Goal: Task Accomplishment & Management: Use online tool/utility

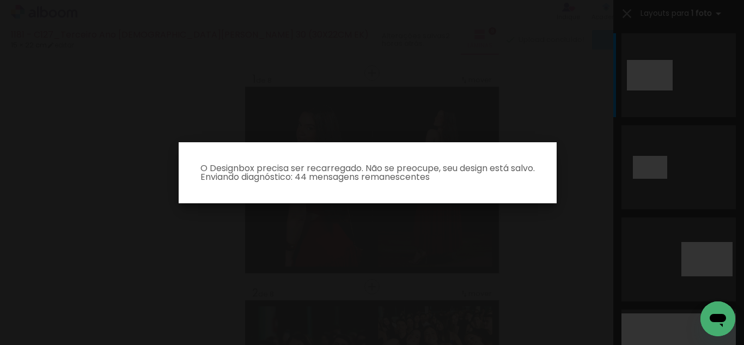
scroll to position [1508, 0]
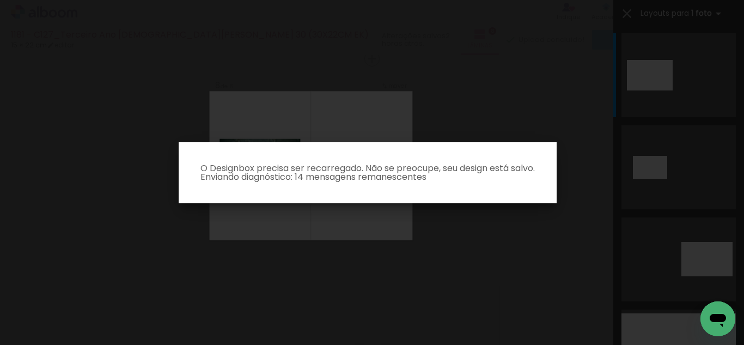
click at [377, 164] on p "O Designbox precisa ser recarregado. Não se preocupe, seu design está salvo. En…" at bounding box center [367, 172] width 360 height 17
click at [378, 164] on p "O Designbox precisa ser recarregado. Não se preocupe, seu design está salvo. En…" at bounding box center [367, 172] width 360 height 17
click at [379, 168] on p "O Designbox precisa ser recarregado. Não se preocupe, seu design está salvo. En…" at bounding box center [367, 172] width 360 height 17
click at [398, 173] on p "O Designbox precisa ser recarregado. Não se preocupe, seu design está salvo. En…" at bounding box center [367, 172] width 360 height 17
click at [398, 176] on p "O Designbox precisa ser recarregado. Não se preocupe, seu design está salvo. En…" at bounding box center [367, 172] width 360 height 17
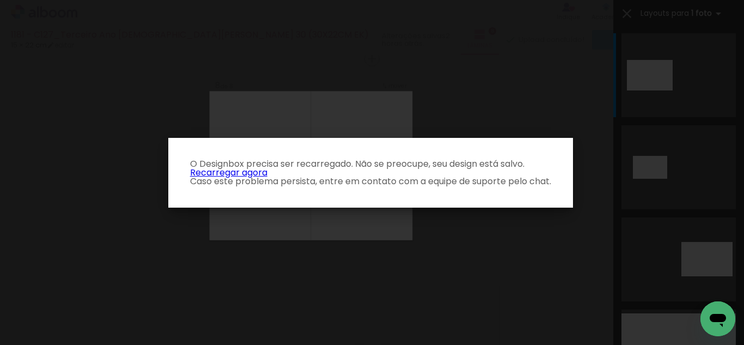
click at [230, 170] on link "Recarregar agora" at bounding box center [228, 172] width 77 height 13
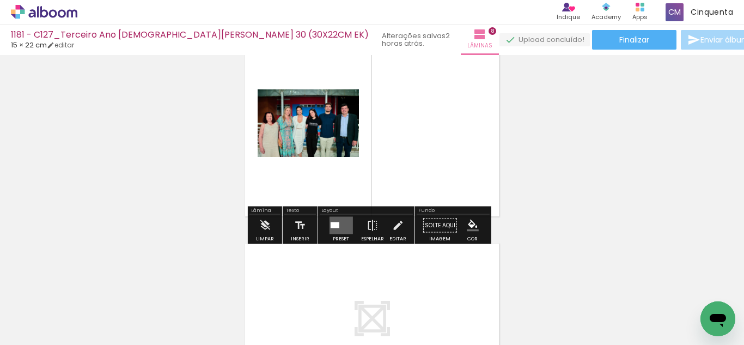
scroll to position [1579, 0]
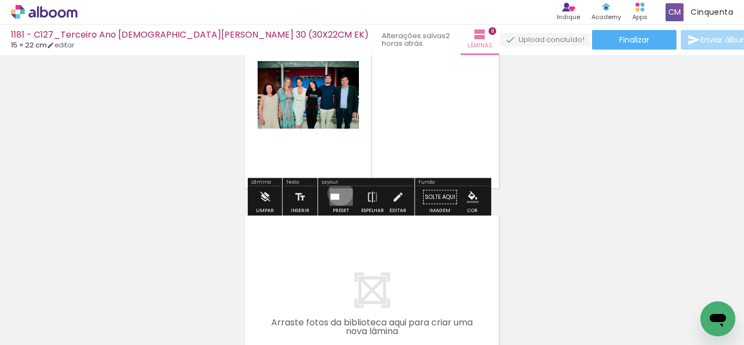
click at [338, 193] on quentale-layouter at bounding box center [340, 196] width 23 height 17
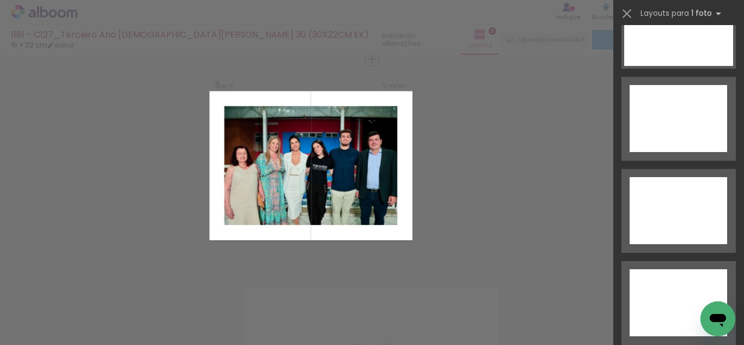
scroll to position [4946, 0]
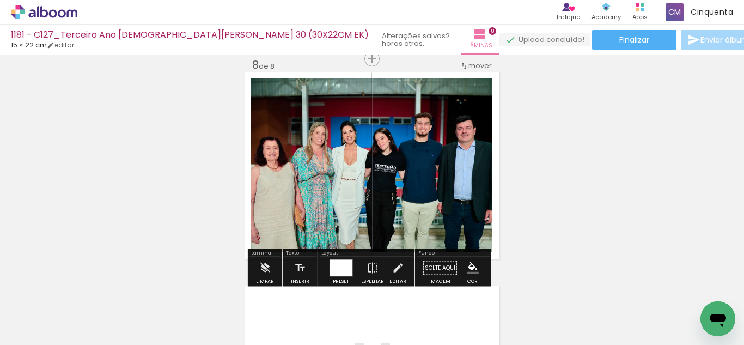
click at [462, 268] on paper-menu-button "#ffebee #ffcdd2 #ef9a9a #e57373 #ef5350 #f44336 #e53935 #d32f2f #c62828 #b71c1c…" at bounding box center [472, 268] width 21 height 21
click at [467, 267] on iron-icon "color picker" at bounding box center [473, 268] width 12 height 12
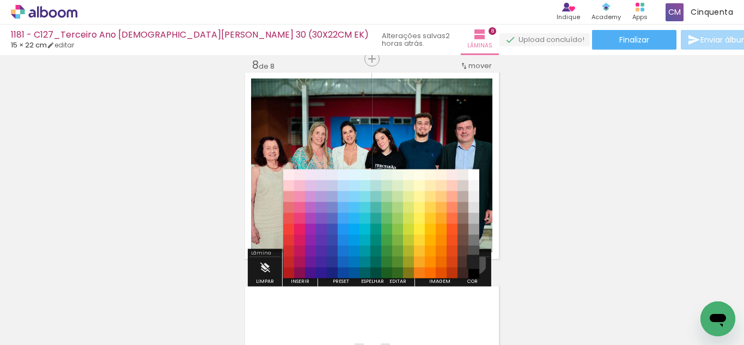
click at [469, 261] on paper-item "#212121" at bounding box center [473, 261] width 11 height 11
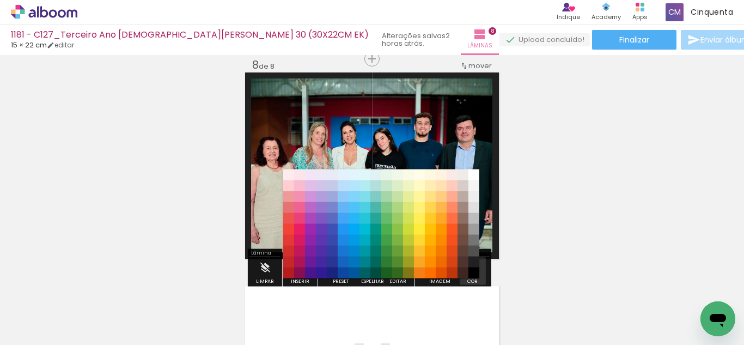
click at [468, 266] on iron-icon "color picker" at bounding box center [473, 268] width 12 height 12
click at [474, 271] on paper-item "#000000" at bounding box center [473, 272] width 11 height 11
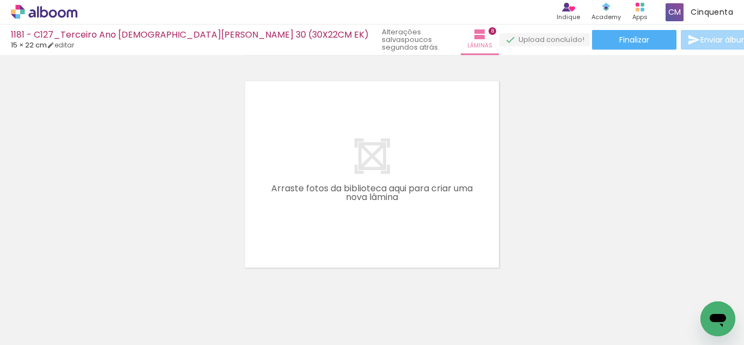
scroll to position [1726, 0]
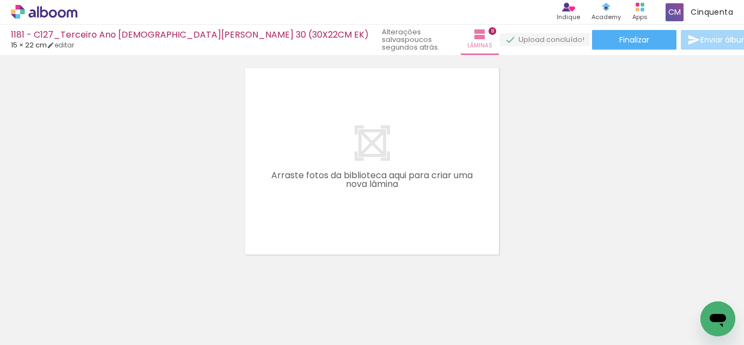
click at [26, 309] on input "Todas as fotos" at bounding box center [30, 311] width 41 height 9
click at [0, 0] on slot "Não utilizadas" at bounding box center [0, 0] width 0 height 0
type input "Não utilizadas"
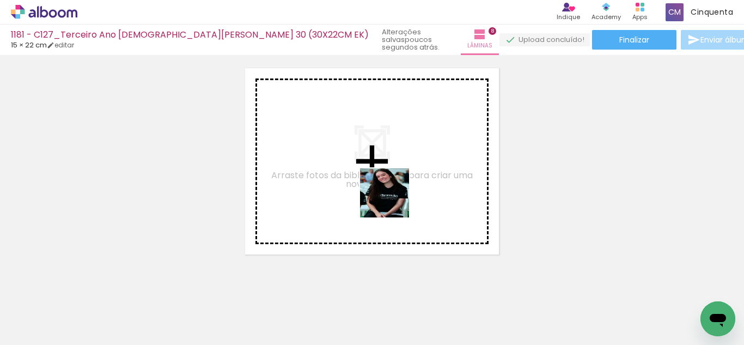
drag, startPoint x: 186, startPoint y: 298, endPoint x: 345, endPoint y: 231, distance: 172.5
click at [396, 188] on quentale-workspace at bounding box center [372, 172] width 744 height 345
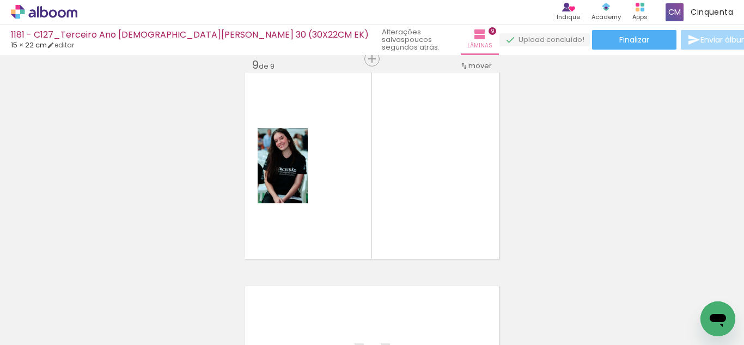
scroll to position [0, 0]
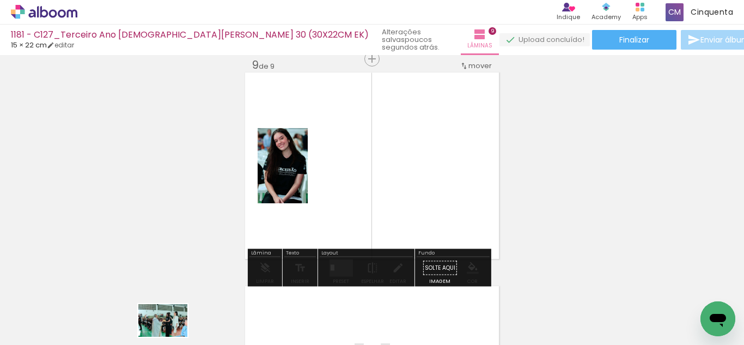
drag, startPoint x: 176, startPoint y: 308, endPoint x: 171, endPoint y: 336, distance: 28.8
click at [89, 336] on iron-horizontal-list at bounding box center [79, 311] width 22 height 68
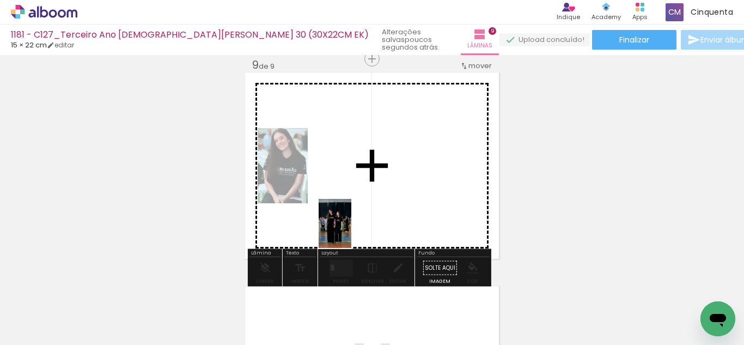
drag, startPoint x: 362, startPoint y: 264, endPoint x: 351, endPoint y: 231, distance: 33.7
click at [351, 231] on quentale-workspace at bounding box center [372, 172] width 744 height 345
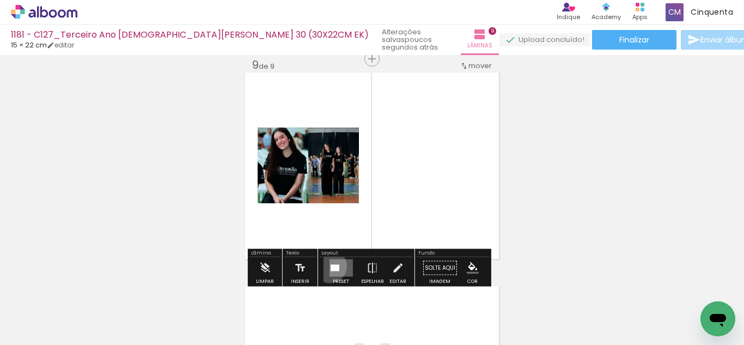
click at [330, 266] on div at bounding box center [332, 268] width 4 height 7
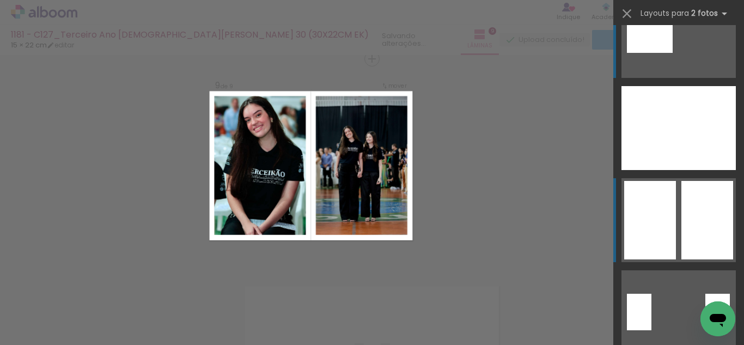
scroll to position [54, 0]
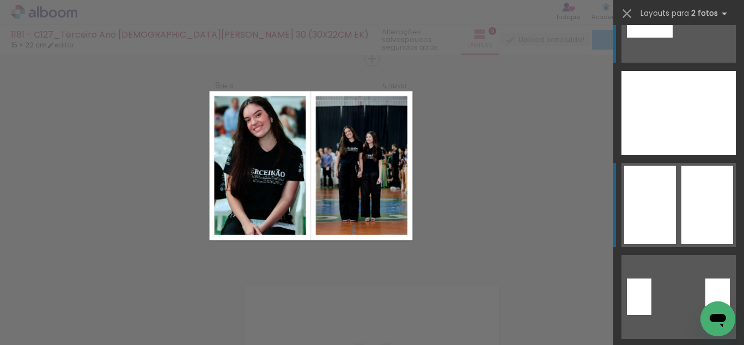
click at [710, 155] on div at bounding box center [706, 113] width 57 height 84
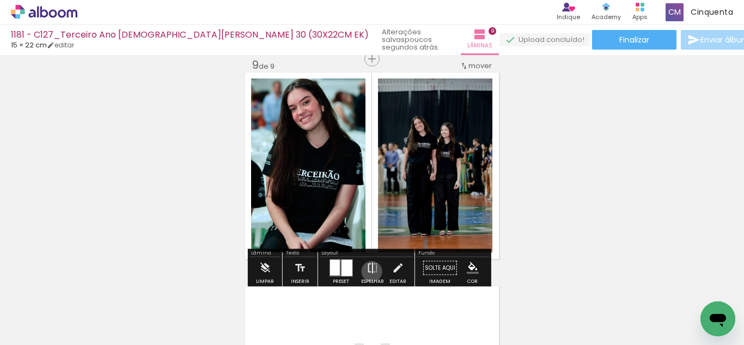
click at [369, 271] on iron-icon at bounding box center [372, 268] width 12 height 22
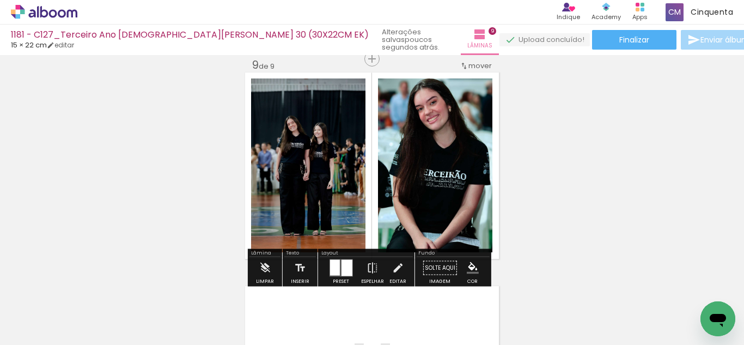
click at [467, 262] on iron-icon "color picker" at bounding box center [473, 268] width 12 height 12
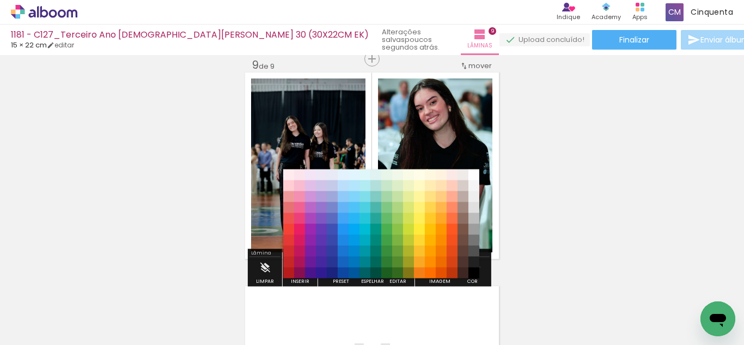
click at [476, 267] on paper-item "#000000" at bounding box center [473, 272] width 11 height 11
click at [471, 261] on paper-item "#212121" at bounding box center [473, 261] width 11 height 11
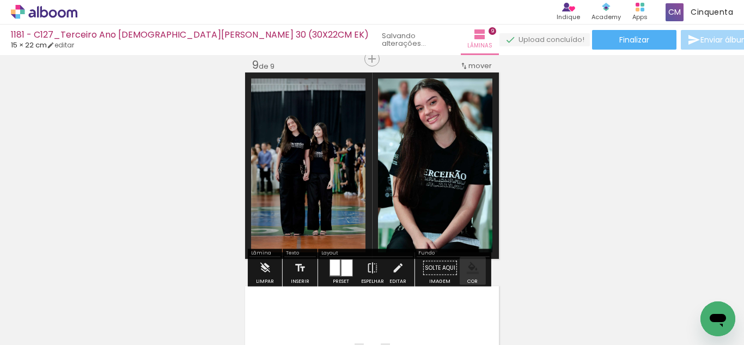
click at [474, 268] on iron-icon "color picker" at bounding box center [473, 268] width 12 height 12
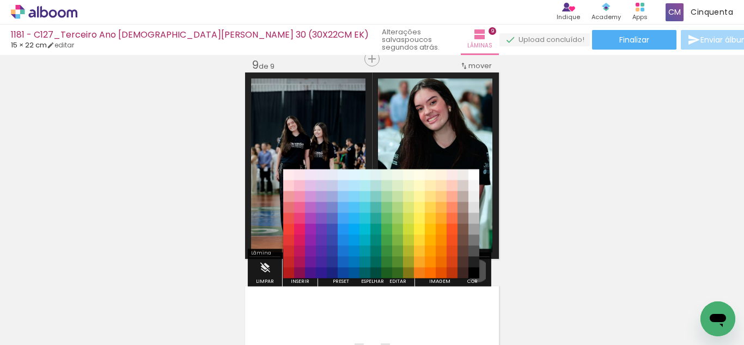
click at [474, 271] on paper-item "#000000" at bounding box center [473, 272] width 11 height 11
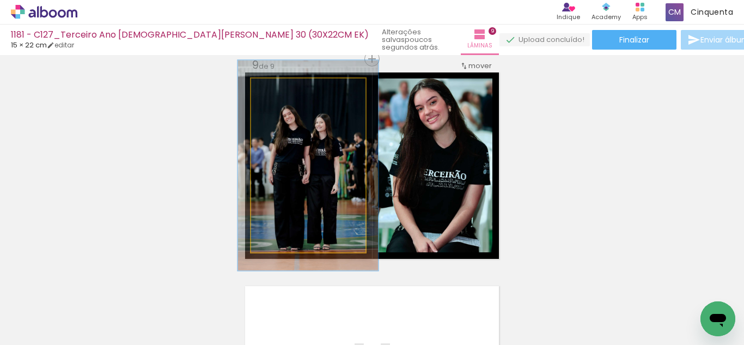
drag, startPoint x: 276, startPoint y: 95, endPoint x: 284, endPoint y: 97, distance: 8.6
type paper-slider "121"
click at [284, 97] on div at bounding box center [284, 89] width 17 height 17
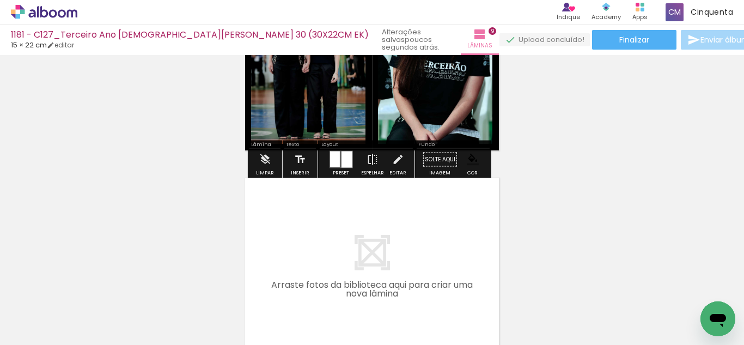
scroll to position [1776, 0]
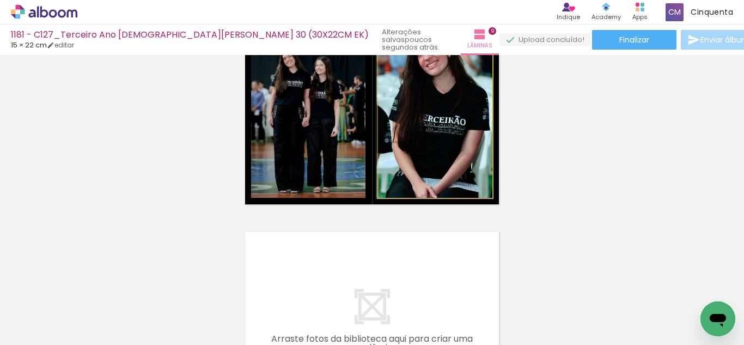
drag, startPoint x: 446, startPoint y: 171, endPoint x: 444, endPoint y: 187, distance: 15.4
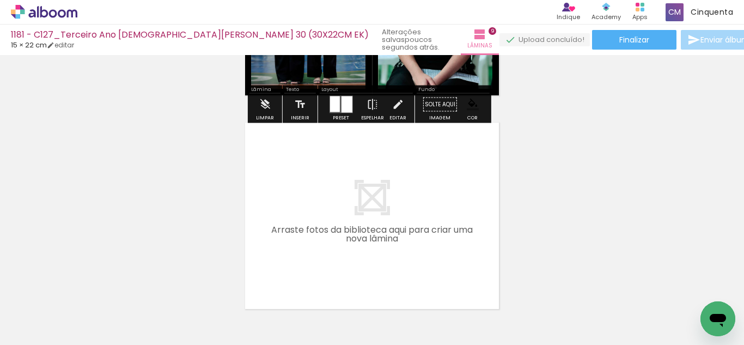
scroll to position [1939, 0]
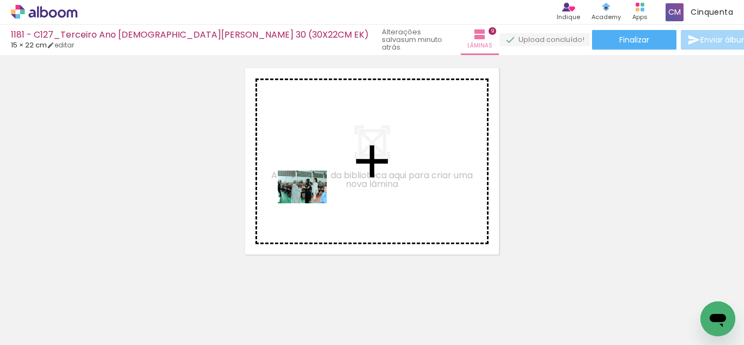
drag, startPoint x: 189, startPoint y: 330, endPoint x: 310, endPoint y: 203, distance: 175.2
click at [310, 203] on quentale-workspace at bounding box center [372, 172] width 744 height 345
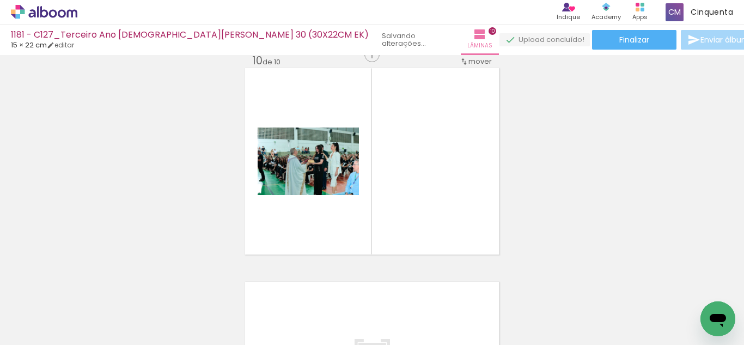
scroll to position [1935, 0]
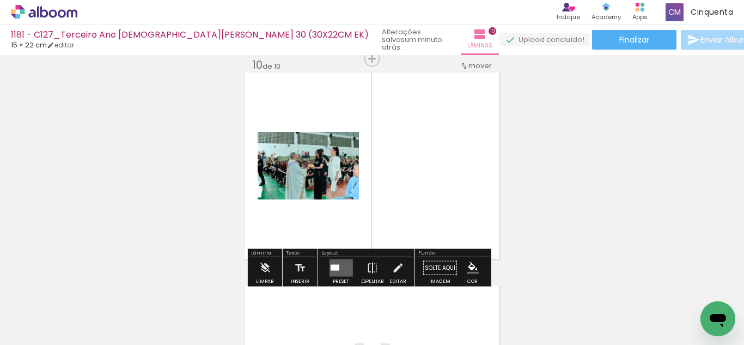
click at [341, 262] on quentale-layouter at bounding box center [340, 267] width 23 height 17
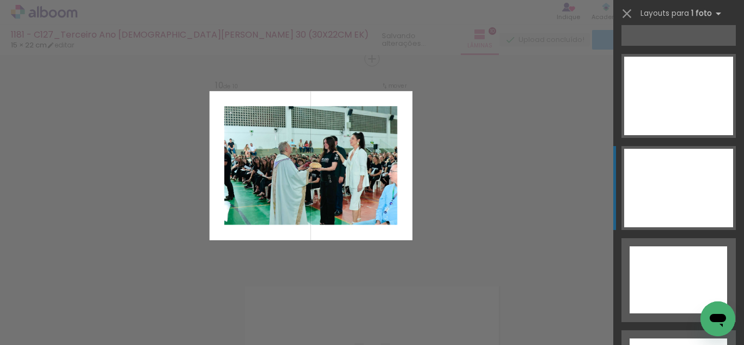
scroll to position [4946, 0]
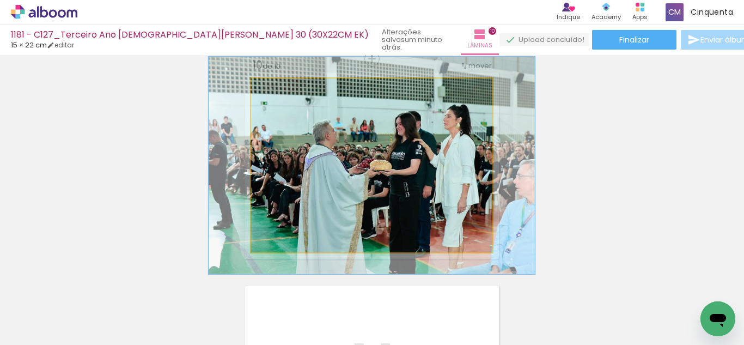
drag, startPoint x: 277, startPoint y: 90, endPoint x: 286, endPoint y: 96, distance: 10.3
type paper-slider "123"
click at [286, 96] on div at bounding box center [285, 89] width 17 height 17
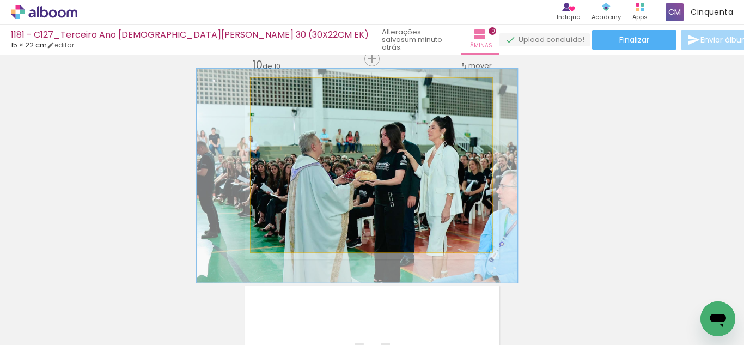
drag, startPoint x: 366, startPoint y: 169, endPoint x: 352, endPoint y: 180, distance: 18.0
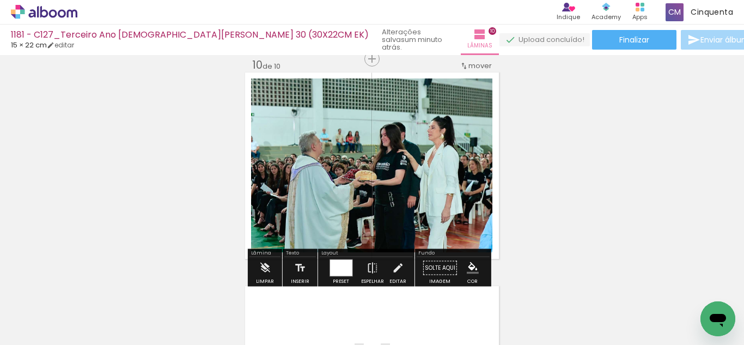
drag, startPoint x: 468, startPoint y: 277, endPoint x: 476, endPoint y: 266, distance: 13.2
click at [475, 268] on quentale-workspace at bounding box center [372, 172] width 744 height 345
click at [476, 262] on paper-menu-button "#ffebee #ffcdd2 #ef9a9a #e57373 #ef5350 #f44336 #e53935 #d32f2f #c62828 #b71c1c…" at bounding box center [472, 268] width 21 height 21
click at [470, 260] on paper-menu-button "#ffebee #ffcdd2 #ef9a9a #e57373 #ef5350 #f44336 #e53935 #d32f2f #c62828 #b71c1c…" at bounding box center [472, 268] width 21 height 21
click at [474, 272] on iron-icon "color picker" at bounding box center [473, 268] width 12 height 12
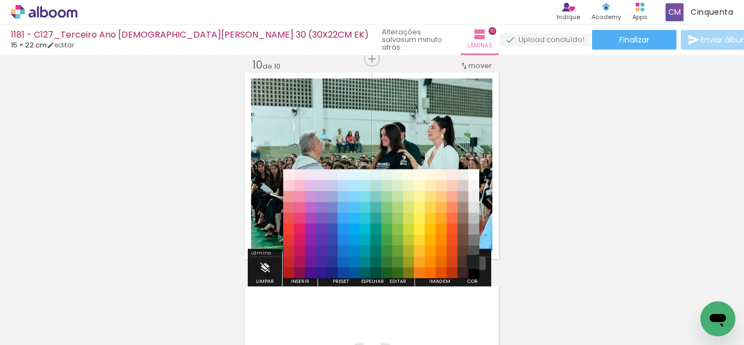
click at [476, 256] on paper-item "#212121" at bounding box center [473, 261] width 11 height 11
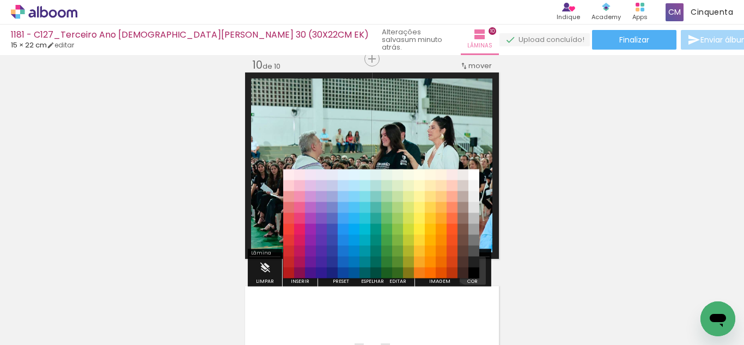
click at [474, 269] on iron-icon "color picker" at bounding box center [473, 268] width 12 height 12
click at [474, 273] on paper-item "#000000" at bounding box center [473, 272] width 11 height 11
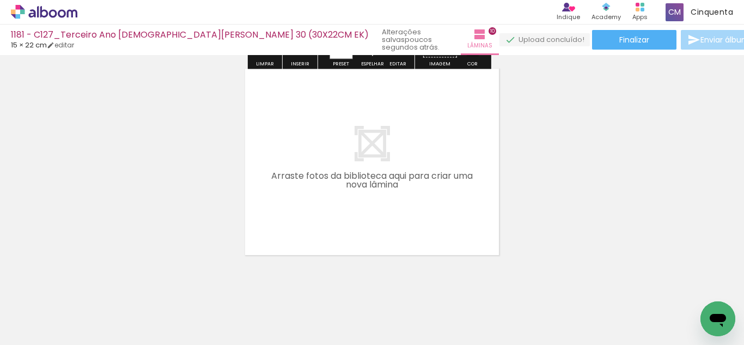
scroll to position [2153, 0]
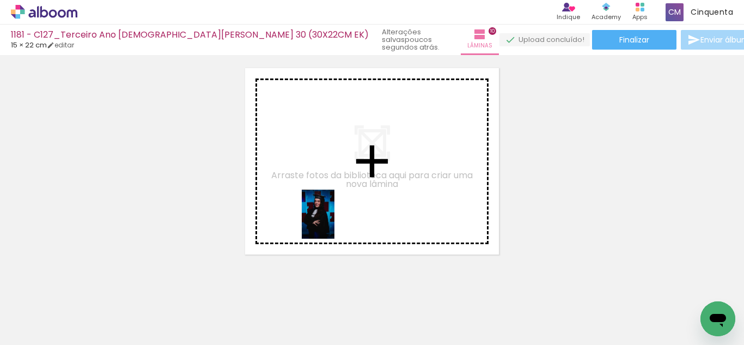
drag, startPoint x: 181, startPoint y: 319, endPoint x: 334, endPoint y: 222, distance: 181.1
click at [334, 222] on quentale-workspace at bounding box center [372, 172] width 744 height 345
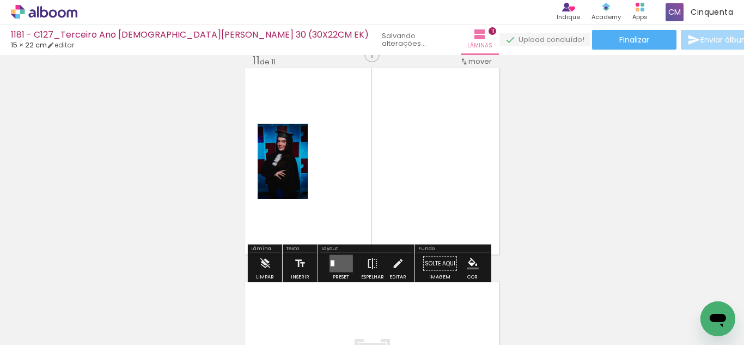
scroll to position [2148, 0]
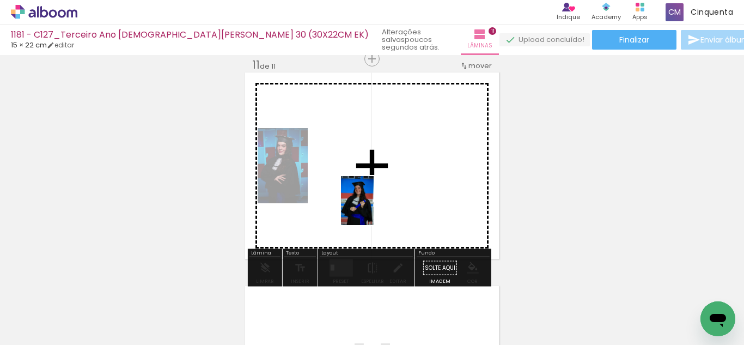
drag, startPoint x: 531, startPoint y: 324, endPoint x: 373, endPoint y: 209, distance: 195.1
click at [373, 209] on quentale-workspace at bounding box center [372, 172] width 744 height 345
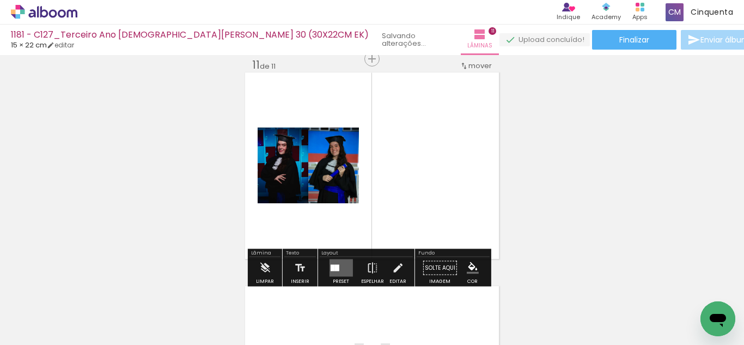
scroll to position [0, 1361]
click at [336, 265] on quentale-layouter at bounding box center [340, 267] width 23 height 17
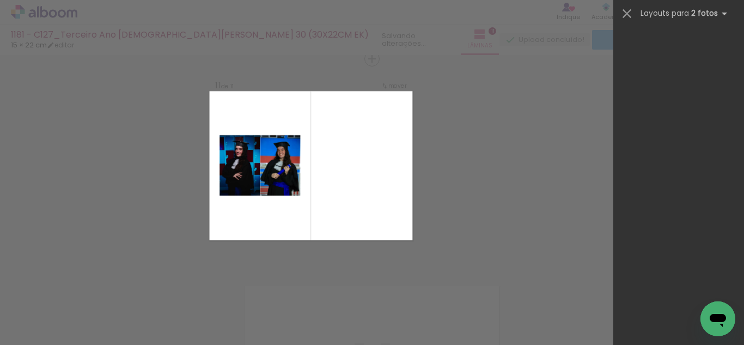
scroll to position [0, 0]
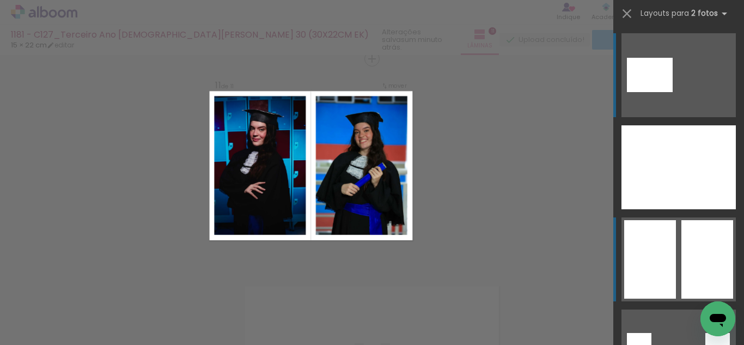
click at [675, 209] on quentale-layouter at bounding box center [678, 167] width 114 height 84
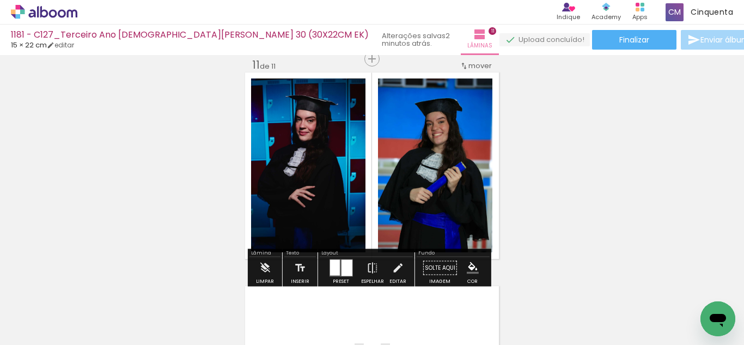
click at [474, 273] on iron-icon "color picker" at bounding box center [473, 268] width 12 height 12
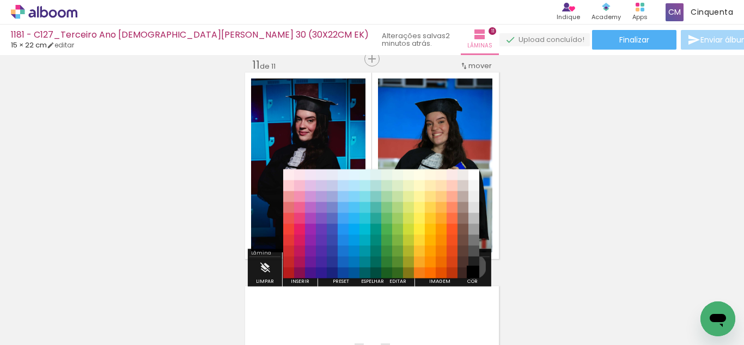
click at [470, 267] on paper-item "#000000" at bounding box center [473, 272] width 11 height 11
click at [465, 262] on paper-item "#4e342e" at bounding box center [462, 261] width 11 height 11
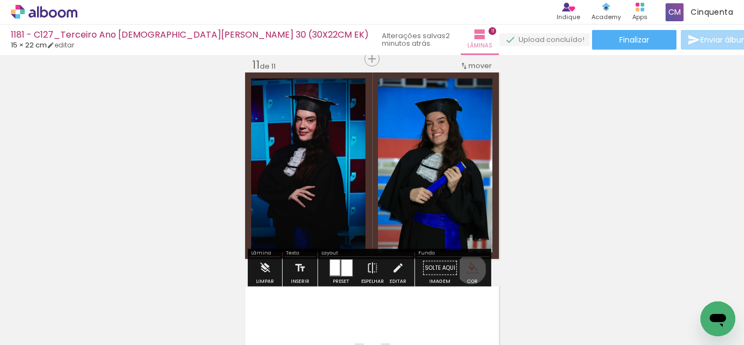
click at [467, 269] on iron-icon "color picker" at bounding box center [473, 268] width 12 height 12
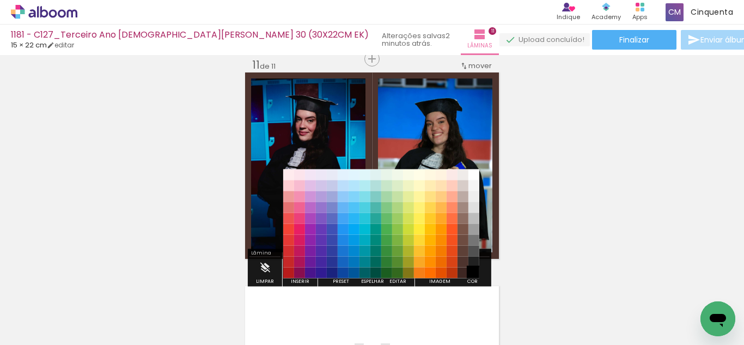
click at [474, 270] on paper-item "#000000" at bounding box center [473, 272] width 11 height 11
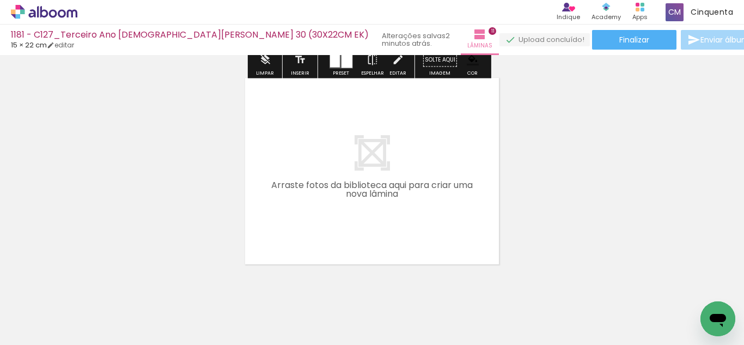
scroll to position [2366, 0]
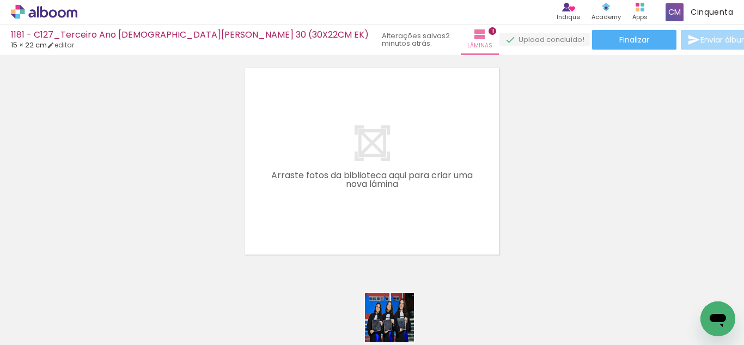
drag, startPoint x: 401, startPoint y: 330, endPoint x: 397, endPoint y: 326, distance: 5.9
click at [397, 326] on quentale-thumb at bounding box center [394, 308] width 61 height 63
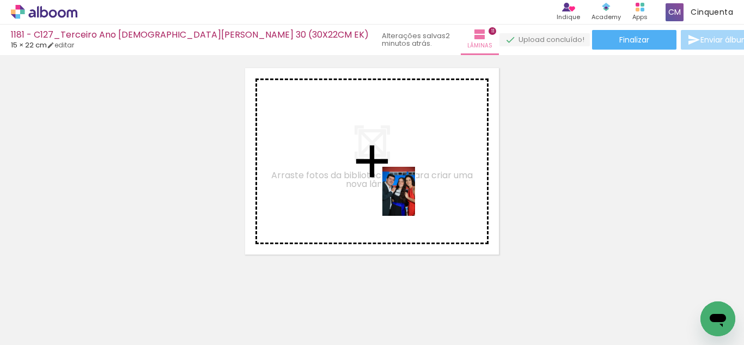
drag, startPoint x: 534, startPoint y: 321, endPoint x: 415, endPoint y: 199, distance: 170.2
click at [415, 199] on quentale-workspace at bounding box center [372, 172] width 744 height 345
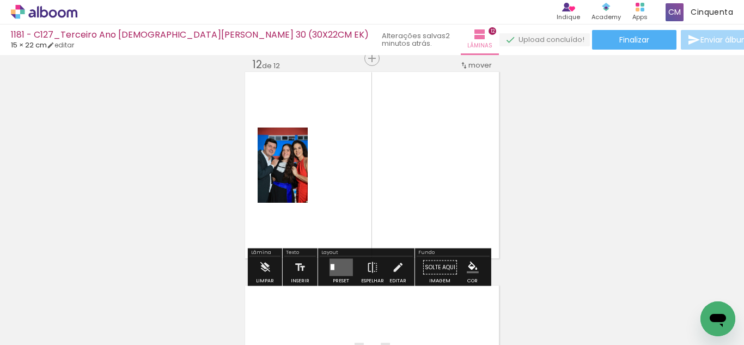
scroll to position [2362, 0]
click at [348, 259] on quentale-layouter at bounding box center [340, 267] width 23 height 17
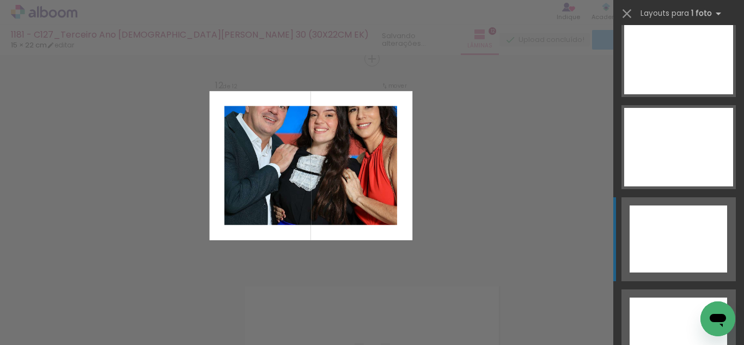
scroll to position [4946, 0]
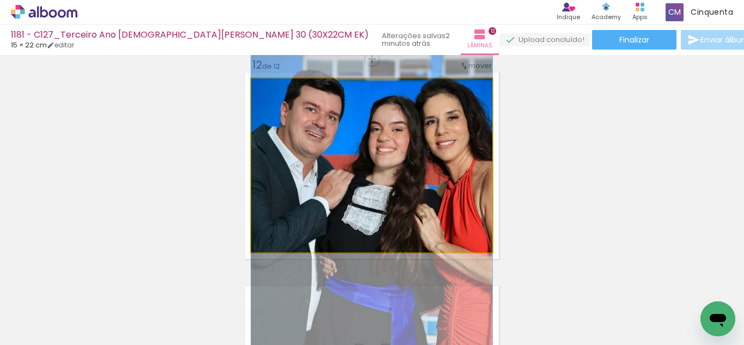
drag, startPoint x: 396, startPoint y: 210, endPoint x: 403, endPoint y: 244, distance: 34.5
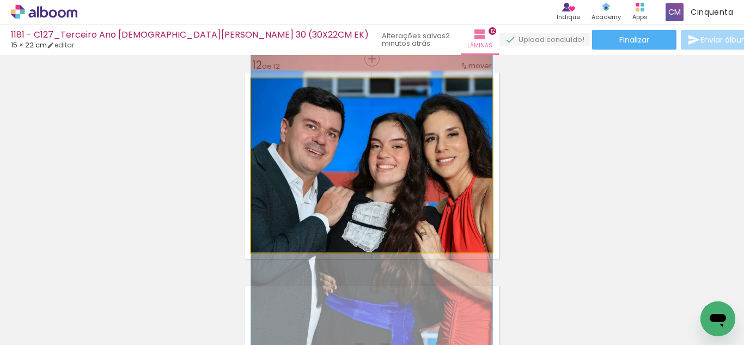
drag, startPoint x: 387, startPoint y: 183, endPoint x: 397, endPoint y: 198, distance: 18.7
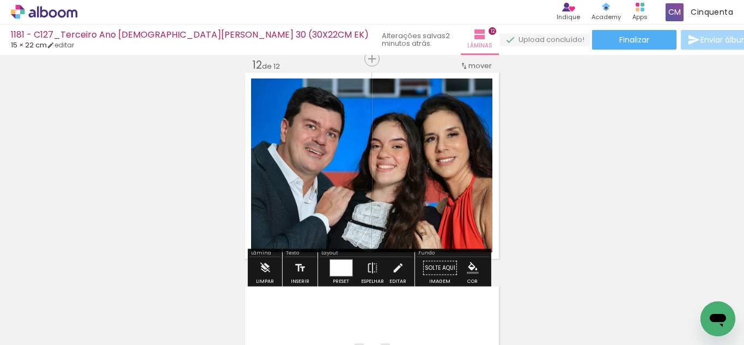
click at [471, 267] on iron-icon "color picker" at bounding box center [473, 268] width 12 height 12
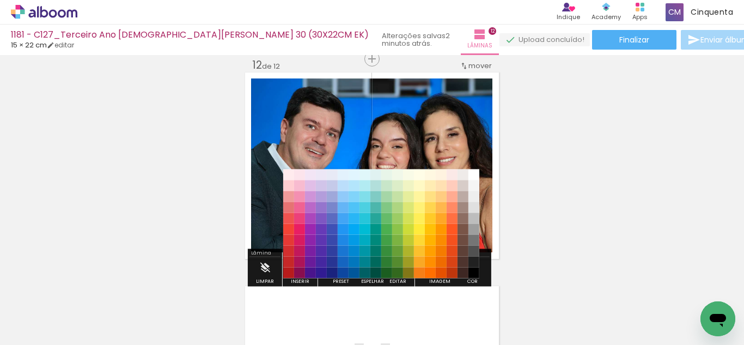
click at [470, 257] on paper-item "#212121" at bounding box center [473, 261] width 11 height 11
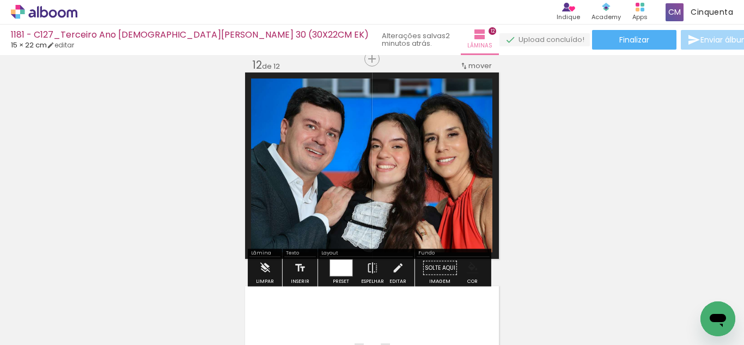
click at [470, 269] on iron-icon "color picker" at bounding box center [473, 268] width 12 height 12
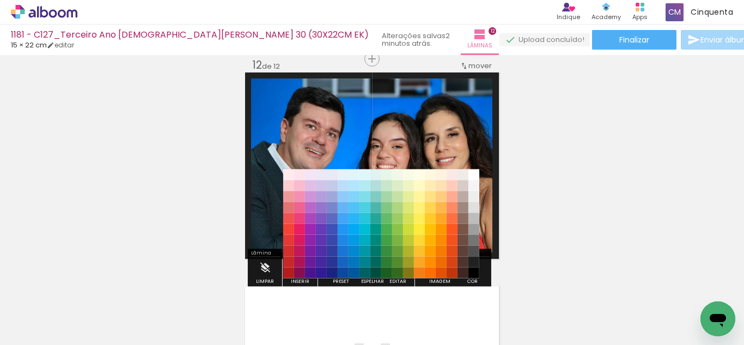
click at [474, 274] on paper-item "#000000" at bounding box center [473, 272] width 11 height 11
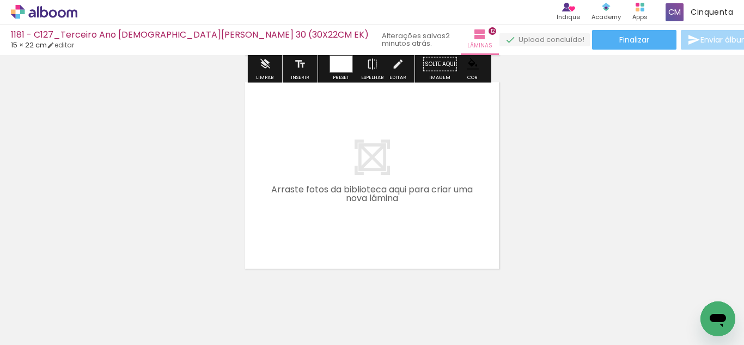
scroll to position [2580, 0]
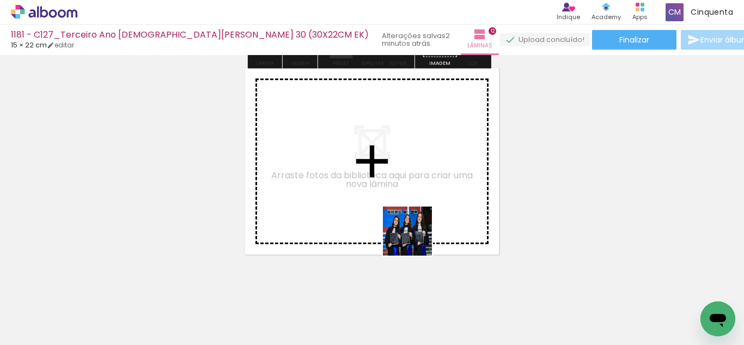
drag, startPoint x: 461, startPoint y: 311, endPoint x: 412, endPoint y: 228, distance: 97.4
click at [412, 228] on quentale-workspace at bounding box center [372, 172] width 744 height 345
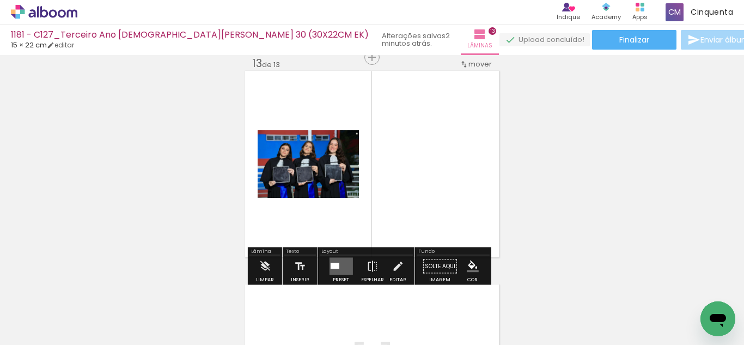
scroll to position [2575, 0]
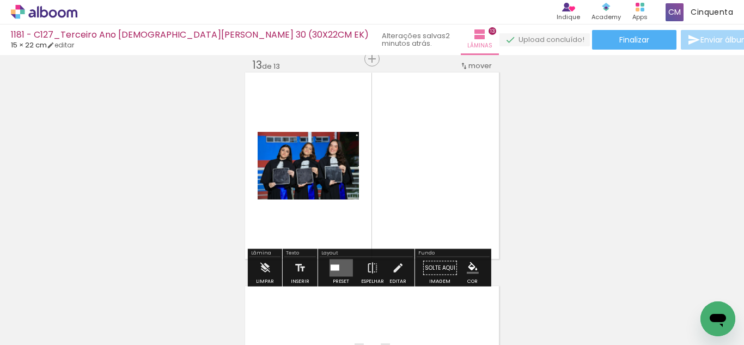
click at [344, 265] on quentale-layouter at bounding box center [340, 267] width 23 height 17
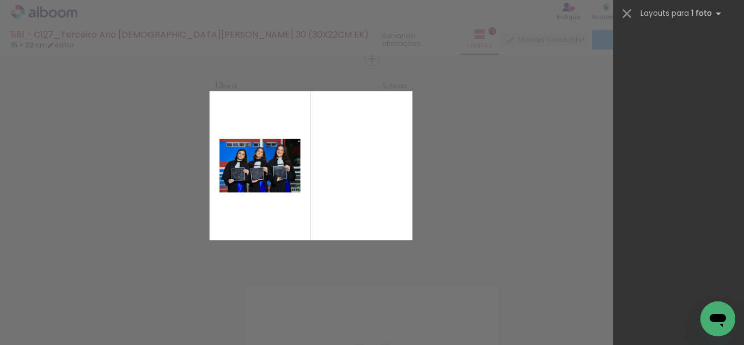
scroll to position [0, 0]
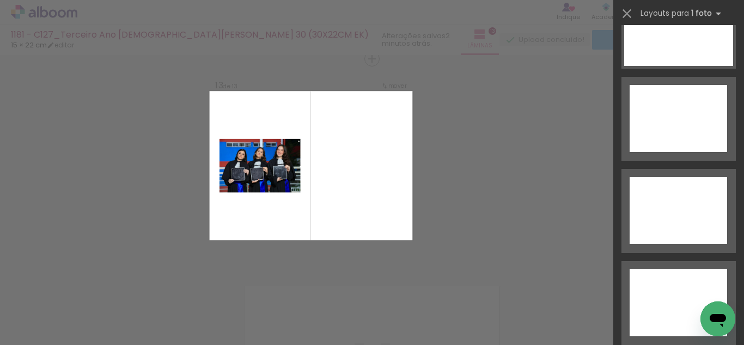
drag, startPoint x: 738, startPoint y: 47, endPoint x: 18, endPoint y: 28, distance: 720.5
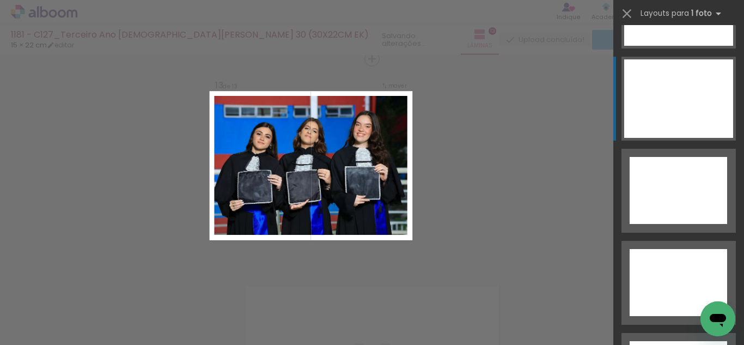
scroll to position [5000, 0]
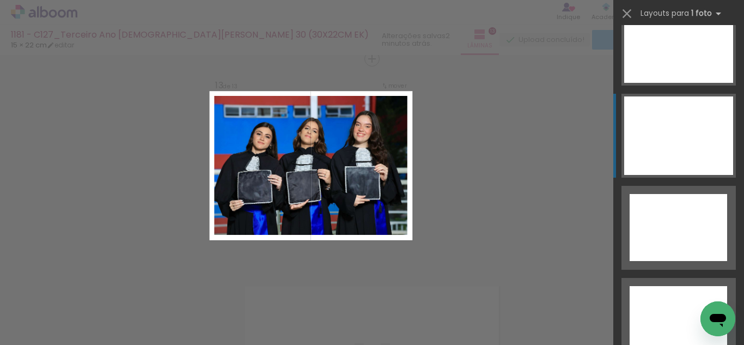
click at [672, 129] on div at bounding box center [678, 135] width 109 height 78
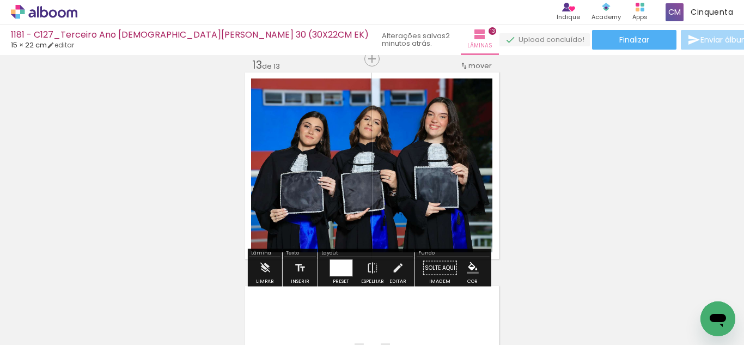
click at [474, 258] on paper-menu-button "#ffebee #ffcdd2 #ef9a9a #e57373 #ef5350 #f44336 #e53935 #d32f2f #c62828 #b71c1c…" at bounding box center [472, 268] width 21 height 21
click at [468, 274] on paper-menu-button "#ffebee #ffcdd2 #ef9a9a #e57373 #ef5350 #f44336 #e53935 #d32f2f #c62828 #b71c1c…" at bounding box center [472, 268] width 21 height 21
click at [469, 263] on iron-icon "color picker" at bounding box center [473, 268] width 12 height 12
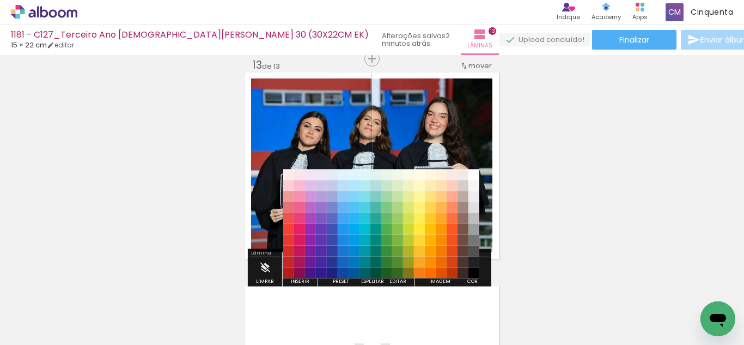
click at [470, 256] on paper-item "#212121" at bounding box center [473, 261] width 11 height 11
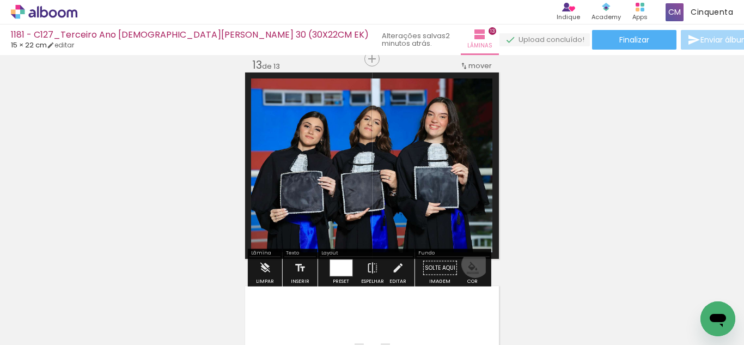
click at [471, 264] on iron-icon "color picker" at bounding box center [473, 268] width 12 height 12
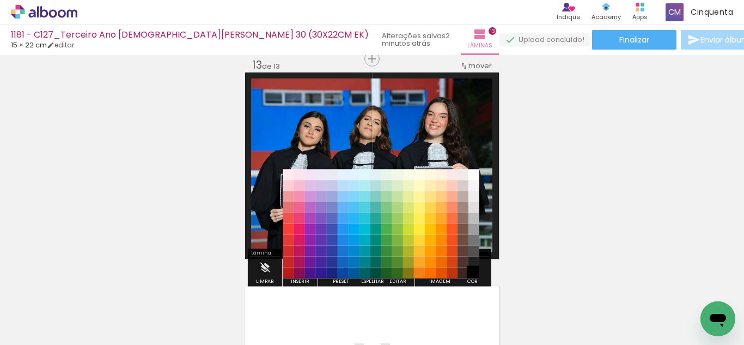
click at [473, 272] on paper-item "#000000" at bounding box center [473, 272] width 11 height 11
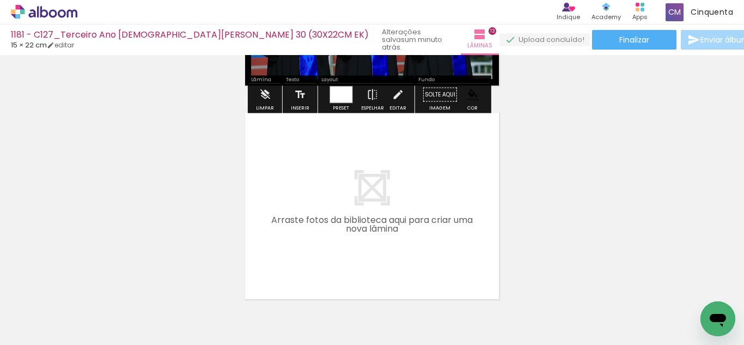
scroll to position [2793, 0]
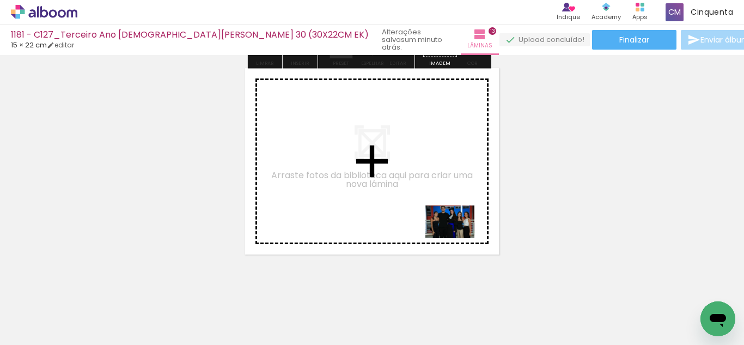
drag, startPoint x: 589, startPoint y: 311, endPoint x: 458, endPoint y: 238, distance: 149.9
click at [458, 238] on quentale-workspace at bounding box center [372, 172] width 744 height 345
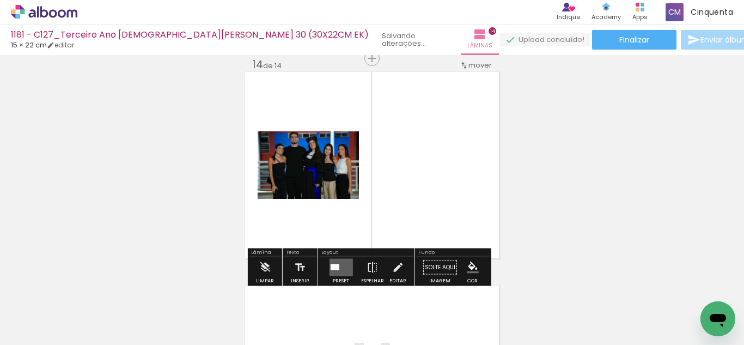
scroll to position [2789, 0]
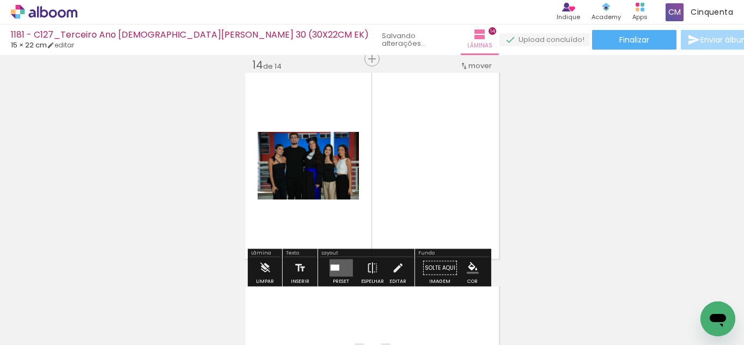
click at [344, 271] on quentale-layouter at bounding box center [340, 267] width 23 height 17
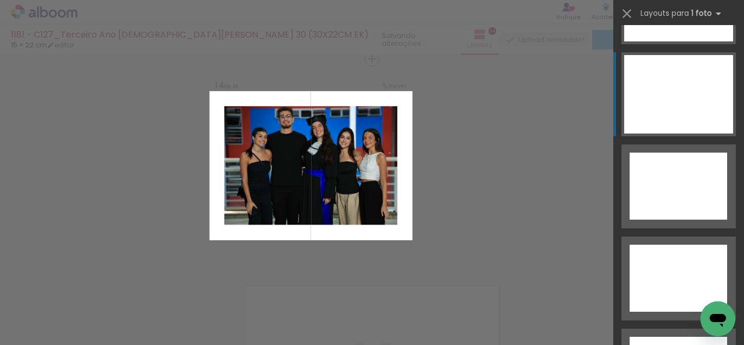
scroll to position [5000, 0]
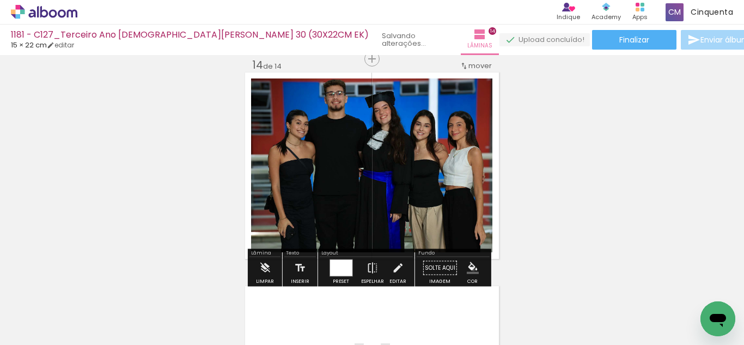
click at [469, 269] on iron-icon "color picker" at bounding box center [473, 268] width 12 height 12
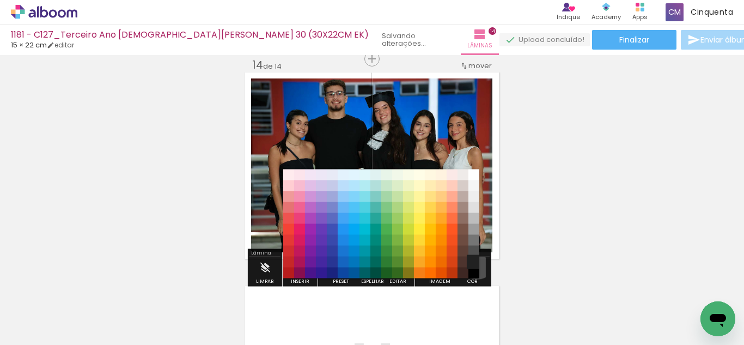
click at [473, 261] on paper-item "#212121" at bounding box center [473, 261] width 11 height 11
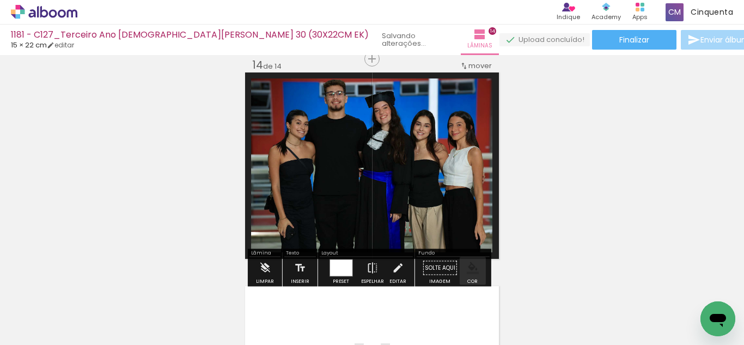
click at [474, 267] on iron-icon "color picker" at bounding box center [473, 268] width 12 height 12
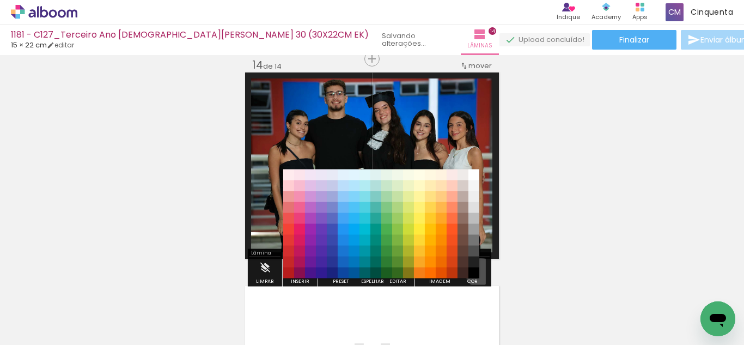
click at [476, 273] on paper-item "#000000" at bounding box center [473, 272] width 11 height 11
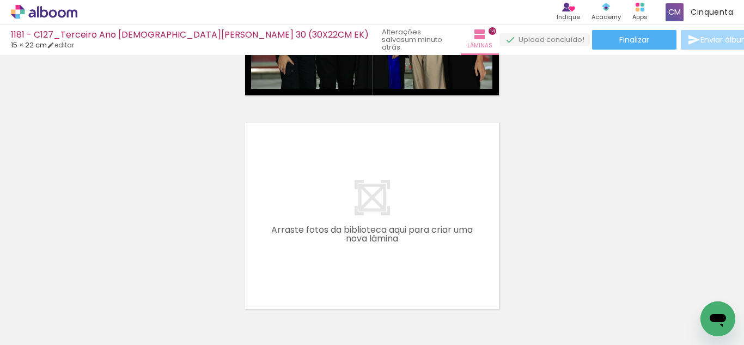
scroll to position [0, 71]
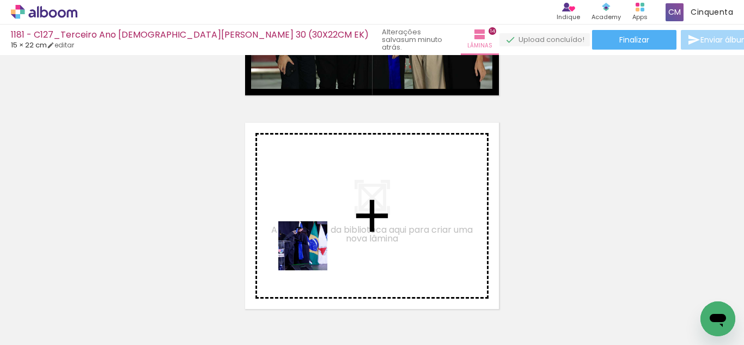
drag, startPoint x: 344, startPoint y: 318, endPoint x: 240, endPoint y: 311, distance: 104.8
click at [306, 241] on quentale-workspace at bounding box center [372, 172] width 744 height 345
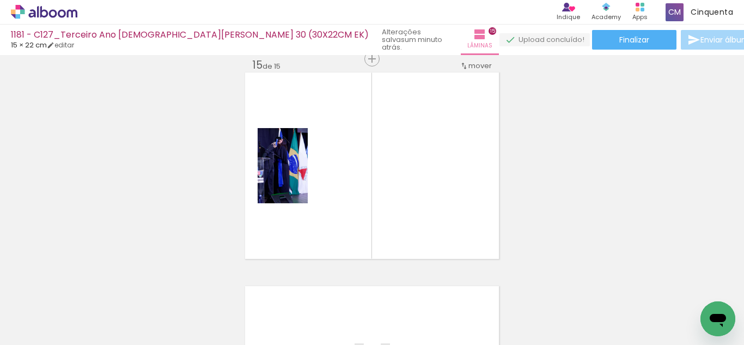
scroll to position [0, 0]
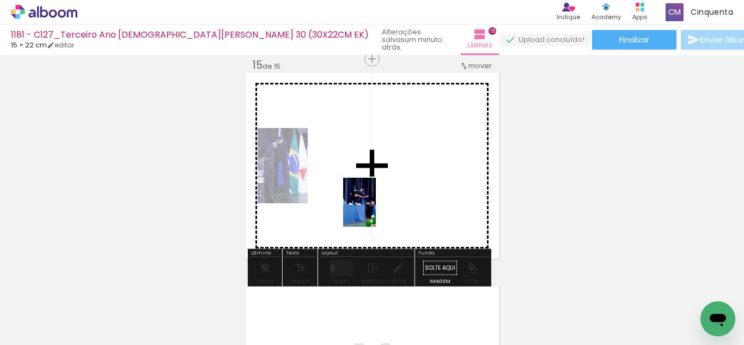
drag, startPoint x: 177, startPoint y: 317, endPoint x: 369, endPoint y: 243, distance: 205.4
click at [381, 207] on quentale-workspace at bounding box center [372, 172] width 744 height 345
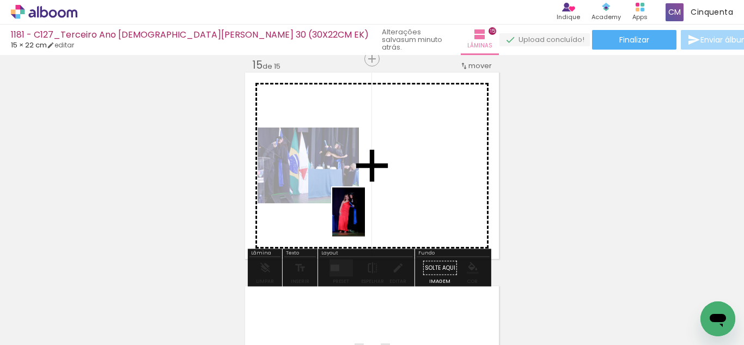
drag, startPoint x: 168, startPoint y: 318, endPoint x: 345, endPoint y: 245, distance: 191.6
click at [364, 220] on quentale-workspace at bounding box center [372, 172] width 744 height 345
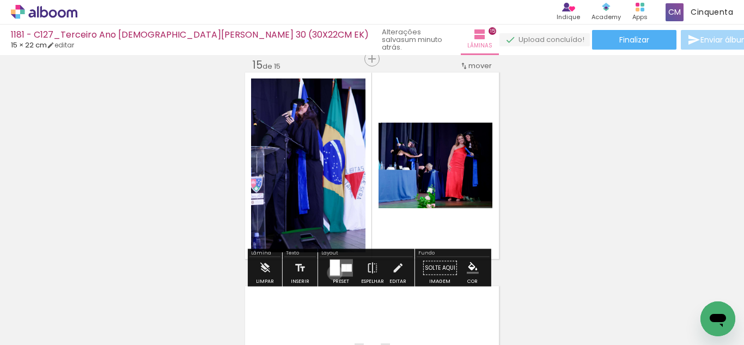
click at [332, 272] on div at bounding box center [334, 268] width 10 height 16
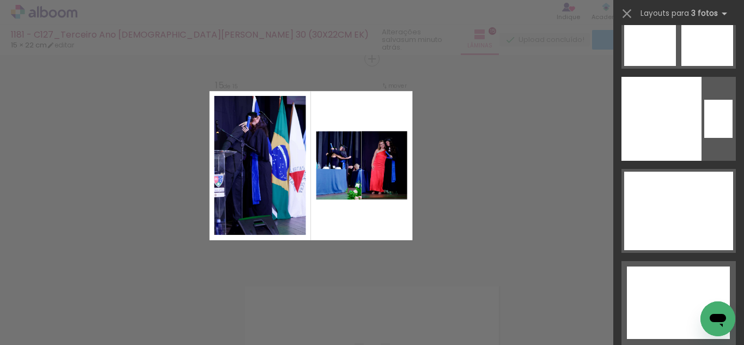
drag, startPoint x: 738, startPoint y: 61, endPoint x: 4, endPoint y: 7, distance: 735.3
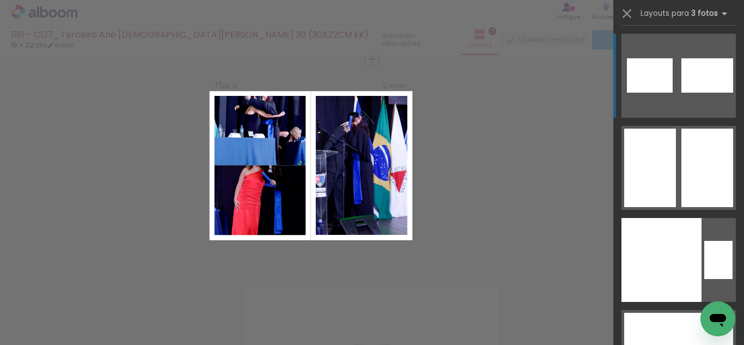
scroll to position [19510, 0]
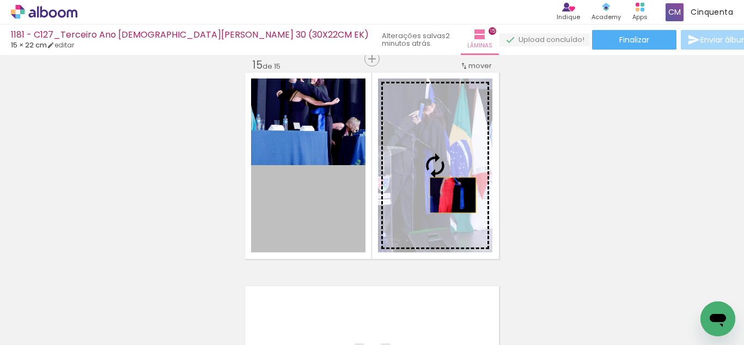
drag, startPoint x: 292, startPoint y: 224, endPoint x: 449, endPoint y: 195, distance: 158.9
click at [0, 0] on slot at bounding box center [0, 0] width 0 height 0
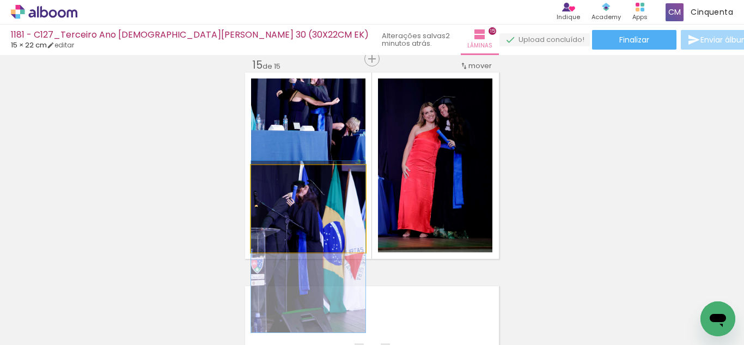
drag, startPoint x: 334, startPoint y: 209, endPoint x: 339, endPoint y: 247, distance: 38.4
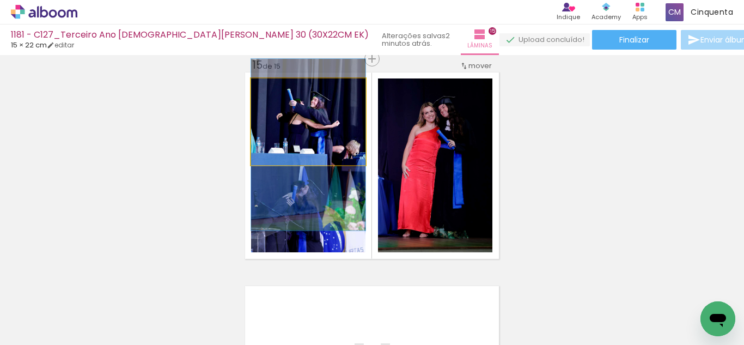
drag, startPoint x: 309, startPoint y: 119, endPoint x: 322, endPoint y: 142, distance: 26.1
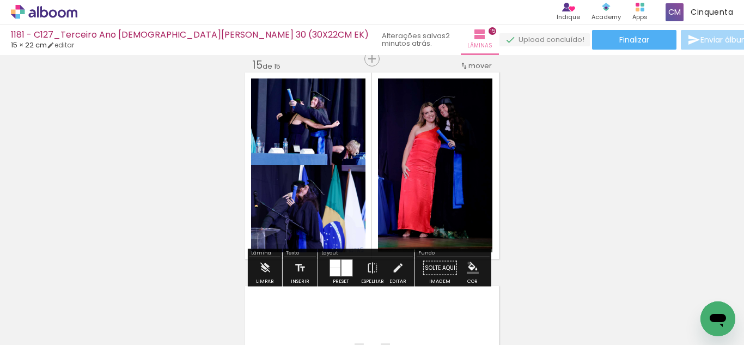
click at [467, 263] on iron-icon "color picker" at bounding box center [473, 268] width 12 height 12
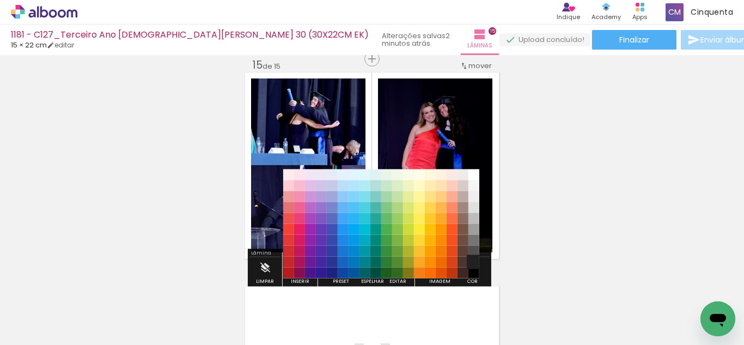
click at [471, 259] on paper-item "#212121" at bounding box center [473, 261] width 11 height 11
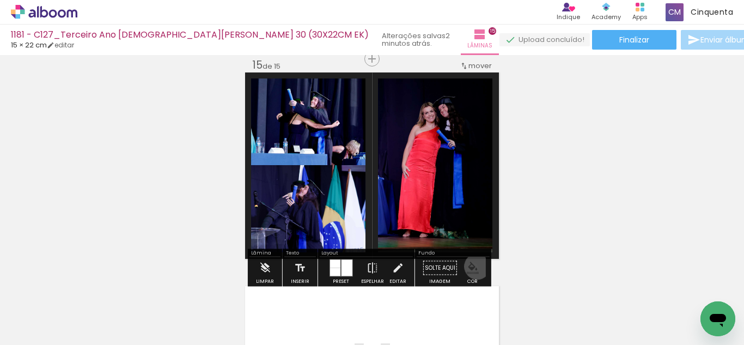
click at [473, 267] on iron-icon "color picker" at bounding box center [473, 268] width 12 height 12
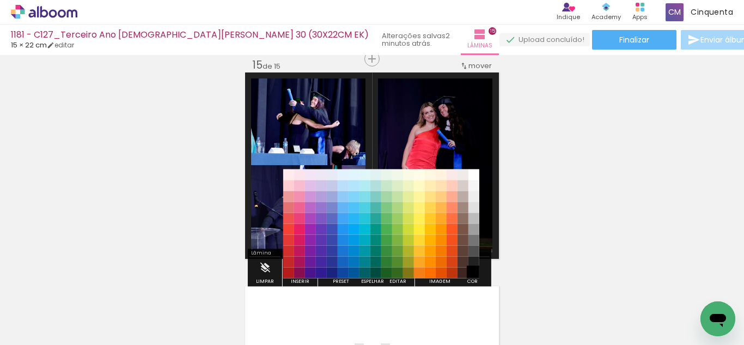
click at [474, 274] on paper-item "#000000" at bounding box center [473, 272] width 11 height 11
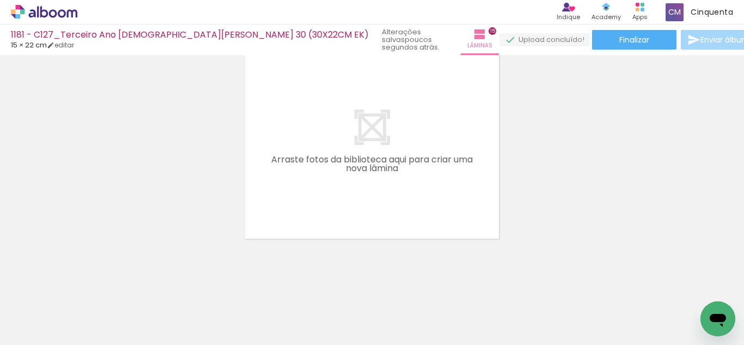
scroll to position [0, 995]
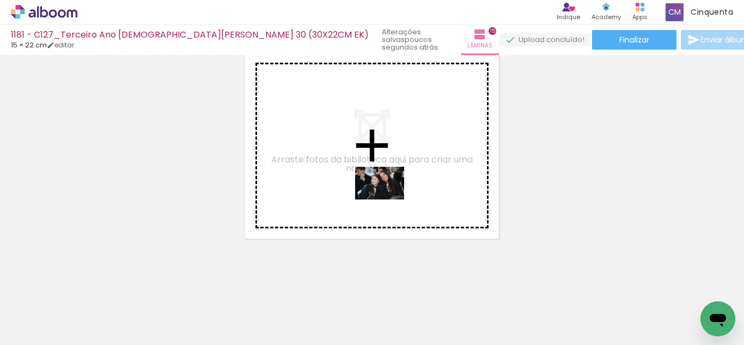
drag, startPoint x: 581, startPoint y: 317, endPoint x: 388, endPoint y: 199, distance: 226.5
click at [388, 199] on quentale-workspace at bounding box center [372, 172] width 744 height 345
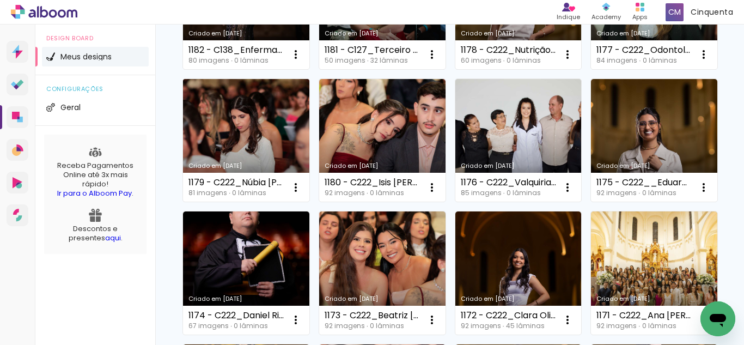
scroll to position [218, 0]
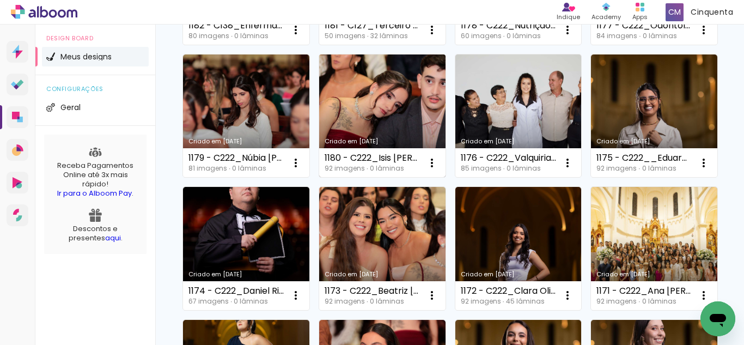
click at [445, 132] on link "Criado em [DATE]" at bounding box center [382, 115] width 126 height 123
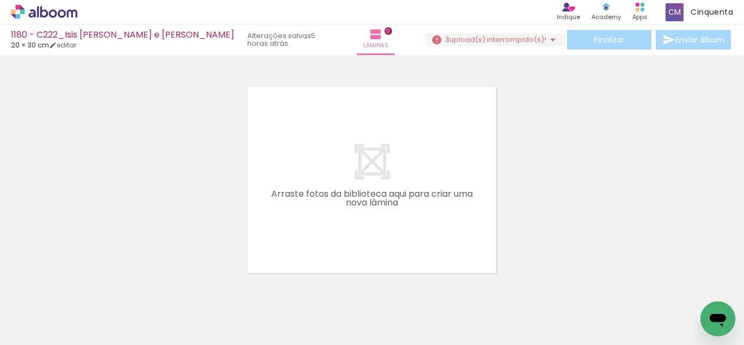
click at [67, 16] on icon at bounding box center [72, 13] width 10 height 8
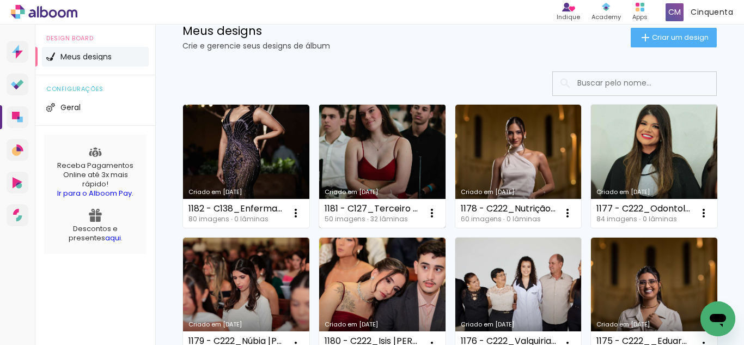
scroll to position [54, 0]
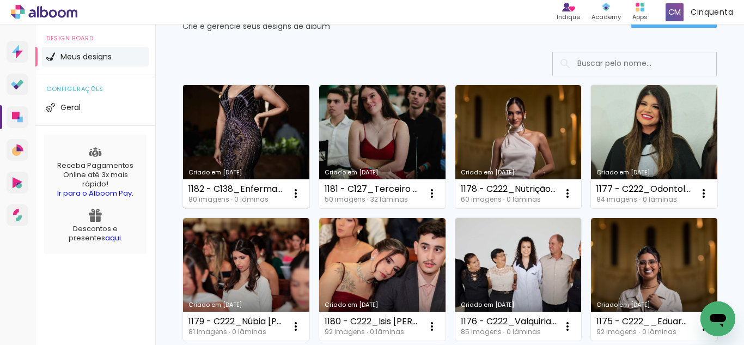
click at [304, 144] on link "Criado em [DATE]" at bounding box center [246, 146] width 126 height 123
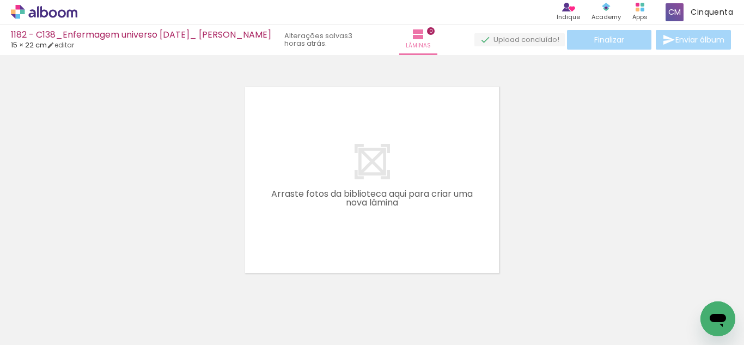
scroll to position [0, 1846]
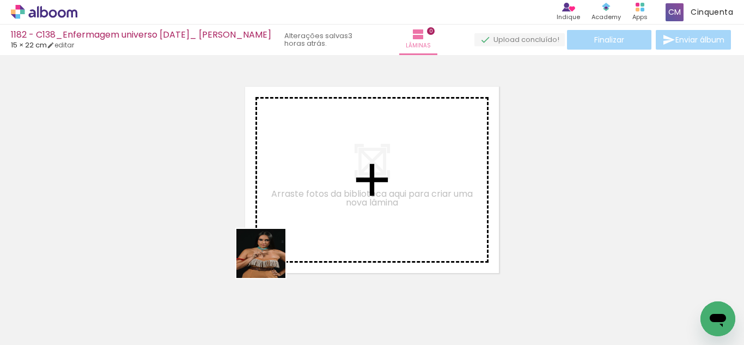
drag, startPoint x: 251, startPoint y: 280, endPoint x: 265, endPoint y: 288, distance: 16.3
click at [303, 217] on quentale-workspace at bounding box center [372, 172] width 744 height 345
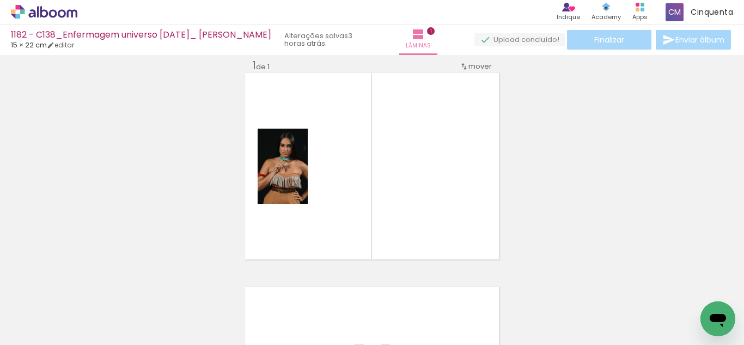
scroll to position [14, 0]
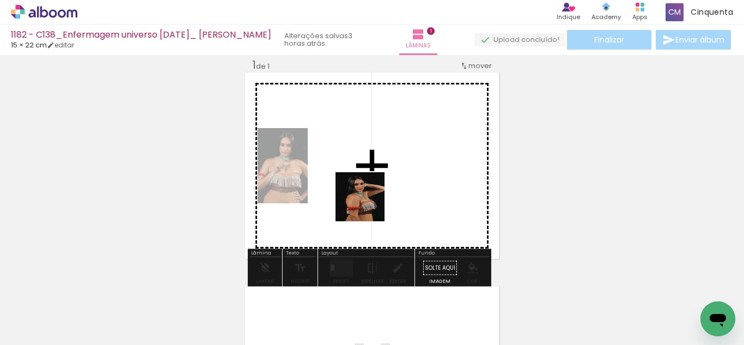
drag, startPoint x: 350, startPoint y: 230, endPoint x: 372, endPoint y: 197, distance: 39.9
click at [372, 197] on quentale-workspace at bounding box center [372, 172] width 744 height 345
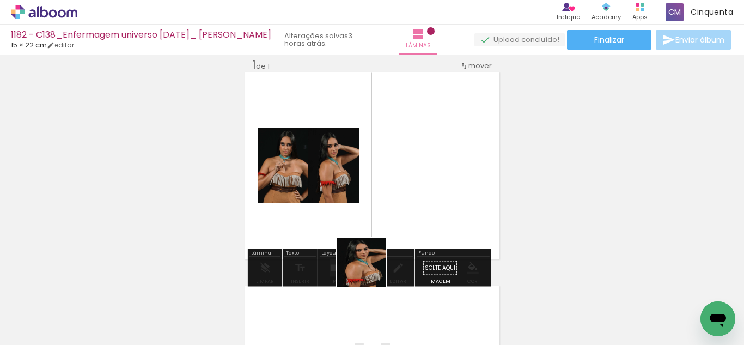
drag, startPoint x: 363, startPoint y: 302, endPoint x: 312, endPoint y: 252, distance: 70.8
click at [338, 204] on quentale-workspace at bounding box center [372, 172] width 744 height 345
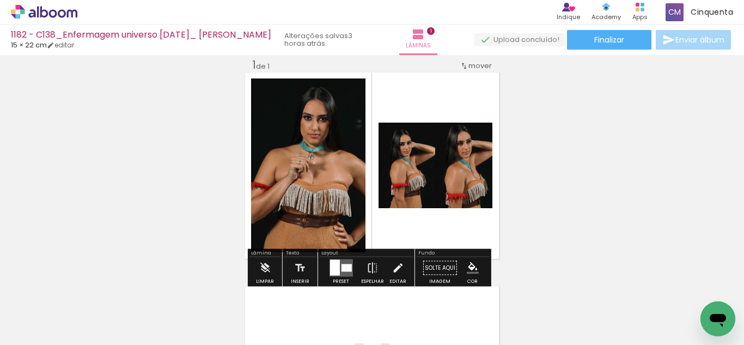
click at [336, 268] on div at bounding box center [334, 268] width 10 height 16
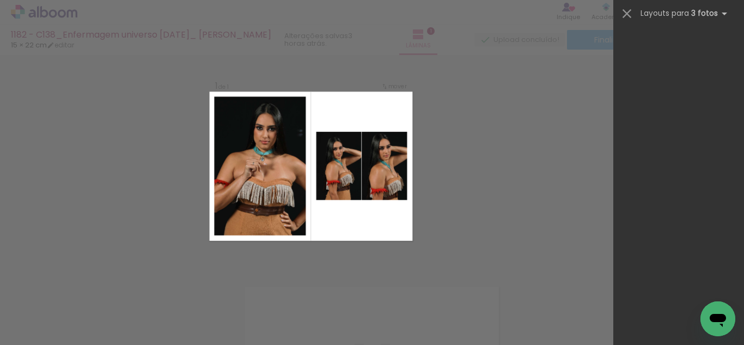
scroll to position [19738, 0]
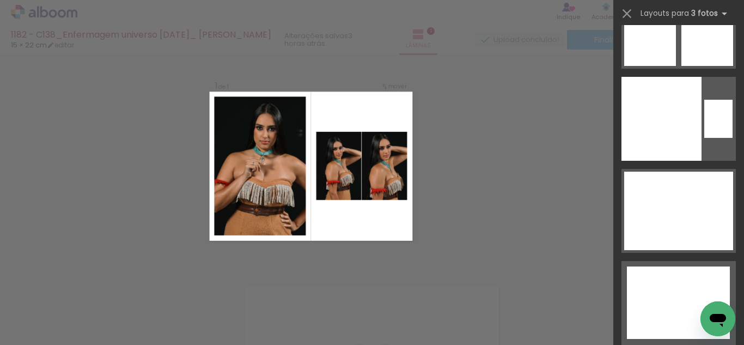
drag, startPoint x: 738, startPoint y: 43, endPoint x: 5, endPoint y: 27, distance: 733.0
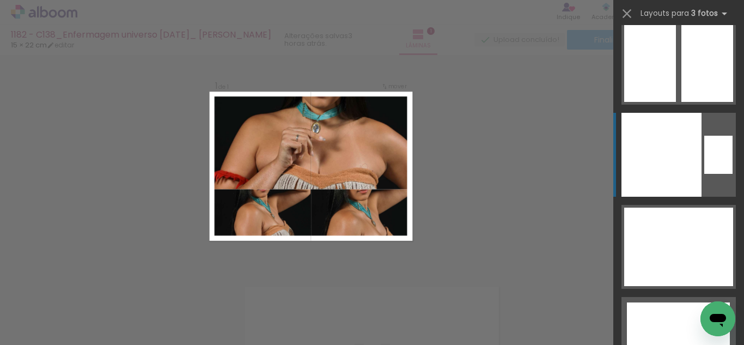
scroll to position [19629, 0]
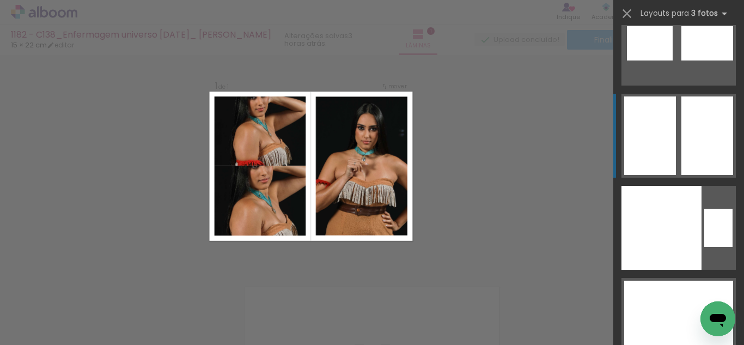
click at [673, 278] on quentale-layouter at bounding box center [678, 320] width 114 height 84
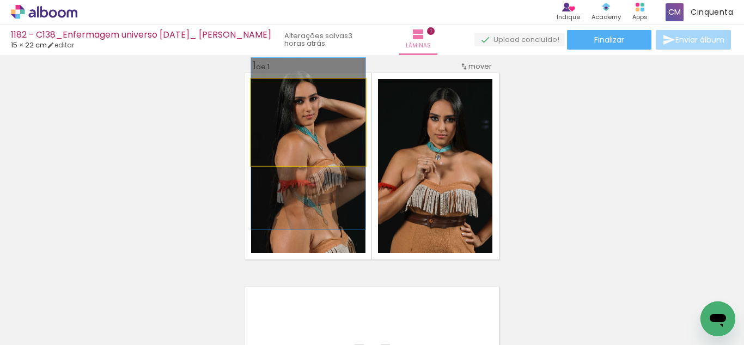
drag, startPoint x: 322, startPoint y: 137, endPoint x: 322, endPoint y: 158, distance: 21.2
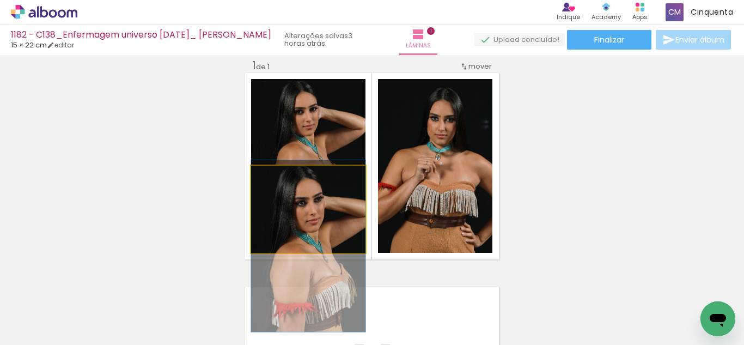
drag, startPoint x: 323, startPoint y: 199, endPoint x: 329, endPoint y: 236, distance: 37.5
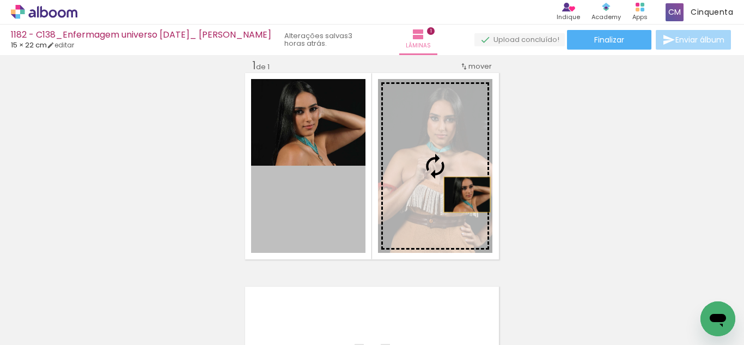
drag, startPoint x: 324, startPoint y: 231, endPoint x: 436, endPoint y: 206, distance: 114.9
click at [0, 0] on slot at bounding box center [0, 0] width 0 height 0
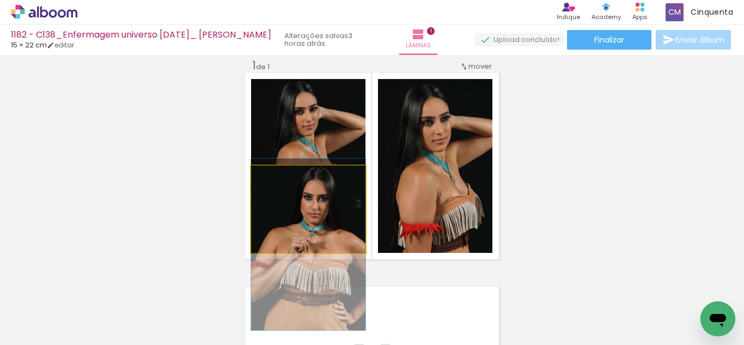
drag, startPoint x: 328, startPoint y: 216, endPoint x: 322, endPoint y: 251, distance: 35.8
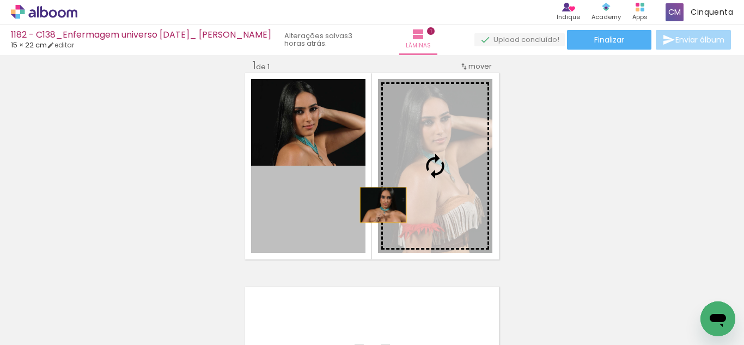
drag, startPoint x: 328, startPoint y: 225, endPoint x: 412, endPoint y: 192, distance: 90.2
click at [0, 0] on slot at bounding box center [0, 0] width 0 height 0
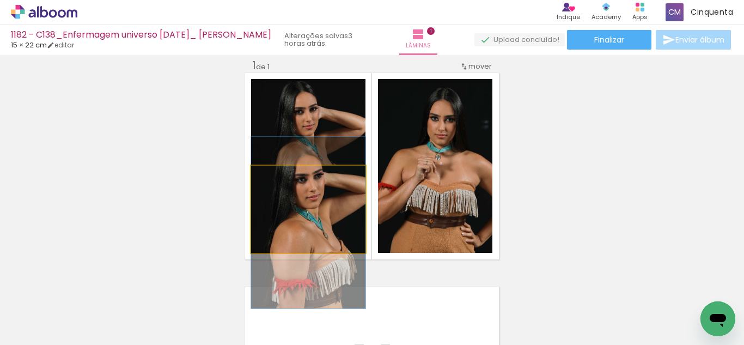
drag, startPoint x: 318, startPoint y: 228, endPoint x: 319, endPoint y: 241, distance: 13.6
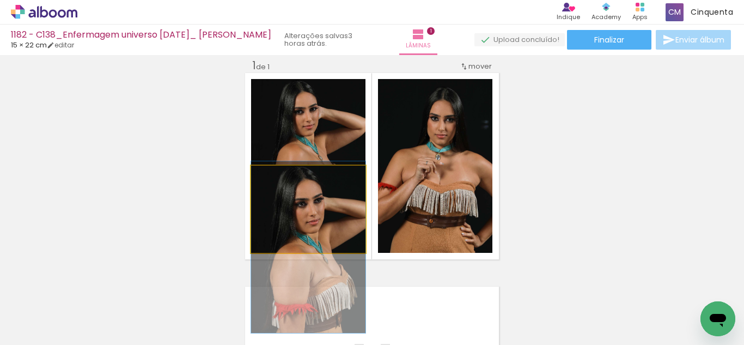
drag, startPoint x: 312, startPoint y: 204, endPoint x: 316, endPoint y: 226, distance: 22.7
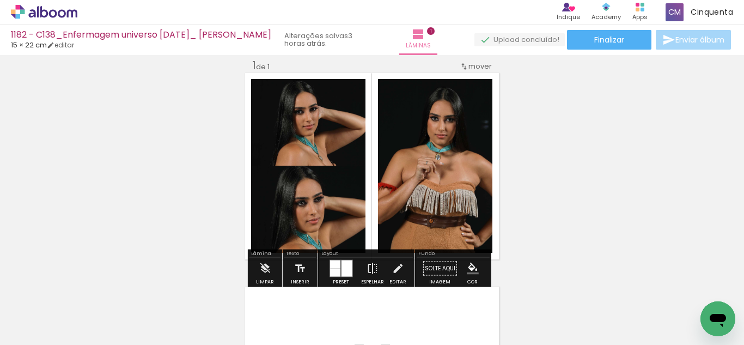
click at [326, 222] on quentale-photo at bounding box center [308, 209] width 114 height 87
click at [470, 262] on iron-icon "color picker" at bounding box center [473, 268] width 12 height 12
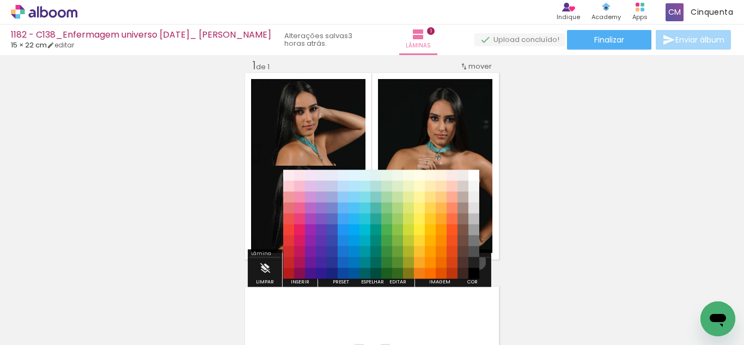
click at [474, 261] on paper-item "#212121" at bounding box center [473, 262] width 11 height 11
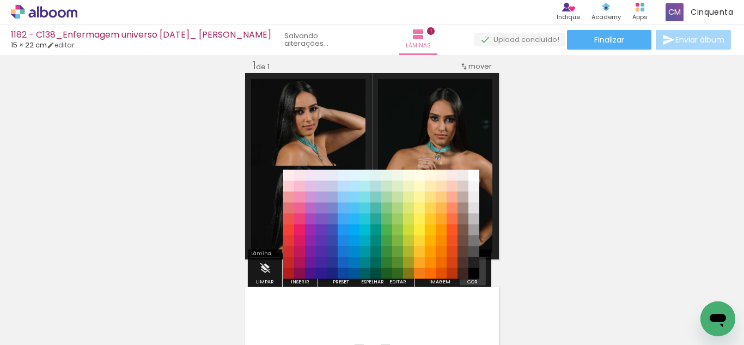
click at [471, 267] on iron-icon "color picker" at bounding box center [473, 268] width 12 height 12
click at [471, 266] on paper-item "#212121" at bounding box center [473, 262] width 11 height 11
click at [471, 272] on paper-item "#000000" at bounding box center [473, 273] width 11 height 11
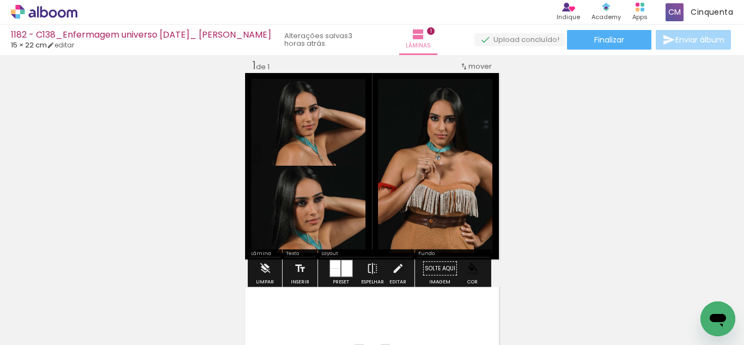
click at [51, 309] on input "Todas as fotos" at bounding box center [30, 311] width 41 height 9
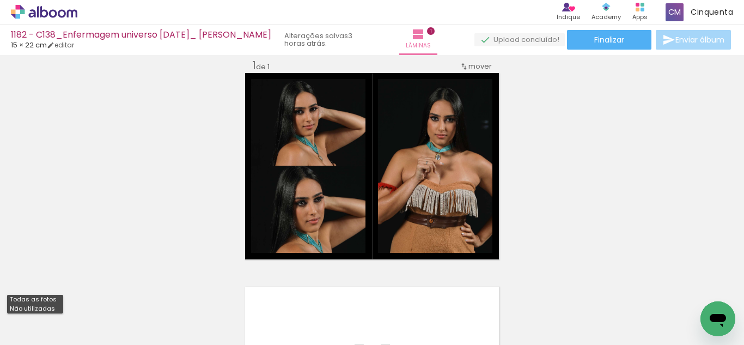
click at [0, 0] on slot "Não utilizadas" at bounding box center [0, 0] width 0 height 0
type input "Não utilizadas"
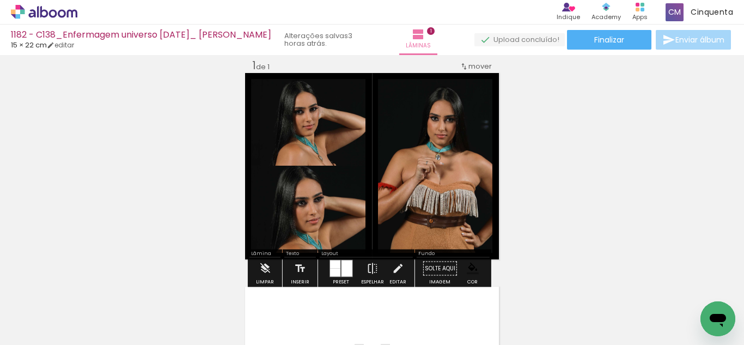
scroll to position [68, 0]
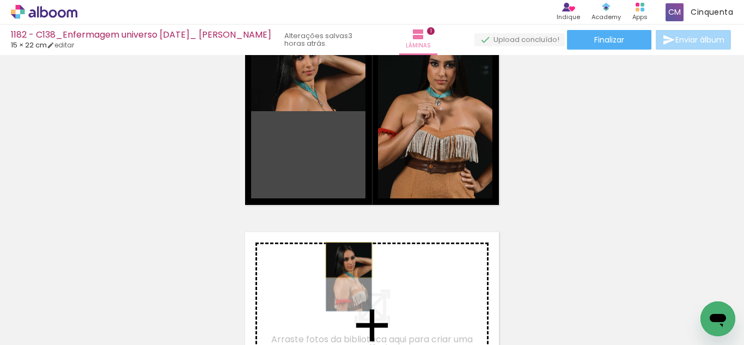
drag, startPoint x: 329, startPoint y: 187, endPoint x: 345, endPoint y: 260, distance: 74.1
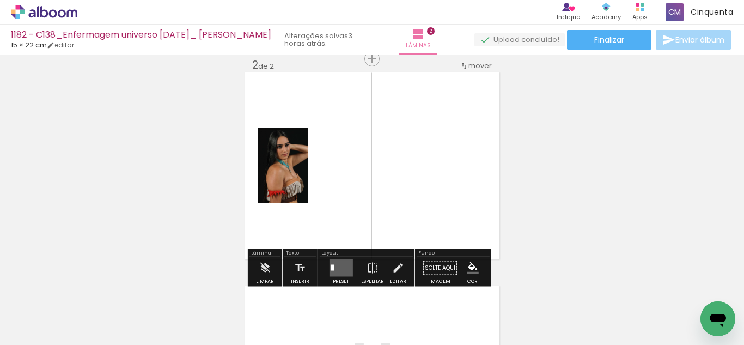
scroll to position [282, 0]
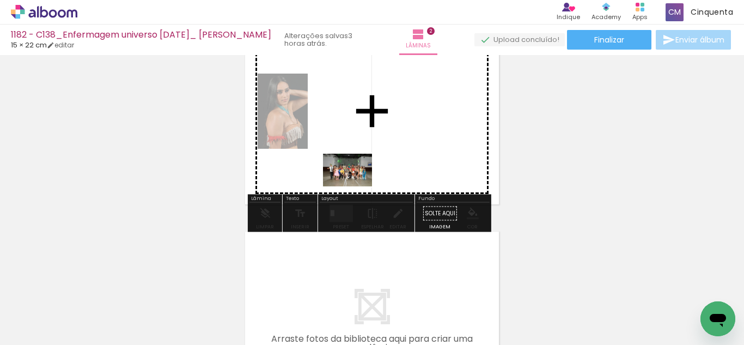
drag, startPoint x: 227, startPoint y: 311, endPoint x: 356, endPoint y: 186, distance: 179.0
click at [356, 186] on quentale-workspace at bounding box center [372, 172] width 744 height 345
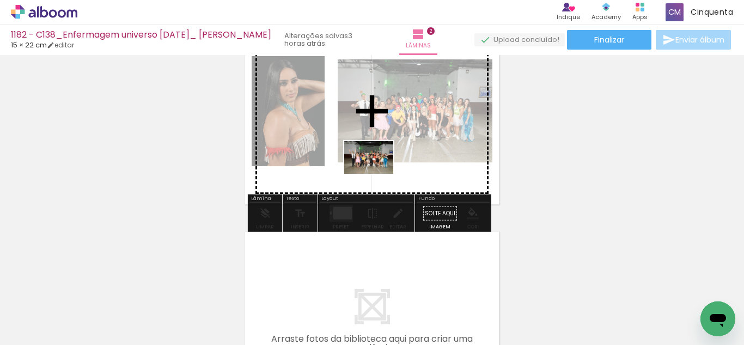
drag, startPoint x: 226, startPoint y: 314, endPoint x: 377, endPoint y: 174, distance: 205.3
click at [377, 174] on quentale-workspace at bounding box center [372, 172] width 744 height 345
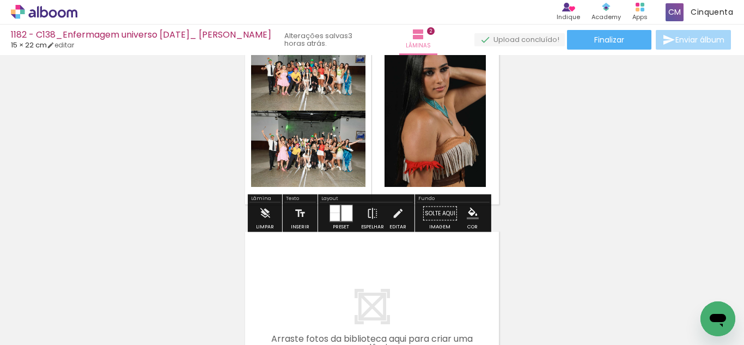
click at [335, 213] on div at bounding box center [334, 217] width 10 height 8
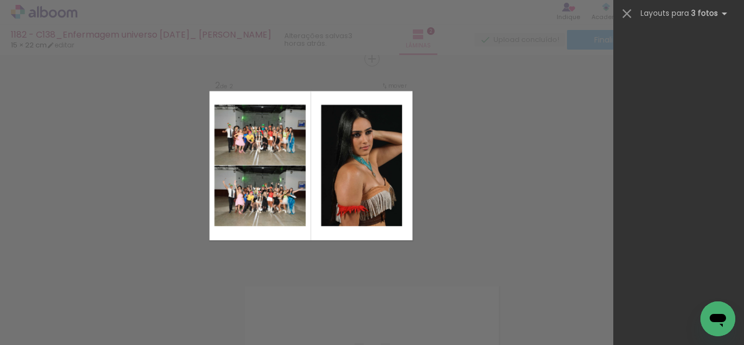
scroll to position [19738, 0]
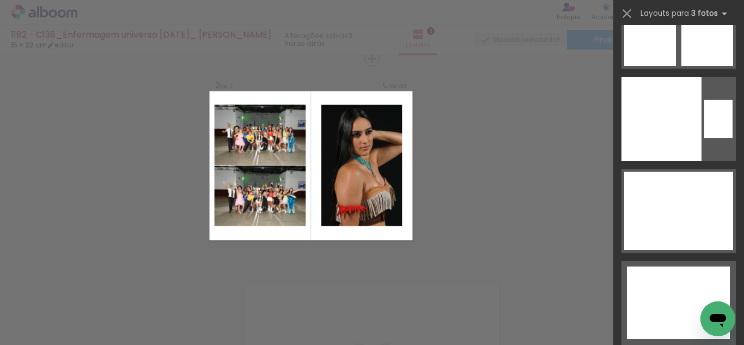
drag, startPoint x: 740, startPoint y: 42, endPoint x: 26, endPoint y: 12, distance: 715.5
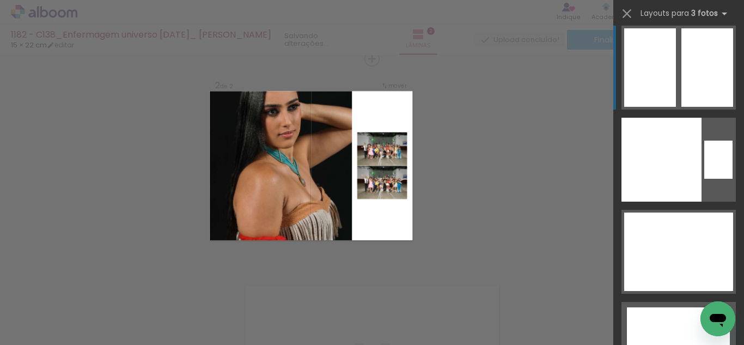
scroll to position [19629, 0]
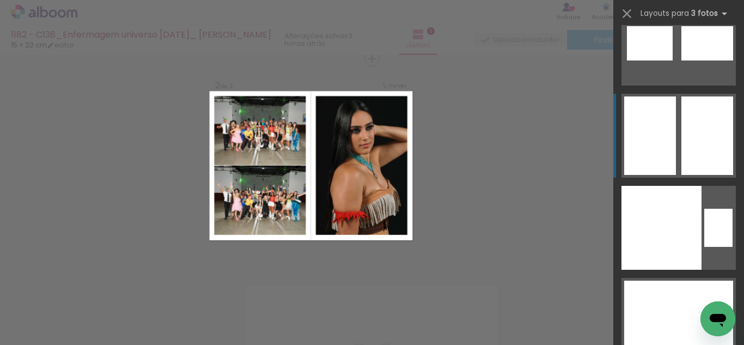
click at [696, 333] on div at bounding box center [705, 346] width 54 height 26
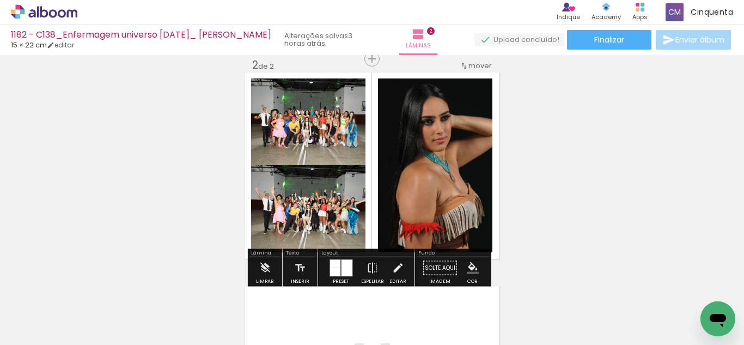
click at [469, 268] on iron-icon "color picker" at bounding box center [473, 268] width 12 height 12
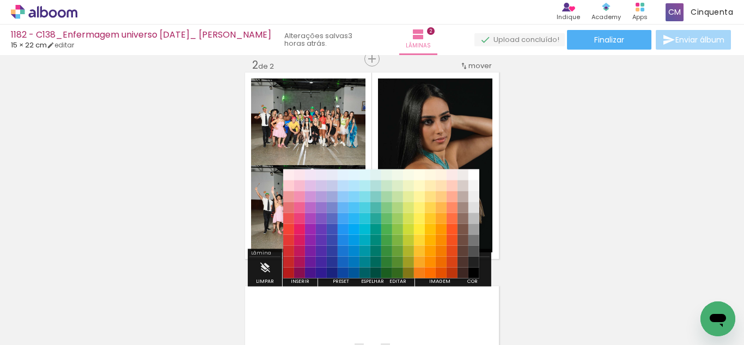
click at [473, 261] on paper-item "#212121" at bounding box center [473, 261] width 11 height 11
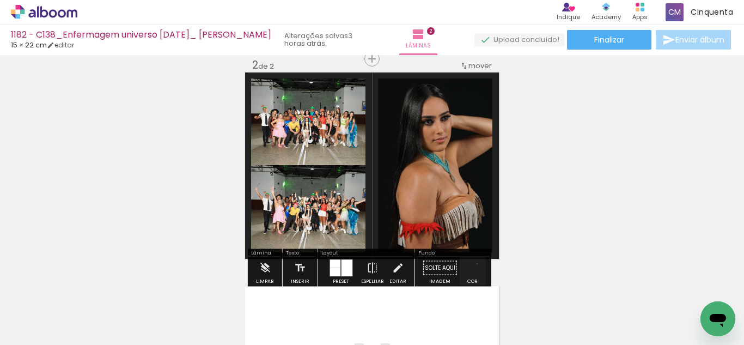
click at [473, 264] on iron-icon "color picker" at bounding box center [473, 268] width 12 height 12
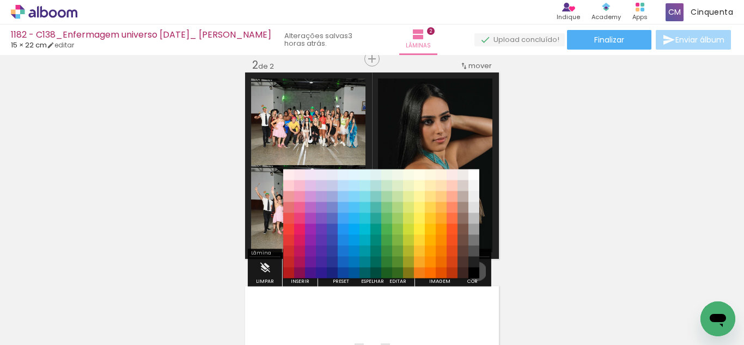
click at [473, 271] on div "#ffebee #ffcdd2 #ef9a9a #e57373 #ef5350 #f44336 #e53935 #d32f2f #c62828 #b71c1c…" at bounding box center [381, 229] width 196 height 109
click at [472, 269] on paper-item "#000000" at bounding box center [473, 272] width 11 height 11
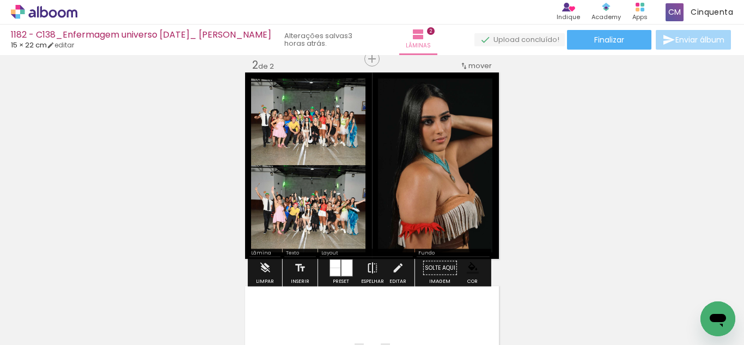
click at [372, 270] on iron-icon at bounding box center [372, 268] width 12 height 22
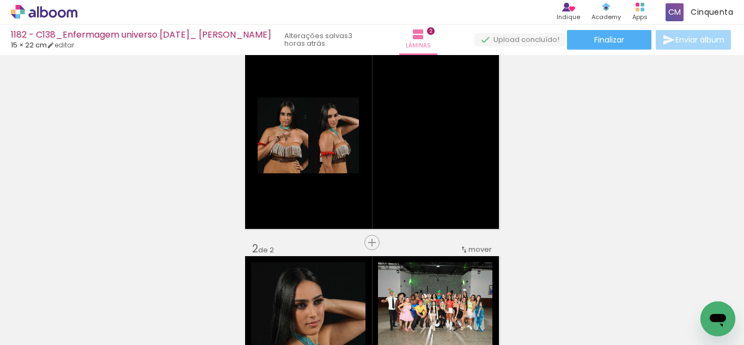
scroll to position [10, 0]
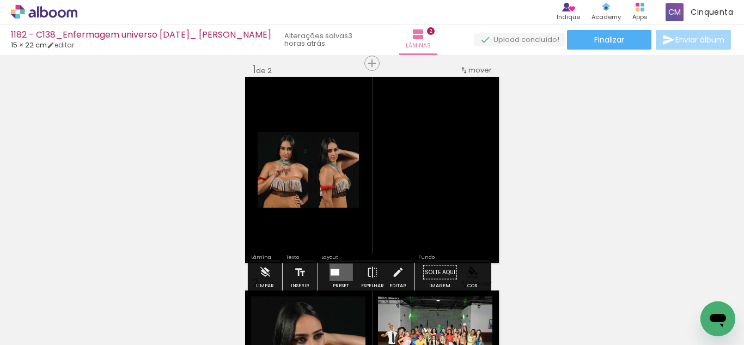
drag, startPoint x: 331, startPoint y: 266, endPoint x: 382, endPoint y: 252, distance: 52.6
click at [332, 266] on quentale-layouter at bounding box center [340, 272] width 23 height 17
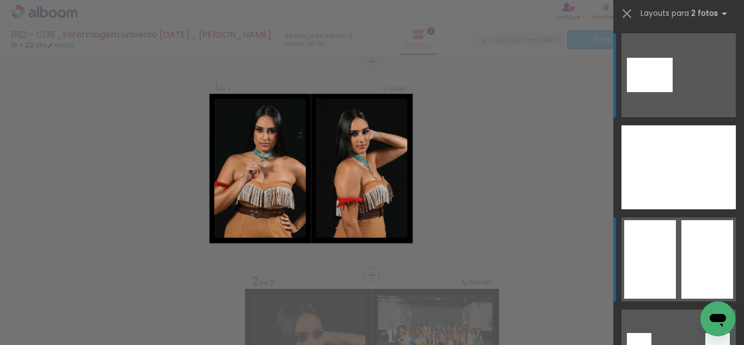
scroll to position [14, 0]
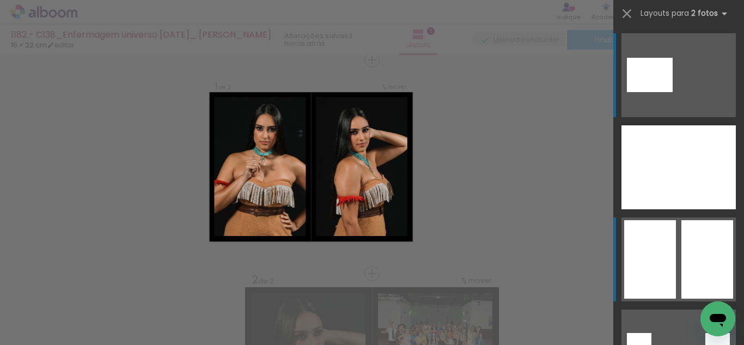
click at [673, 209] on quentale-layouter at bounding box center [678, 167] width 114 height 84
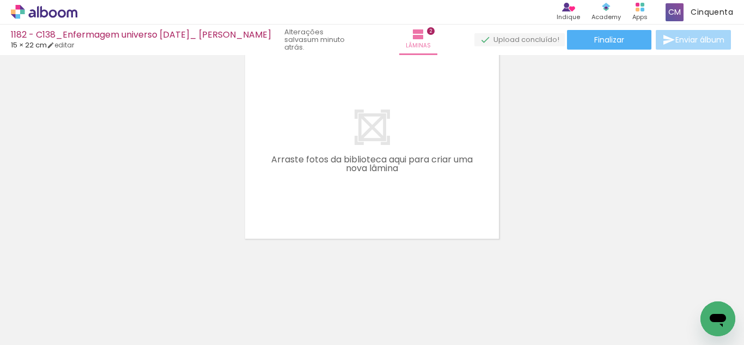
scroll to position [0, 1721]
drag, startPoint x: 346, startPoint y: 316, endPoint x: 360, endPoint y: 224, distance: 92.6
click at [373, 188] on quentale-workspace at bounding box center [372, 172] width 744 height 345
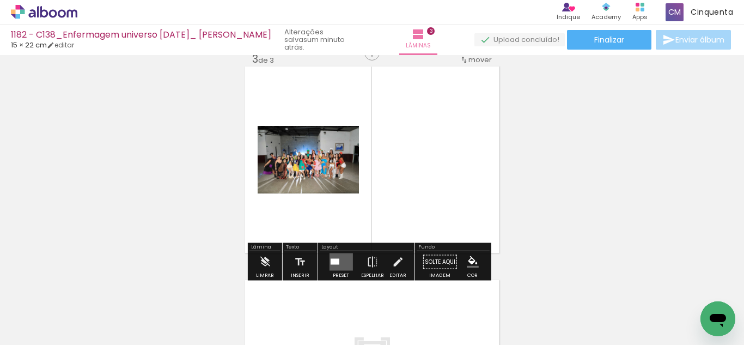
scroll to position [441, 0]
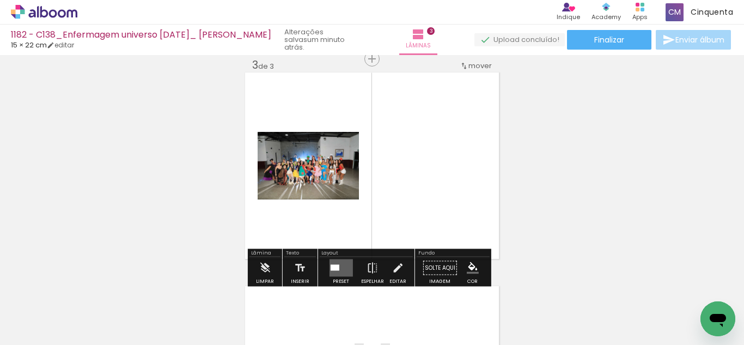
click at [338, 268] on quentale-layouter at bounding box center [340, 267] width 23 height 17
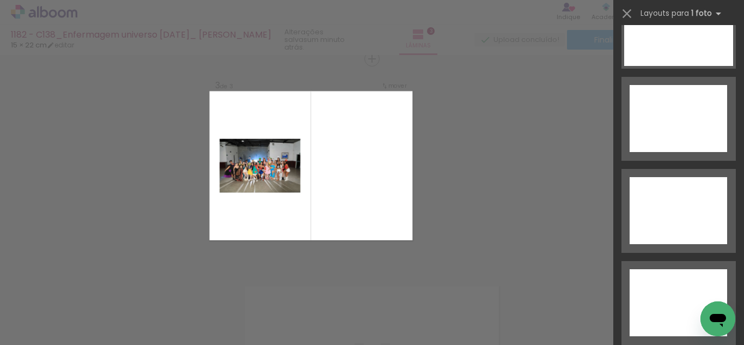
drag, startPoint x: 742, startPoint y: 41, endPoint x: 13, endPoint y: 10, distance: 730.2
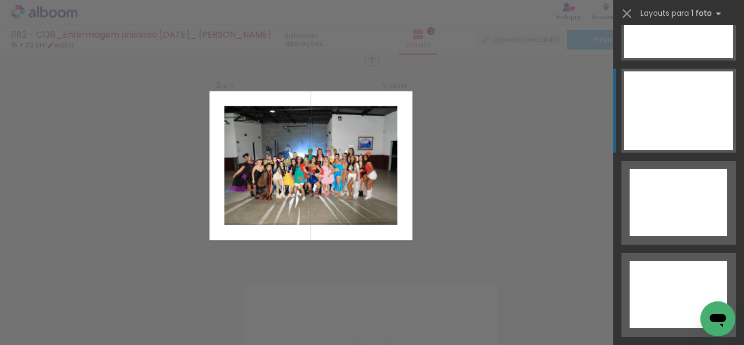
scroll to position [5000, 0]
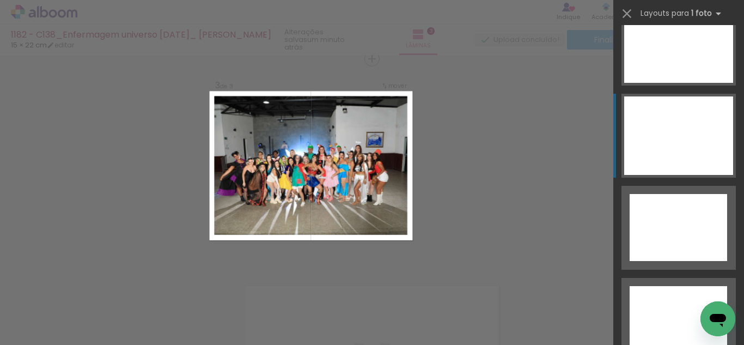
drag, startPoint x: 663, startPoint y: 146, endPoint x: 516, endPoint y: 205, distance: 158.1
click at [661, 286] on div at bounding box center [677, 319] width 97 height 67
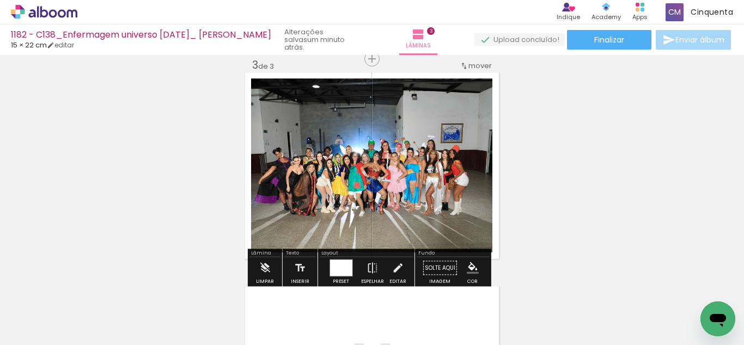
click at [467, 269] on iron-icon "color picker" at bounding box center [473, 268] width 12 height 12
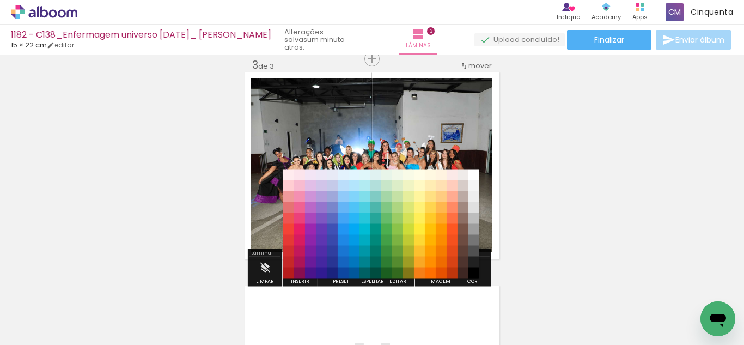
click at [471, 264] on paper-item "#212121" at bounding box center [473, 261] width 11 height 11
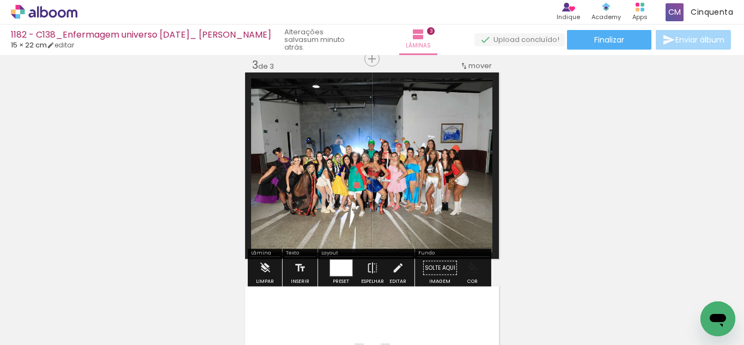
click at [471, 266] on iron-icon "color picker" at bounding box center [473, 268] width 12 height 12
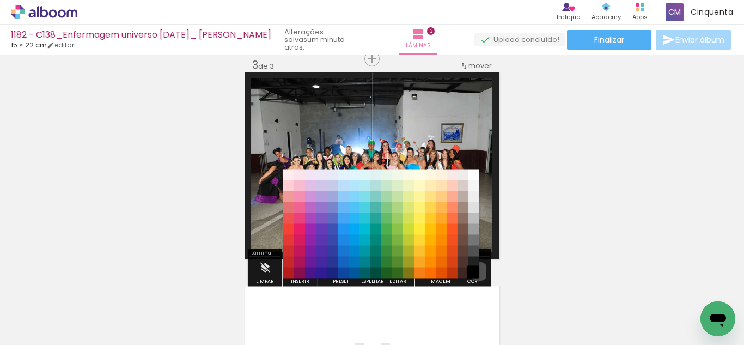
click at [475, 271] on paper-item "#000000" at bounding box center [473, 272] width 11 height 11
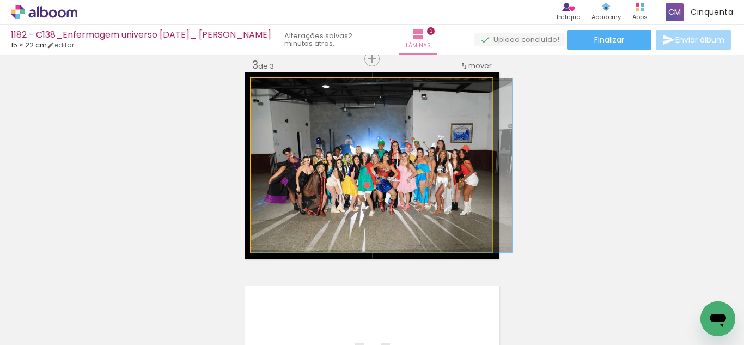
drag, startPoint x: 432, startPoint y: 231, endPoint x: 443, endPoint y: 236, distance: 11.4
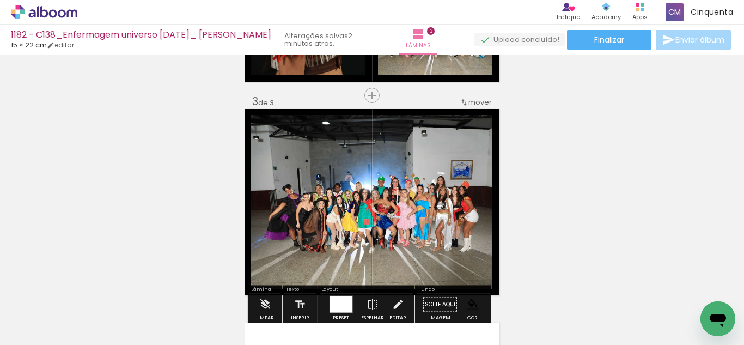
scroll to position [387, 0]
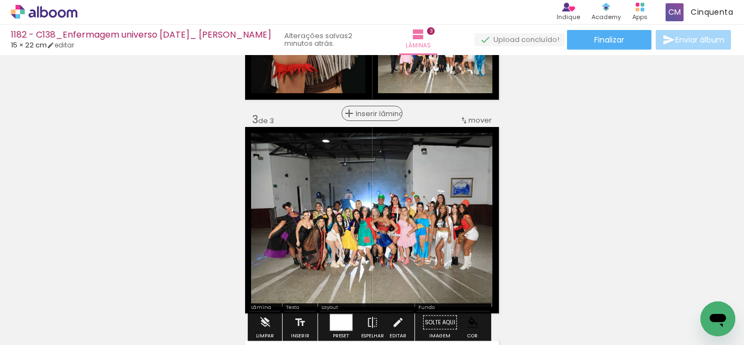
click at [369, 120] on paper-button "Inserir lâmina" at bounding box center [371, 113] width 61 height 15
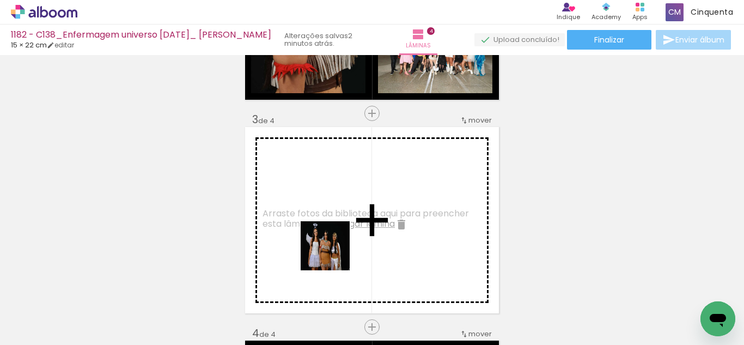
drag, startPoint x: 327, startPoint y: 304, endPoint x: 333, endPoint y: 254, distance: 51.0
click at [333, 254] on quentale-workspace at bounding box center [372, 172] width 744 height 345
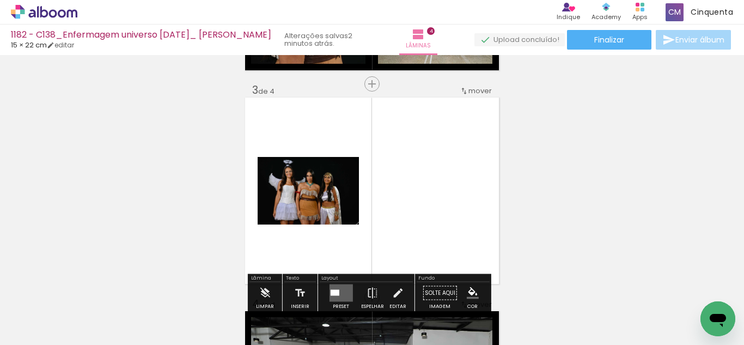
scroll to position [441, 0]
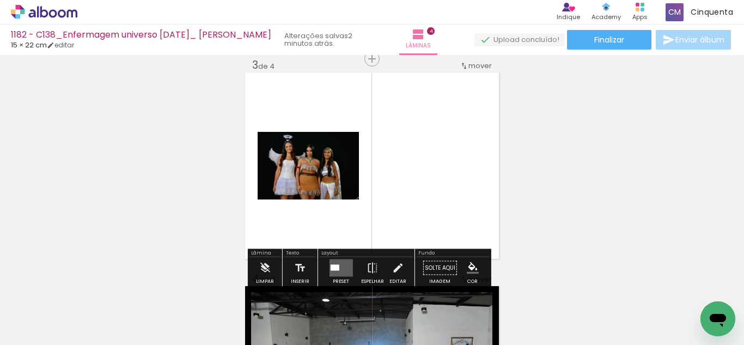
click at [333, 261] on quentale-layouter at bounding box center [340, 267] width 23 height 17
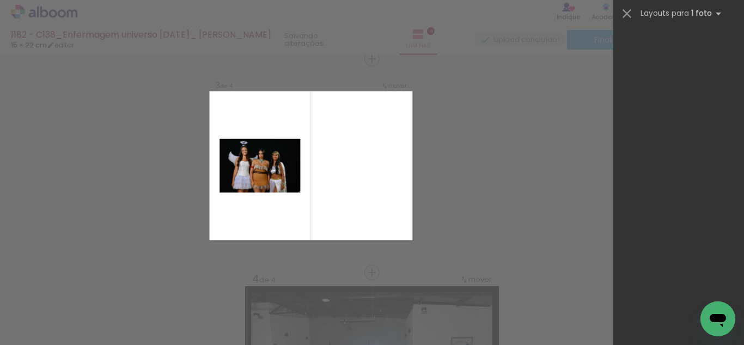
scroll to position [0, 0]
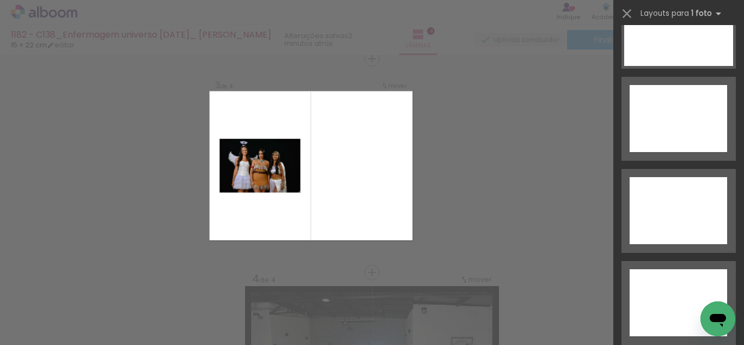
drag, startPoint x: 738, startPoint y: 50, endPoint x: 5, endPoint y: 17, distance: 734.1
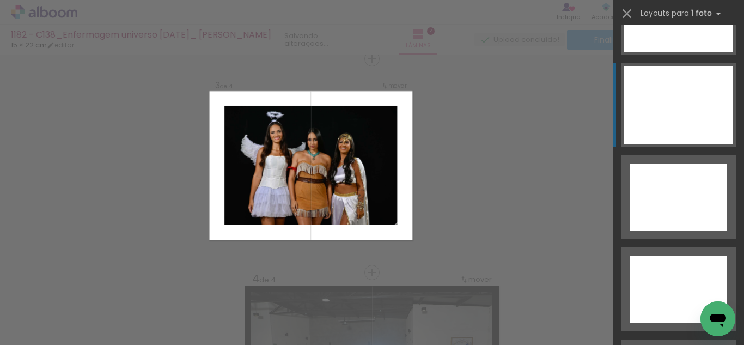
scroll to position [4946, 0]
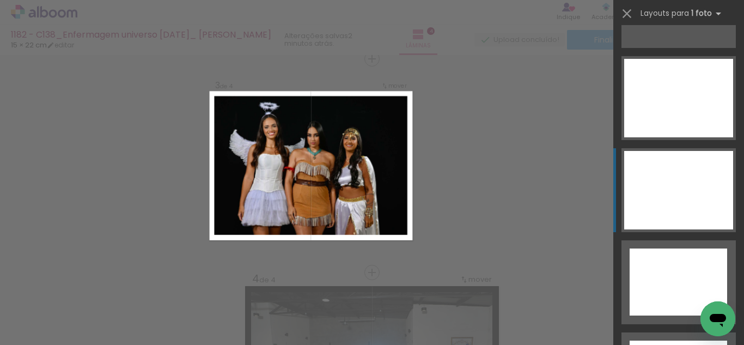
click at [685, 137] on div at bounding box center [678, 98] width 109 height 78
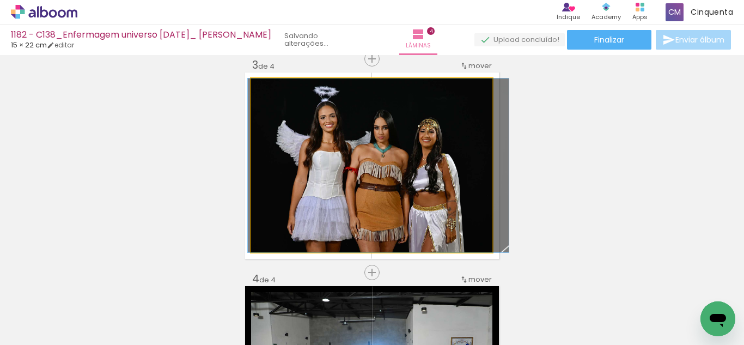
drag, startPoint x: 364, startPoint y: 197, endPoint x: 371, endPoint y: 203, distance: 8.9
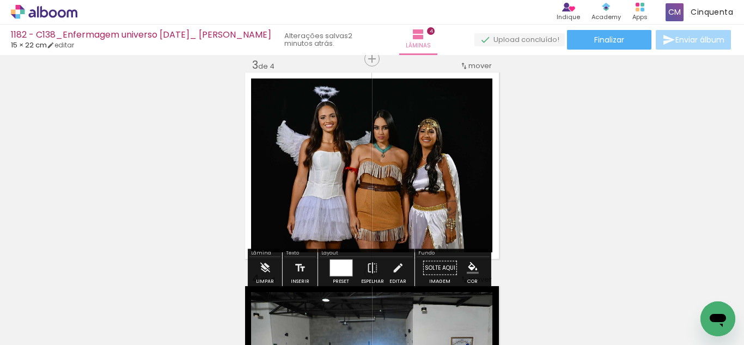
click at [469, 273] on iron-icon "color picker" at bounding box center [473, 268] width 12 height 12
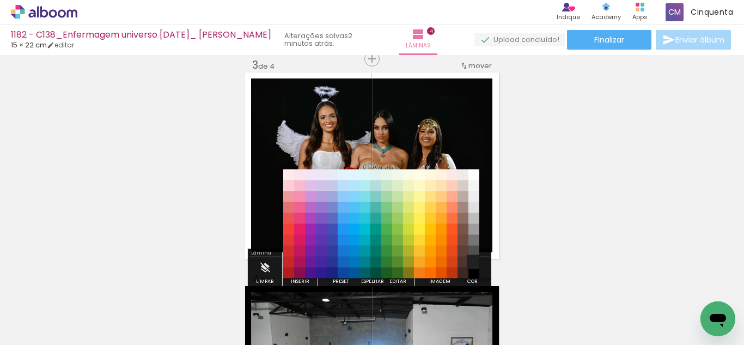
click at [473, 259] on paper-item "#212121" at bounding box center [473, 261] width 11 height 11
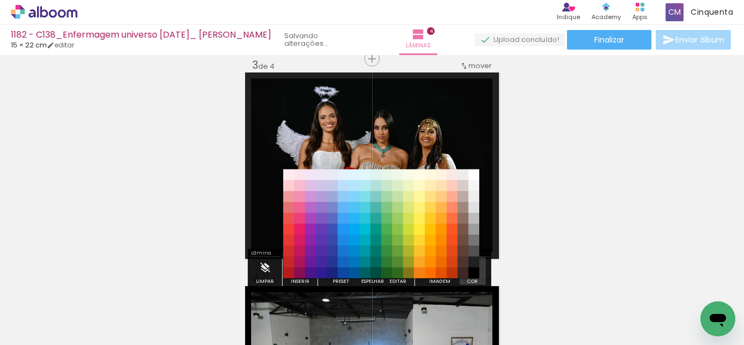
click at [473, 266] on iron-icon "color picker" at bounding box center [473, 268] width 12 height 12
click at [473, 272] on paper-item "#000000" at bounding box center [473, 272] width 11 height 11
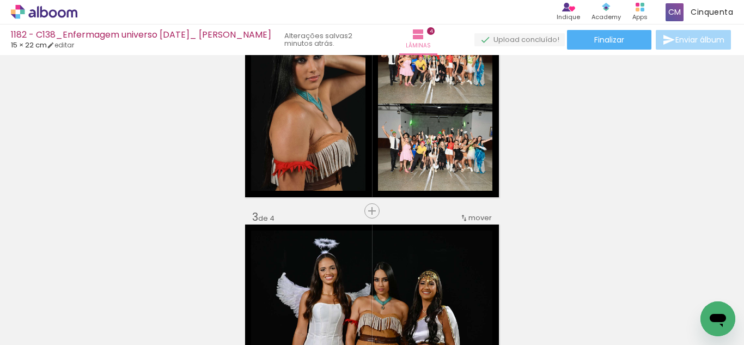
scroll to position [278, 0]
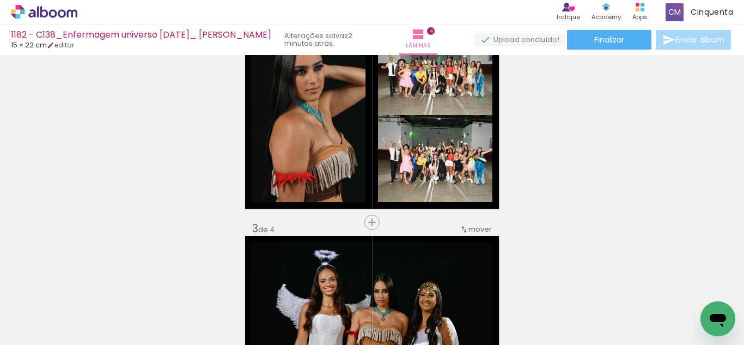
click at [476, 229] on span "mover" at bounding box center [479, 229] width 23 height 10
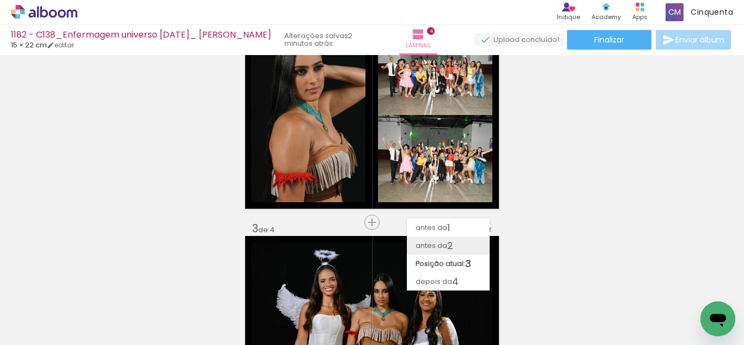
click at [467, 241] on paper-item "antes da 2" at bounding box center [448, 245] width 83 height 18
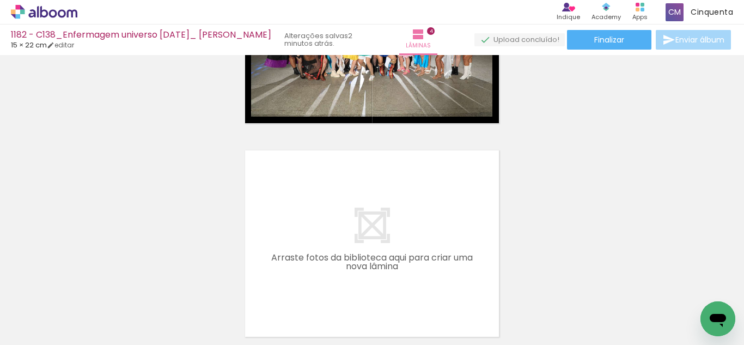
scroll to position [817, 0]
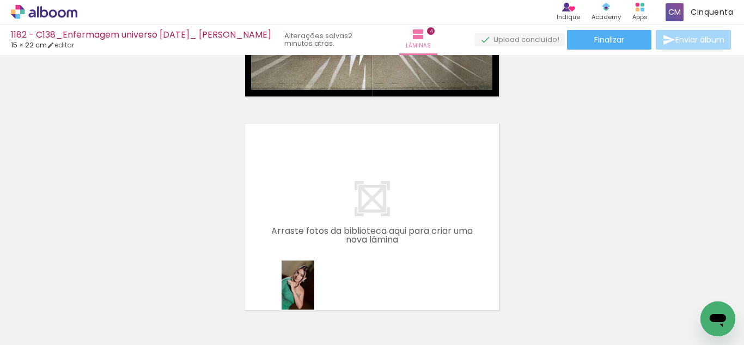
drag, startPoint x: 309, startPoint y: 309, endPoint x: 314, endPoint y: 298, distance: 11.7
click at [314, 298] on div at bounding box center [303, 308] width 36 height 54
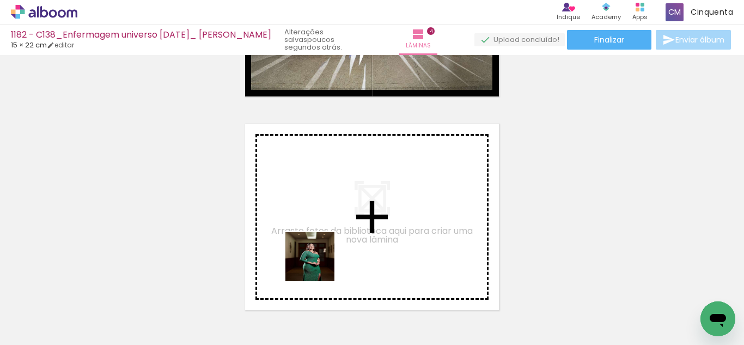
drag, startPoint x: 274, startPoint y: 286, endPoint x: 259, endPoint y: 293, distance: 16.3
click at [382, 231] on quentale-workspace at bounding box center [372, 172] width 744 height 345
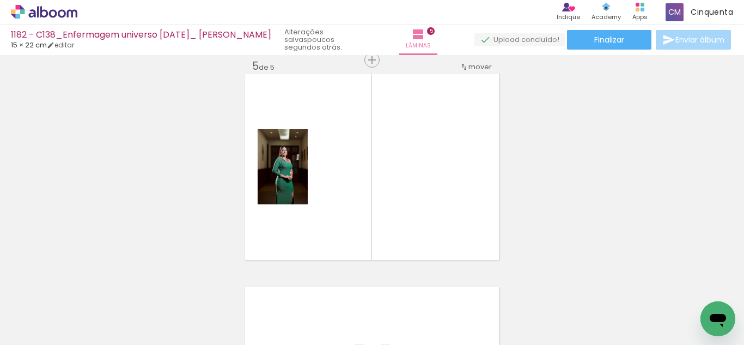
scroll to position [868, 0]
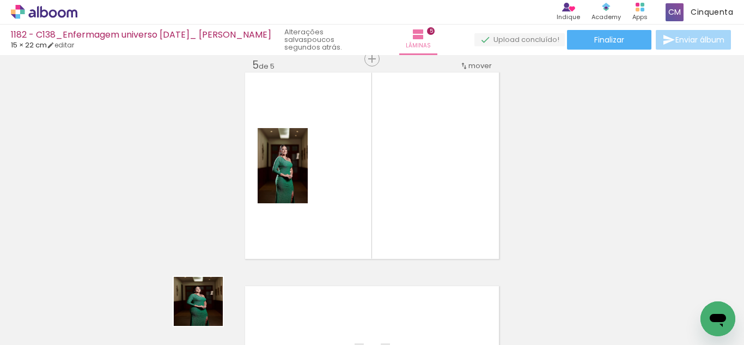
drag, startPoint x: 195, startPoint y: 316, endPoint x: 344, endPoint y: 250, distance: 163.3
click at [394, 175] on quentale-workspace at bounding box center [372, 172] width 744 height 345
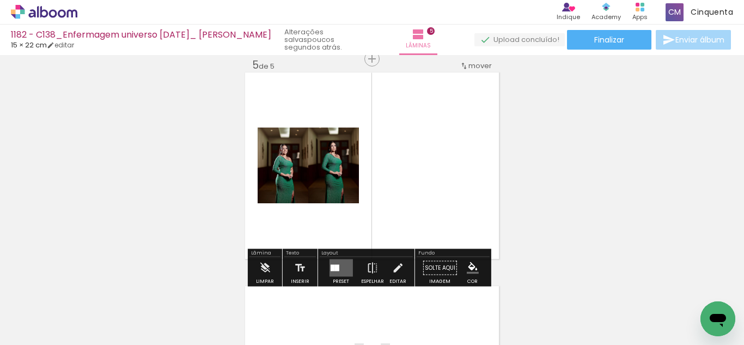
click at [334, 277] on quentale-thumb at bounding box center [303, 308] width 61 height 63
click at [334, 268] on div at bounding box center [336, 268] width 4 height 7
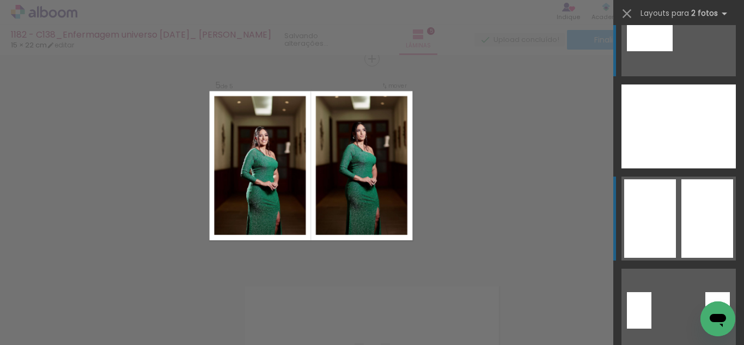
scroll to position [54, 0]
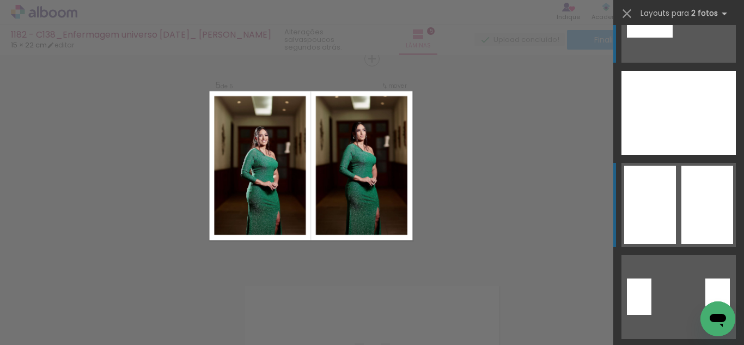
click at [684, 155] on div at bounding box center [706, 113] width 57 height 84
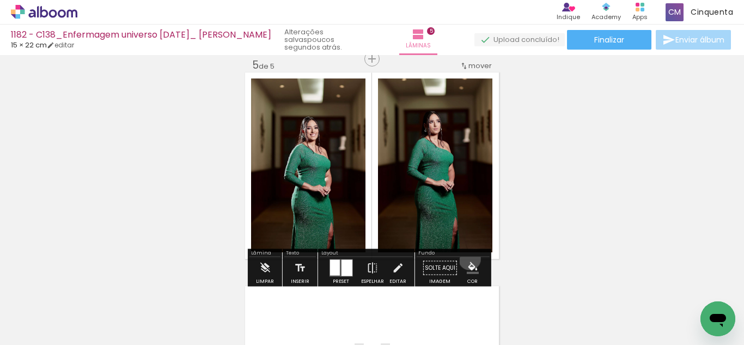
click at [465, 259] on paper-menu-button "#ffebee #ffcdd2 #ef9a9a #e57373 #ef5350 #f44336 #e53935 #d32f2f #c62828 #b71c1c…" at bounding box center [472, 268] width 21 height 21
click at [468, 261] on paper-menu-button "#ffebee #ffcdd2 #ef9a9a #e57373 #ef5350 #f44336 #e53935 #d32f2f #c62828 #b71c1c…" at bounding box center [472, 268] width 21 height 21
click at [468, 262] on iron-icon "color picker" at bounding box center [473, 268] width 12 height 12
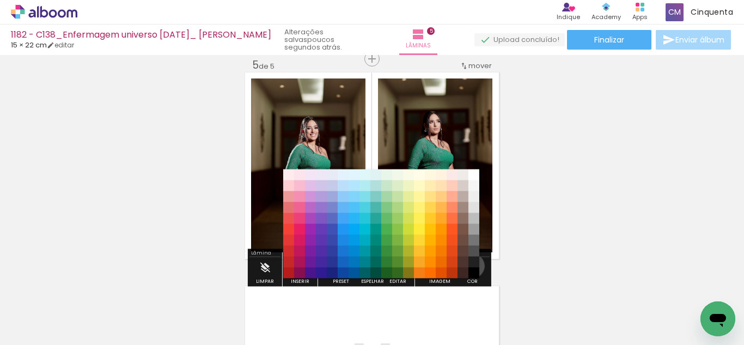
click at [468, 266] on div "#ffebee #ffcdd2 #ef9a9a #e57373 #ef5350 #f44336 #e53935 #d32f2f #c62828 #b71c1c…" at bounding box center [381, 229] width 196 height 109
click at [468, 265] on paper-item "#212121" at bounding box center [473, 261] width 11 height 11
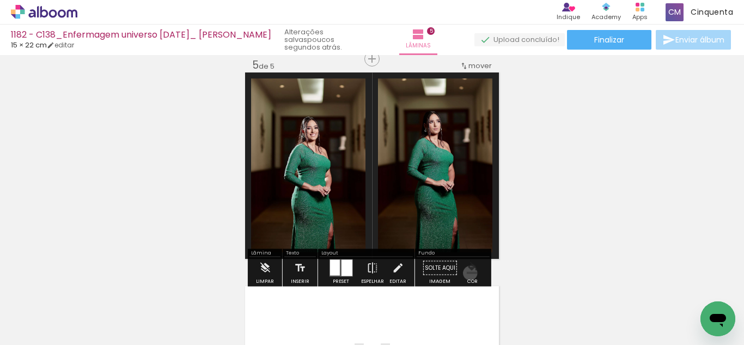
click at [467, 273] on iron-icon "color picker" at bounding box center [473, 268] width 12 height 12
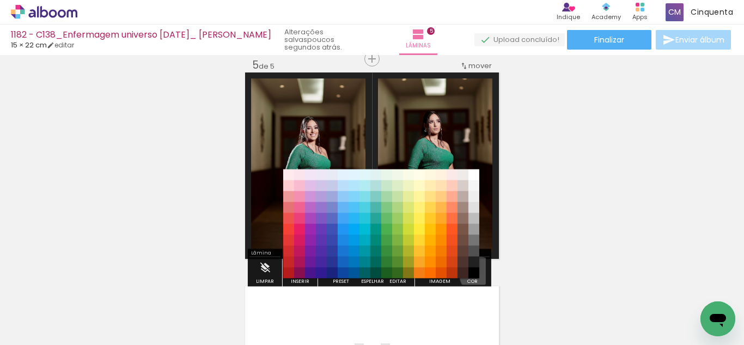
click at [474, 275] on paper-item "#000000" at bounding box center [473, 272] width 11 height 11
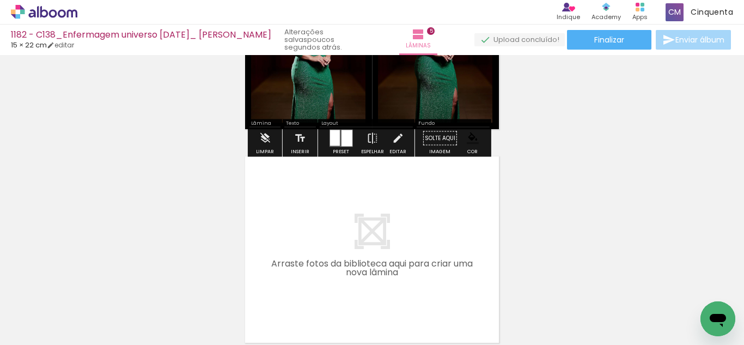
scroll to position [1031, 0]
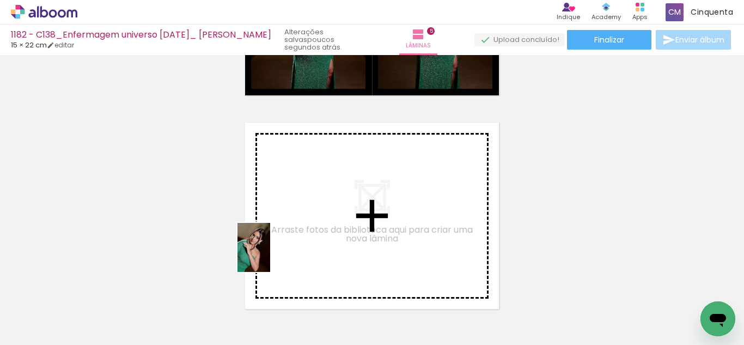
drag, startPoint x: 180, startPoint y: 317, endPoint x: 277, endPoint y: 252, distance: 116.9
click at [277, 252] on quentale-workspace at bounding box center [372, 172] width 744 height 345
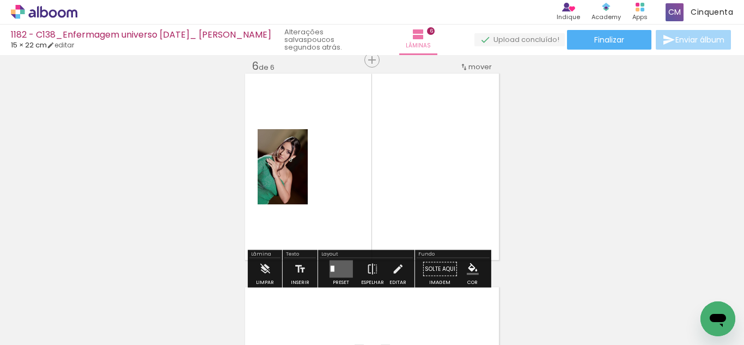
scroll to position [1081, 0]
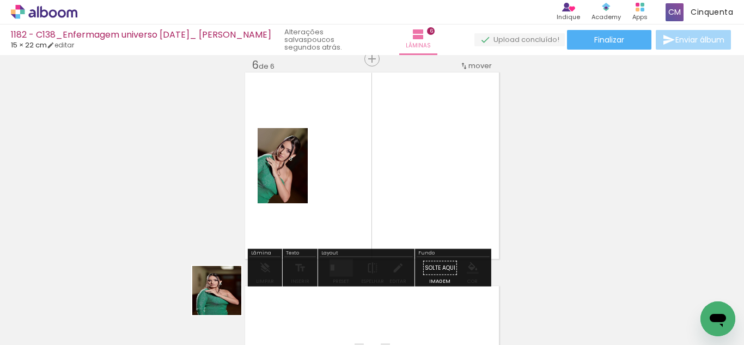
drag, startPoint x: 193, startPoint y: 307, endPoint x: 370, endPoint y: 224, distance: 195.6
click at [400, 191] on quentale-workspace at bounding box center [372, 172] width 744 height 345
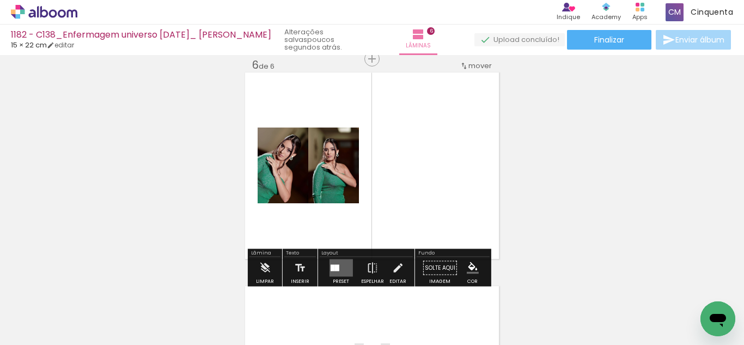
click at [347, 274] on quentale-layouter at bounding box center [340, 267] width 23 height 17
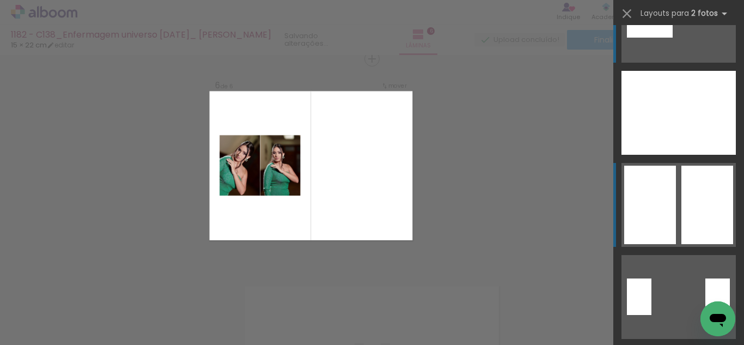
scroll to position [0, 0]
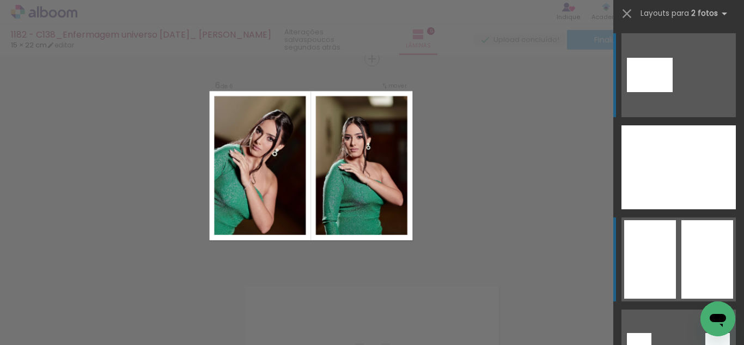
click at [678, 209] on div at bounding box center [706, 167] width 57 height 84
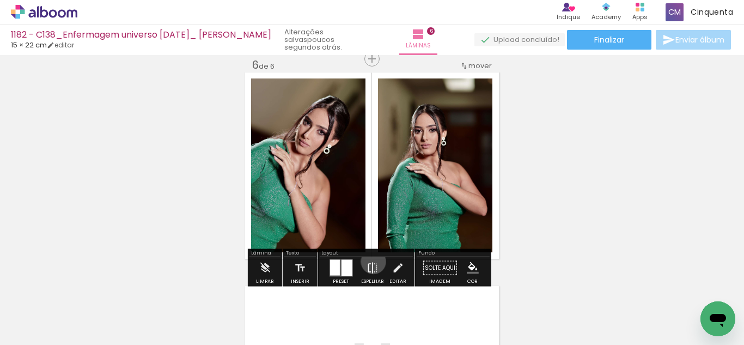
click at [371, 261] on iron-icon at bounding box center [372, 268] width 12 height 22
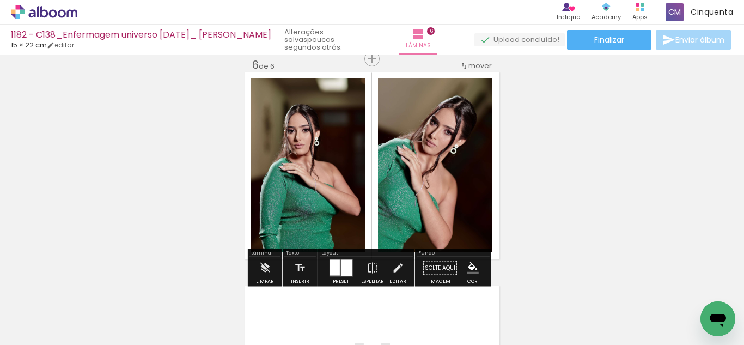
click at [476, 265] on paper-menu-button "#ffebee #ffcdd2 #ef9a9a #e57373 #ef5350 #f44336 #e53935 #d32f2f #c62828 #b71c1c…" at bounding box center [472, 268] width 21 height 21
click at [471, 265] on iron-icon "color picker" at bounding box center [473, 268] width 12 height 12
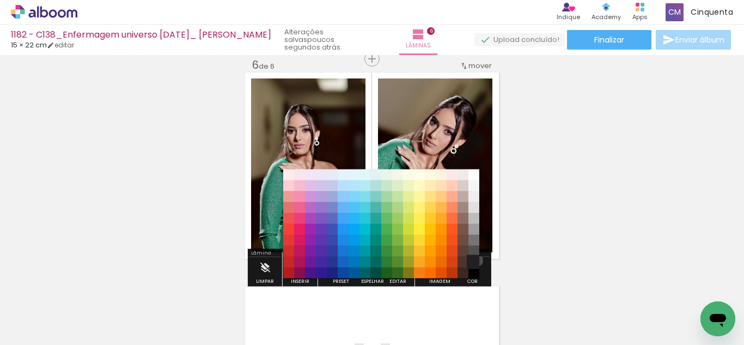
click at [473, 260] on paper-item "#212121" at bounding box center [473, 261] width 11 height 11
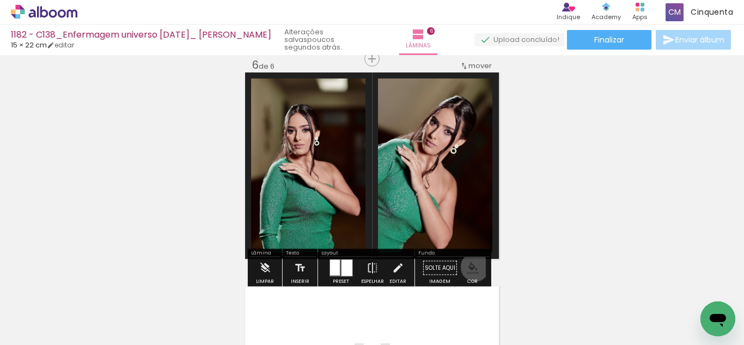
click at [471, 267] on iron-icon "color picker" at bounding box center [473, 268] width 12 height 12
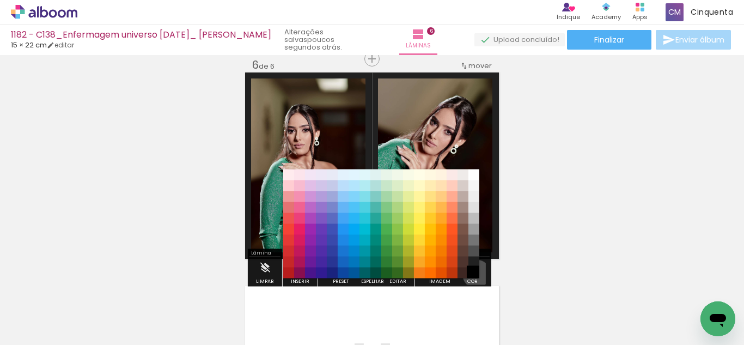
click at [473, 274] on paper-item "#000000" at bounding box center [473, 272] width 11 height 11
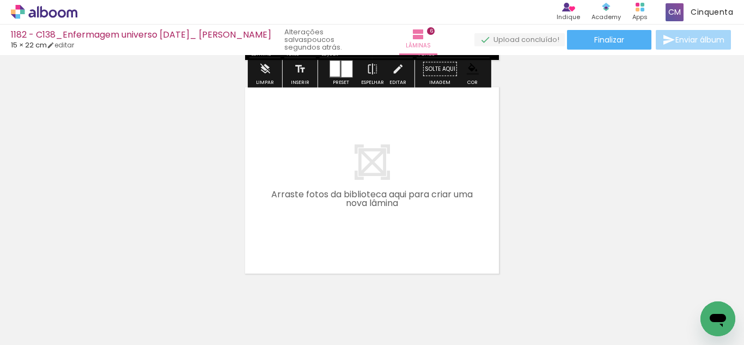
scroll to position [1299, 0]
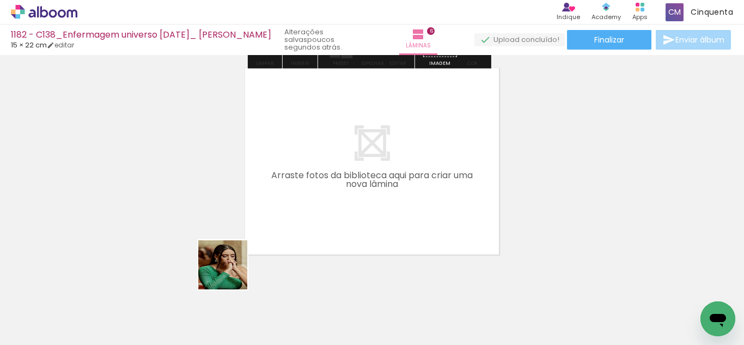
drag, startPoint x: 198, startPoint y: 298, endPoint x: 265, endPoint y: 254, distance: 80.6
click at [274, 235] on quentale-workspace at bounding box center [372, 172] width 744 height 345
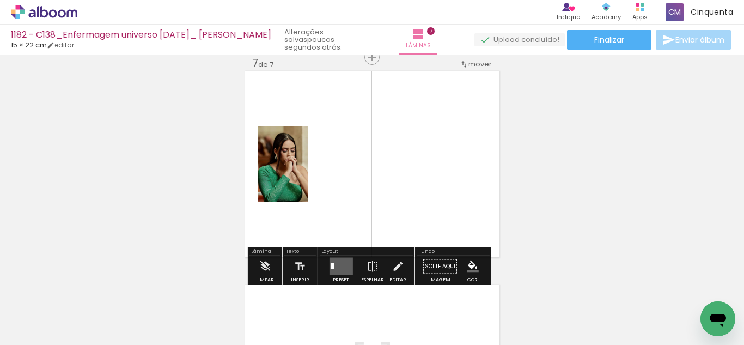
scroll to position [1295, 0]
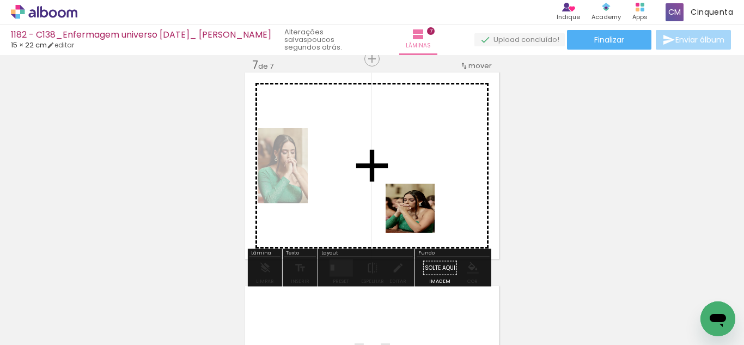
drag, startPoint x: 195, startPoint y: 305, endPoint x: 405, endPoint y: 210, distance: 230.2
click at [419, 208] on quentale-workspace at bounding box center [372, 172] width 744 height 345
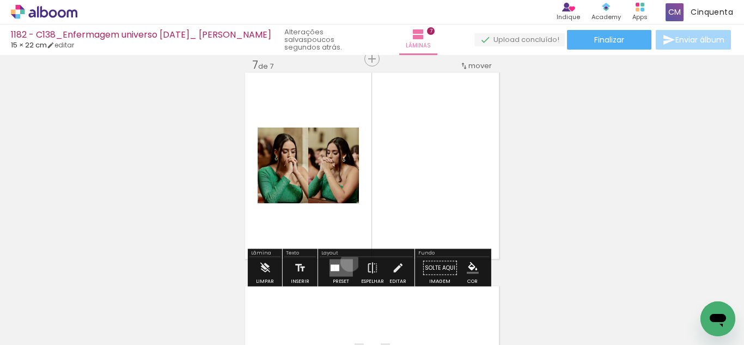
drag, startPoint x: 347, startPoint y: 261, endPoint x: 427, endPoint y: 269, distance: 79.9
click at [349, 262] on quentale-layouter at bounding box center [340, 267] width 23 height 17
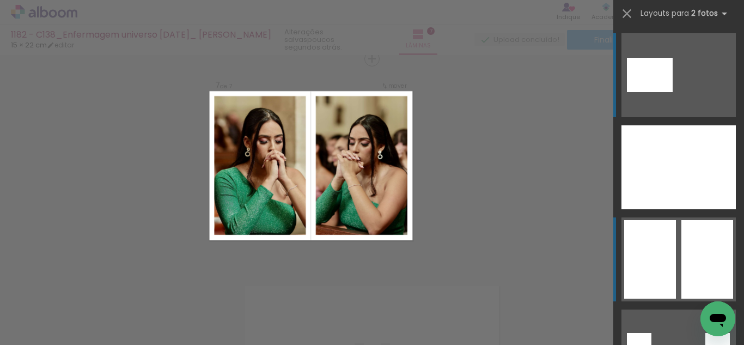
click at [683, 209] on div at bounding box center [706, 167] width 57 height 84
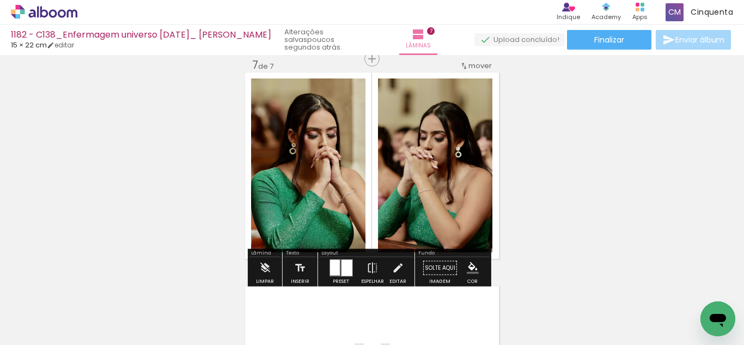
click at [468, 269] on iron-icon "color picker" at bounding box center [473, 268] width 12 height 12
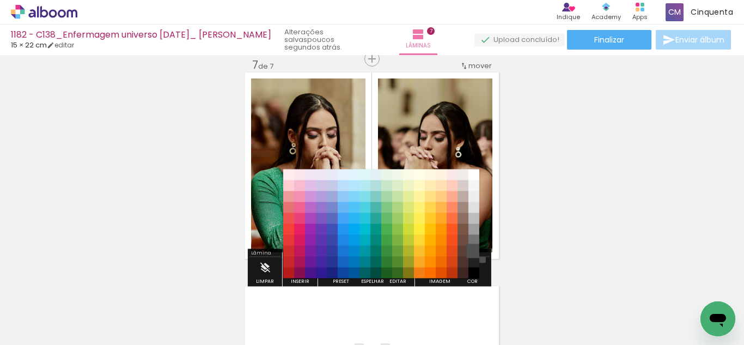
click at [478, 254] on paper-item "#515151" at bounding box center [473, 251] width 11 height 11
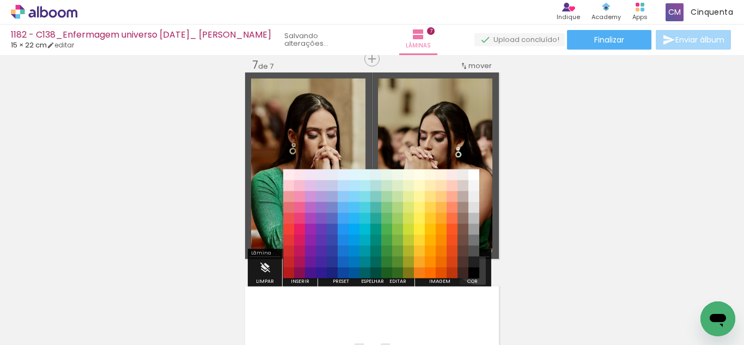
click at [469, 265] on iron-icon "color picker" at bounding box center [473, 268] width 12 height 12
click at [470, 270] on paper-item "#000000" at bounding box center [473, 272] width 11 height 11
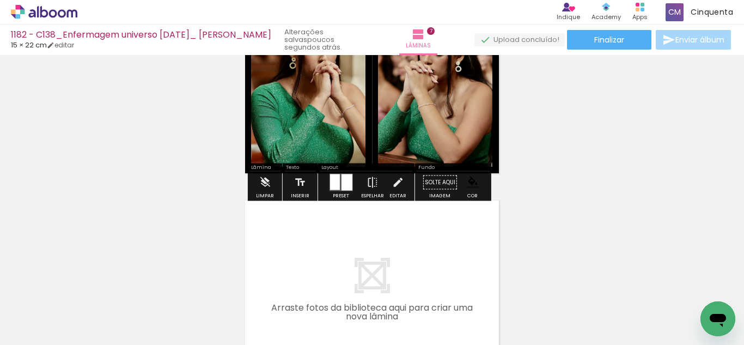
scroll to position [1404, 0]
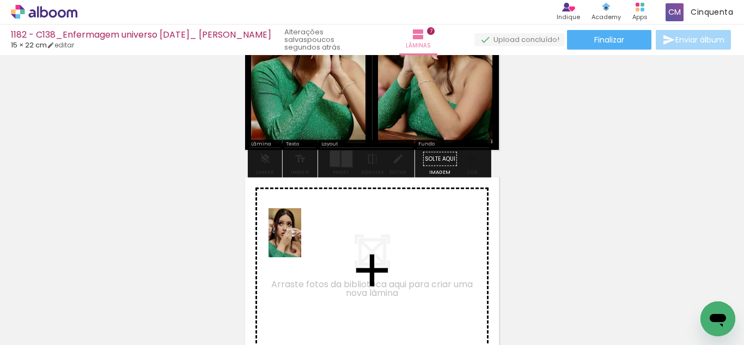
drag, startPoint x: 180, startPoint y: 309, endPoint x: 301, endPoint y: 241, distance: 139.4
click at [301, 241] on quentale-workspace at bounding box center [372, 172] width 744 height 345
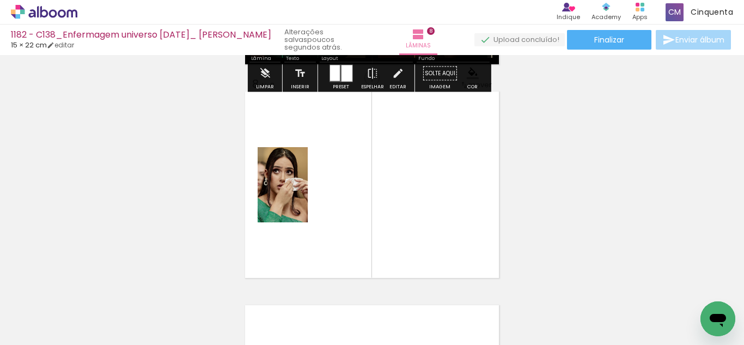
scroll to position [1508, 0]
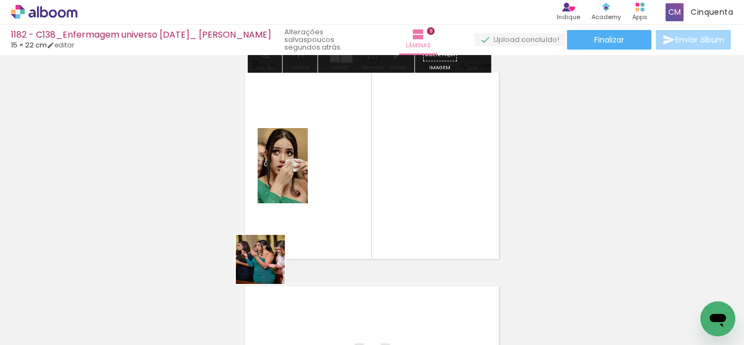
drag, startPoint x: 246, startPoint y: 316, endPoint x: 319, endPoint y: 256, distance: 94.0
click at [334, 216] on quentale-workspace at bounding box center [372, 172] width 744 height 345
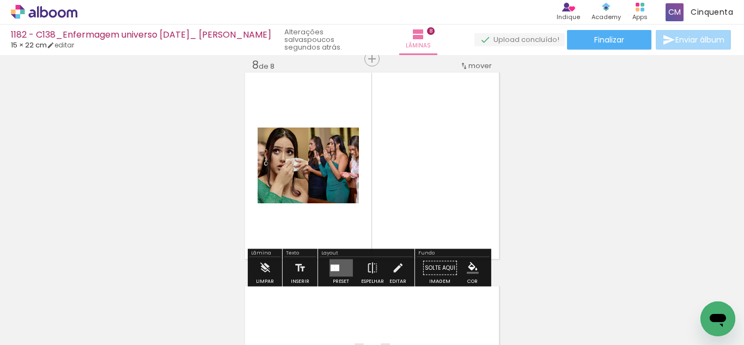
drag, startPoint x: 336, startPoint y: 269, endPoint x: 353, endPoint y: 270, distance: 17.4
click at [337, 270] on quentale-layouter at bounding box center [340, 267] width 23 height 17
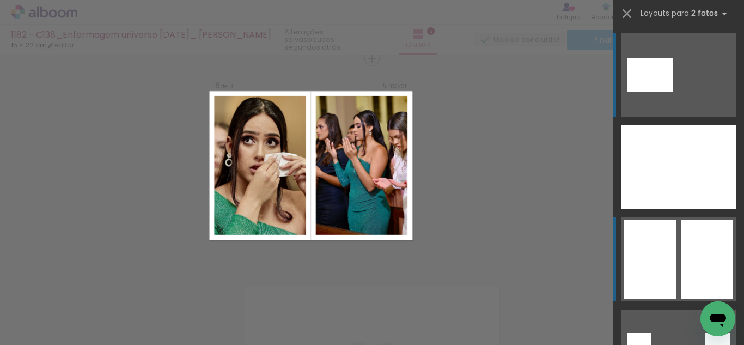
click at [687, 209] on div at bounding box center [706, 167] width 57 height 84
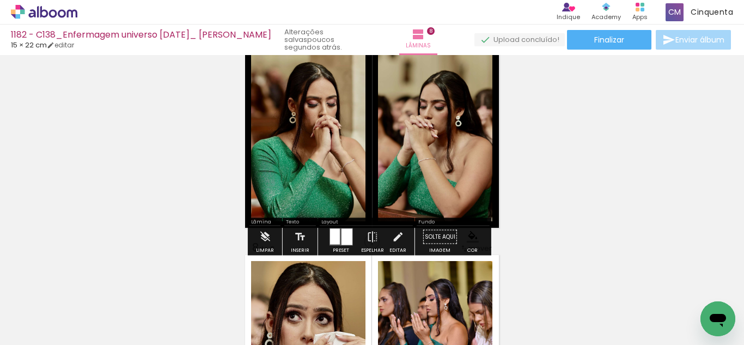
scroll to position [1345, 0]
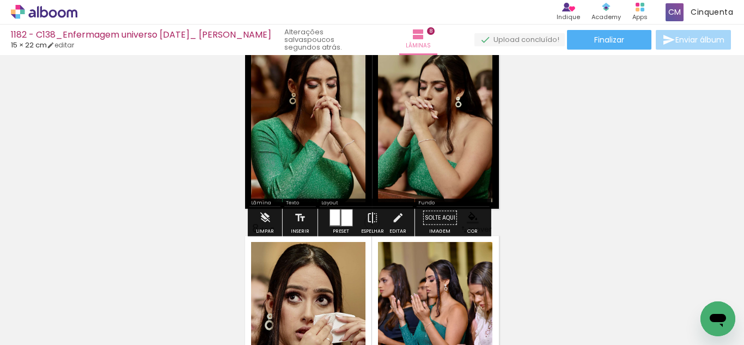
click at [359, 217] on paper-button "Espelhar" at bounding box center [372, 221] width 28 height 28
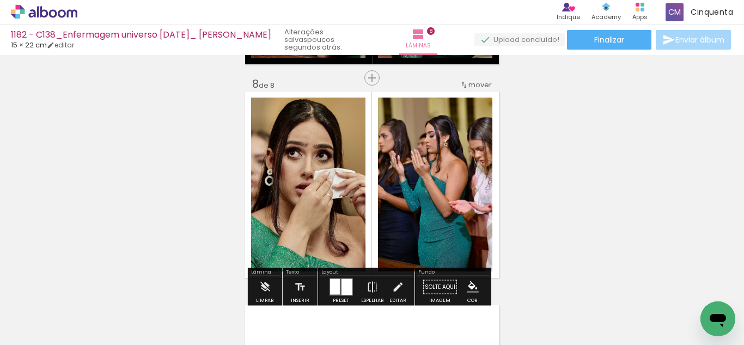
scroll to position [1508, 0]
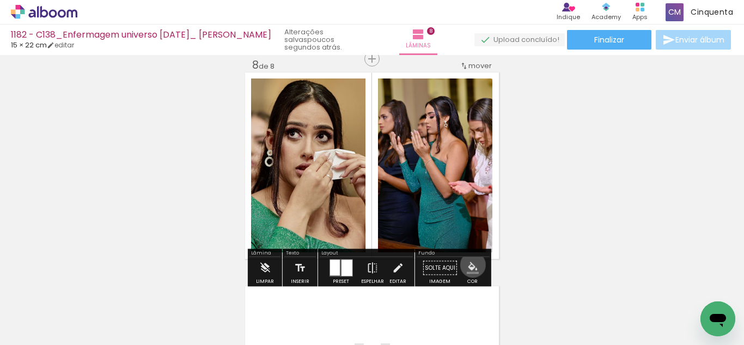
drag, startPoint x: 469, startPoint y: 265, endPoint x: 463, endPoint y: 271, distance: 8.9
click at [467, 269] on iron-icon "color picker" at bounding box center [473, 268] width 12 height 12
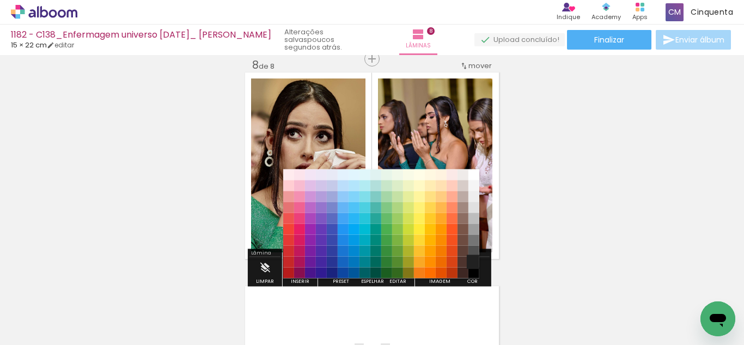
click at [470, 261] on paper-item "#212121" at bounding box center [473, 261] width 11 height 11
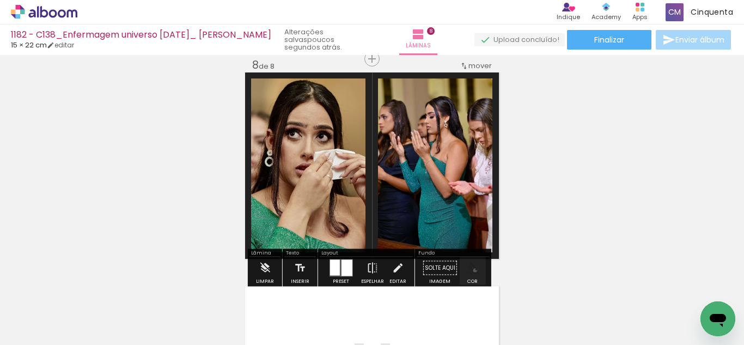
click at [471, 270] on iron-icon "color picker" at bounding box center [473, 268] width 12 height 12
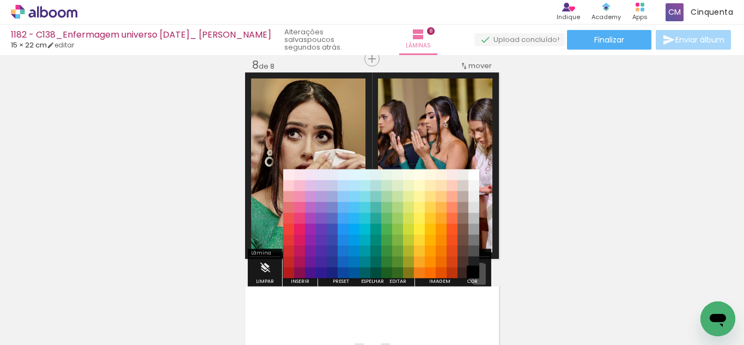
click at [476, 274] on paper-item "#000000" at bounding box center [473, 272] width 11 height 11
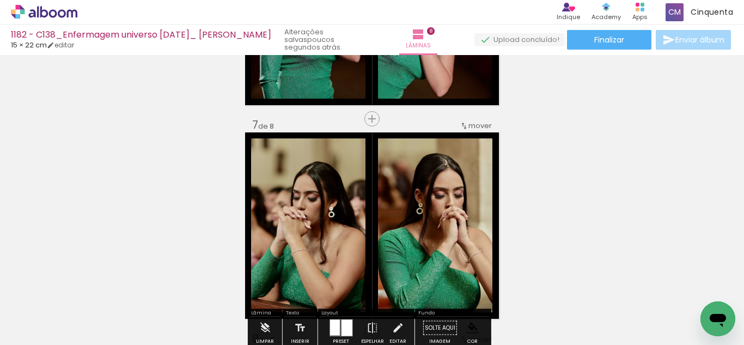
scroll to position [1181, 0]
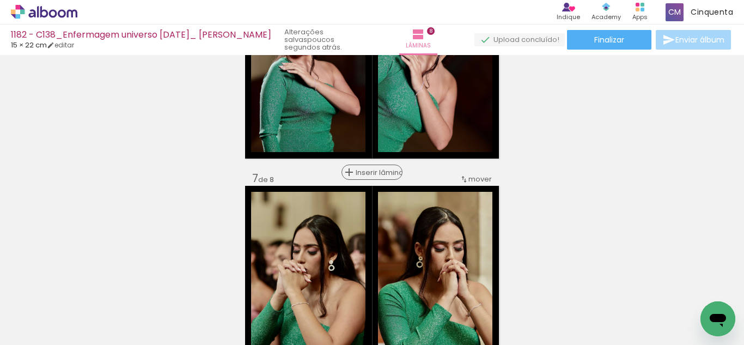
click at [370, 175] on span "Inserir lâmina" at bounding box center [377, 172] width 42 height 7
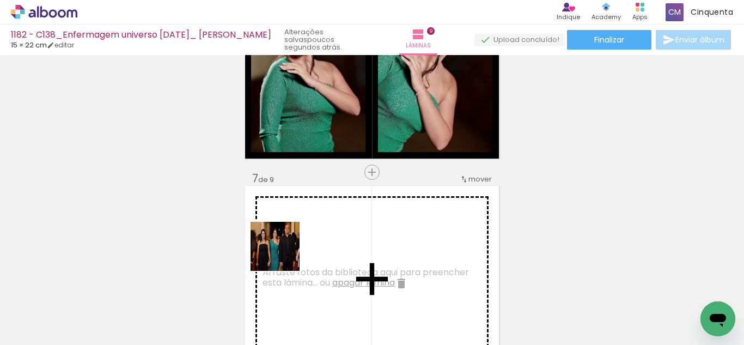
drag, startPoint x: 199, startPoint y: 302, endPoint x: 304, endPoint y: 247, distance: 118.6
click at [304, 247] on quentale-workspace at bounding box center [372, 172] width 744 height 345
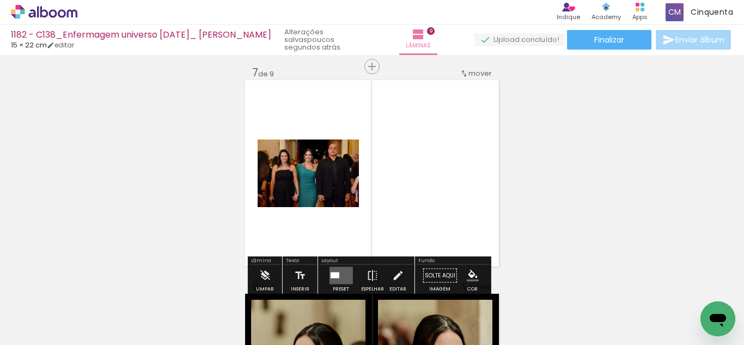
scroll to position [1345, 0]
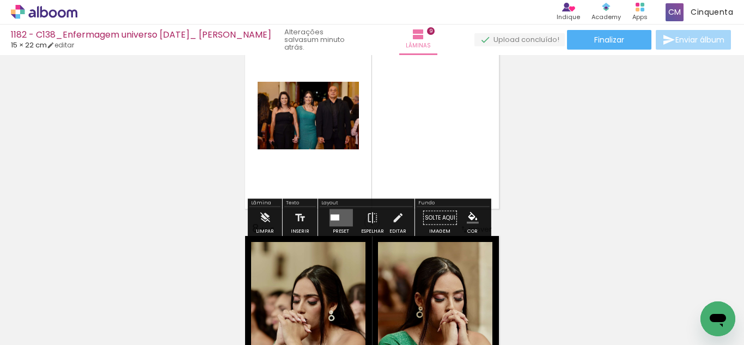
click at [335, 211] on quentale-layouter at bounding box center [340, 217] width 23 height 17
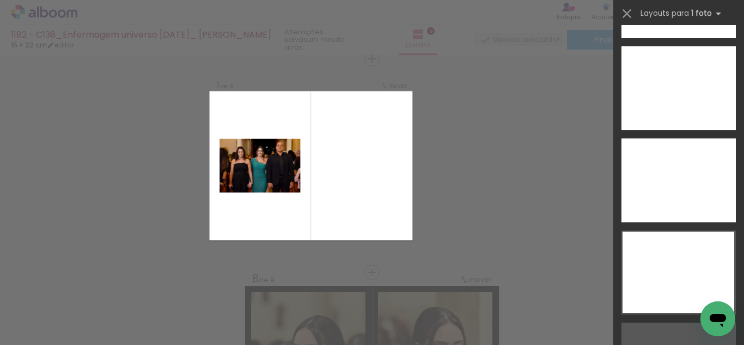
scroll to position [4764, 0]
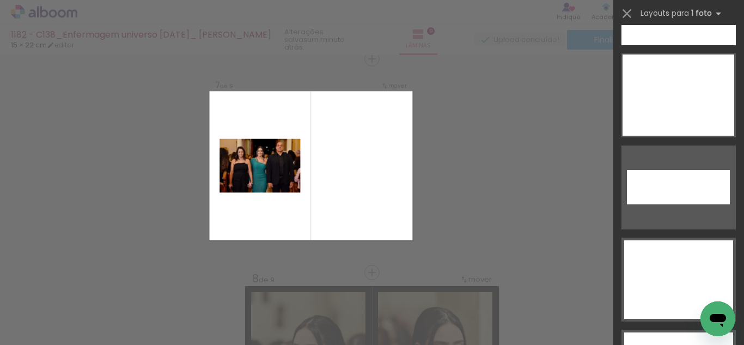
drag, startPoint x: 742, startPoint y: 40, endPoint x: 17, endPoint y: 1, distance: 726.2
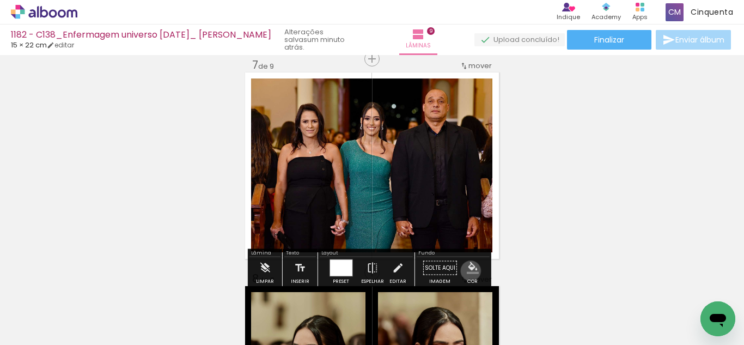
click at [467, 271] on iron-icon "color picker" at bounding box center [473, 268] width 12 height 12
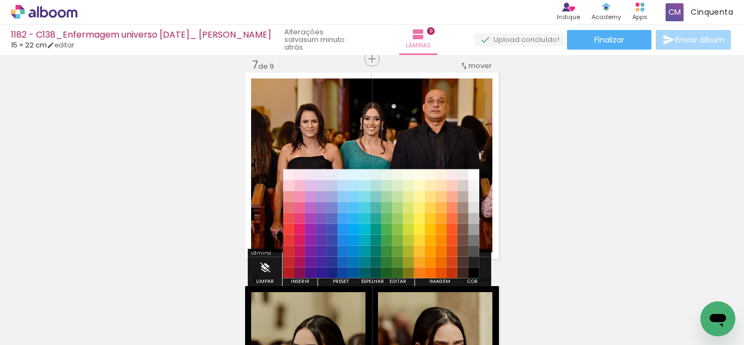
click at [473, 260] on paper-item "#212121" at bounding box center [473, 261] width 11 height 11
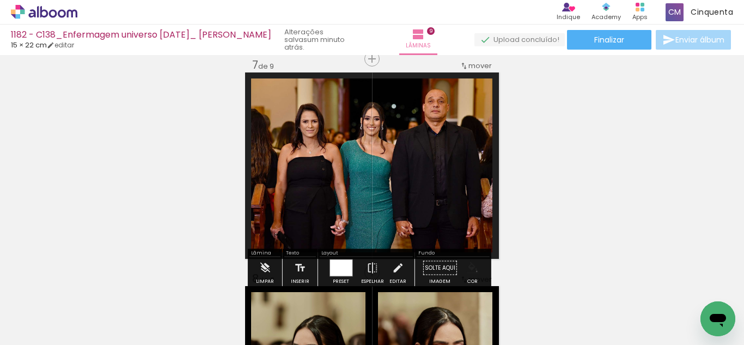
click at [473, 271] on iron-icon "color picker" at bounding box center [473, 268] width 12 height 12
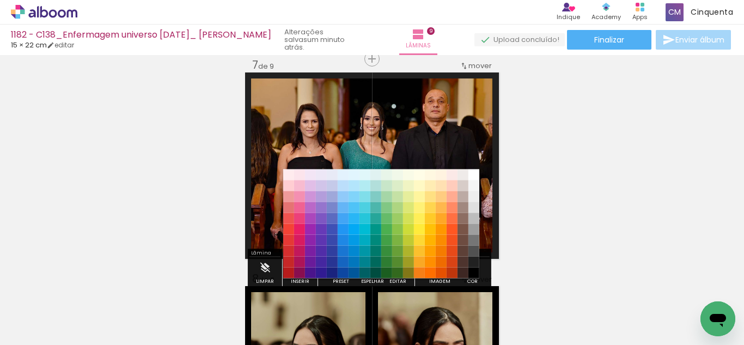
click at [473, 272] on paper-item "#000000" at bounding box center [473, 272] width 11 height 11
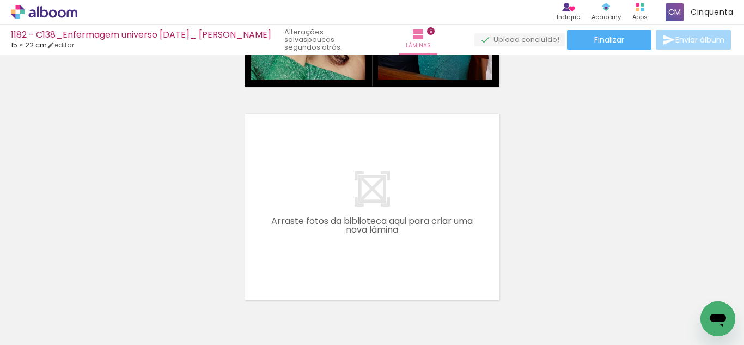
scroll to position [0, 3152]
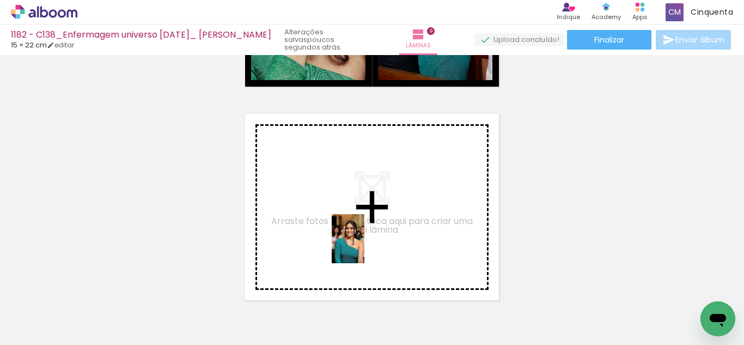
drag, startPoint x: 377, startPoint y: 317, endPoint x: 363, endPoint y: 243, distance: 75.4
click at [363, 243] on quentale-workspace at bounding box center [372, 172] width 744 height 345
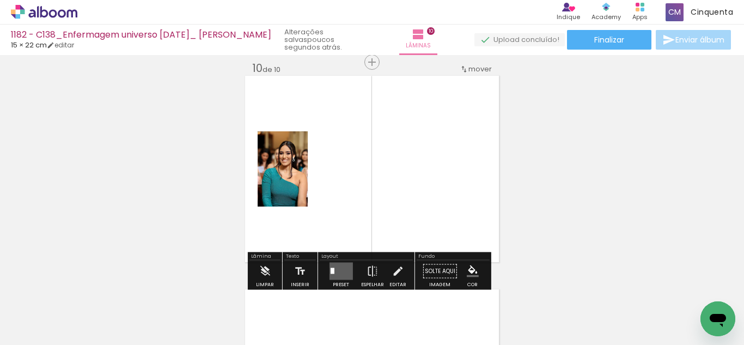
scroll to position [1935, 0]
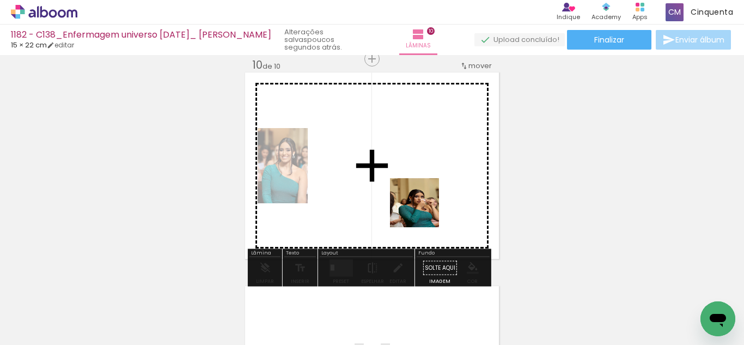
drag, startPoint x: 438, startPoint y: 321, endPoint x: 381, endPoint y: 260, distance: 84.0
click at [422, 210] on quentale-workspace at bounding box center [372, 172] width 744 height 345
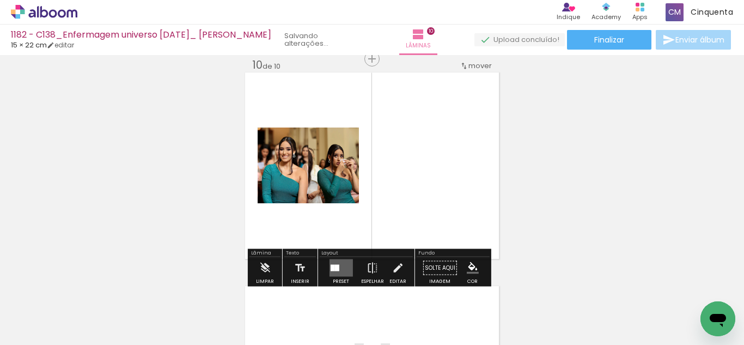
scroll to position [0, 3129]
click at [338, 262] on quentale-layouter at bounding box center [340, 267] width 23 height 17
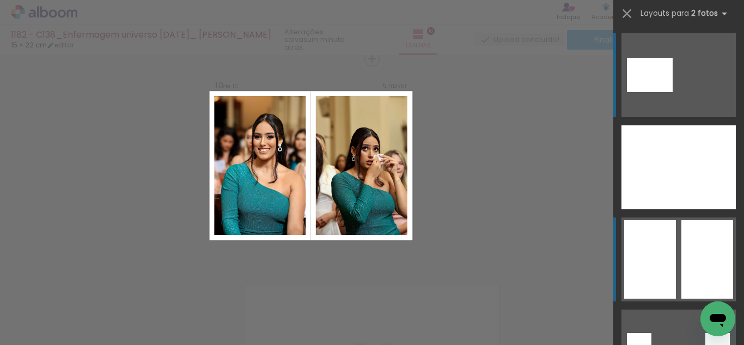
click at [703, 209] on div at bounding box center [706, 167] width 57 height 84
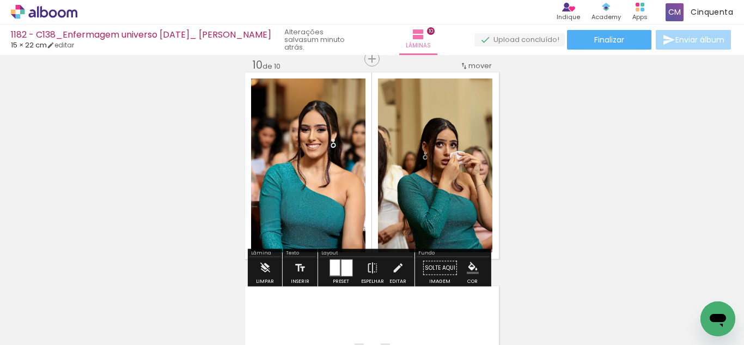
click at [468, 265] on iron-icon "color picker" at bounding box center [473, 268] width 12 height 12
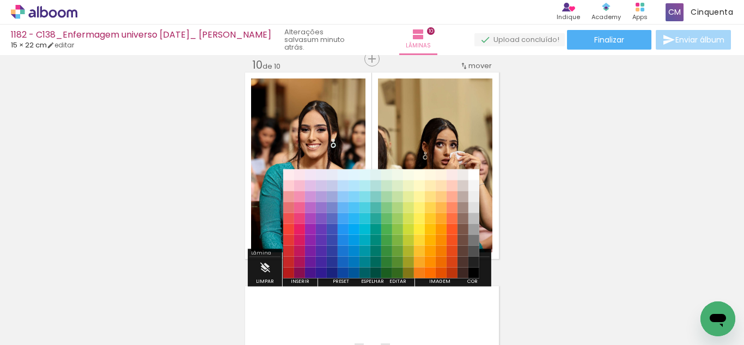
click at [476, 254] on paper-item "#515151" at bounding box center [473, 251] width 11 height 11
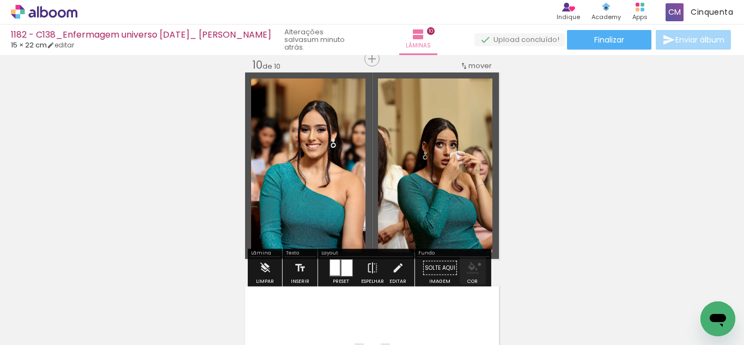
click at [475, 264] on paper-menu-button "#ffebee #ffcdd2 #ef9a9a #e57373 #ef5350 #f44336 #e53935 #d32f2f #c62828 #b71c1c…" at bounding box center [472, 268] width 21 height 21
click at [473, 269] on paper-menu-button "#ffebee #ffcdd2 #ef9a9a #e57373 #ef5350 #f44336 #e53935 #d32f2f #c62828 #b71c1c…" at bounding box center [472, 268] width 21 height 21
click at [471, 269] on iron-icon "color picker" at bounding box center [473, 268] width 12 height 12
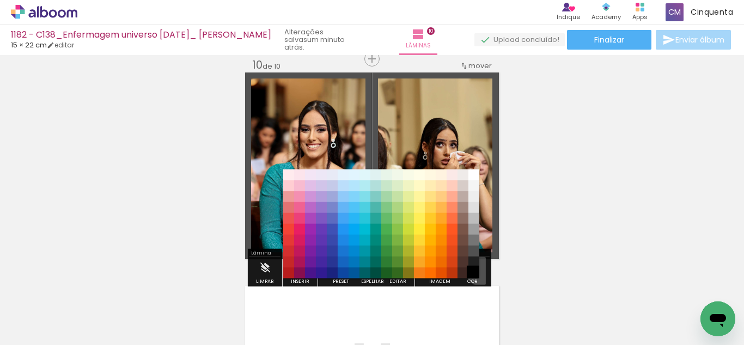
click at [477, 271] on paper-item "#000000" at bounding box center [473, 272] width 11 height 11
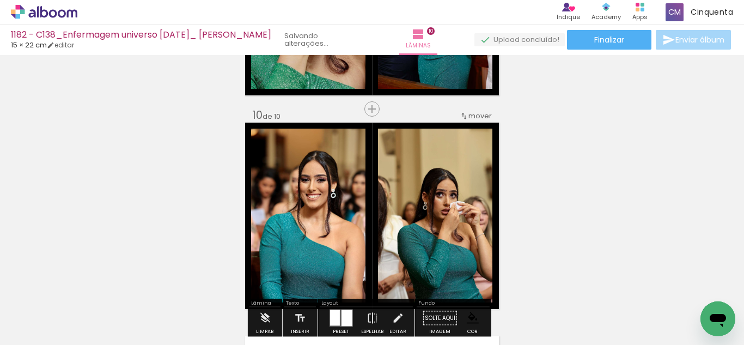
scroll to position [1826, 0]
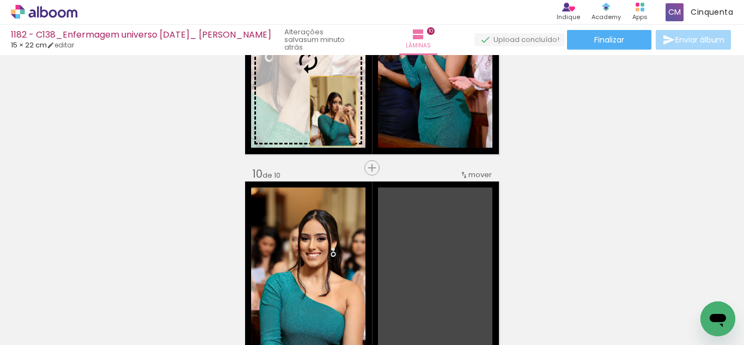
drag, startPoint x: 422, startPoint y: 269, endPoint x: 329, endPoint y: 111, distance: 184.0
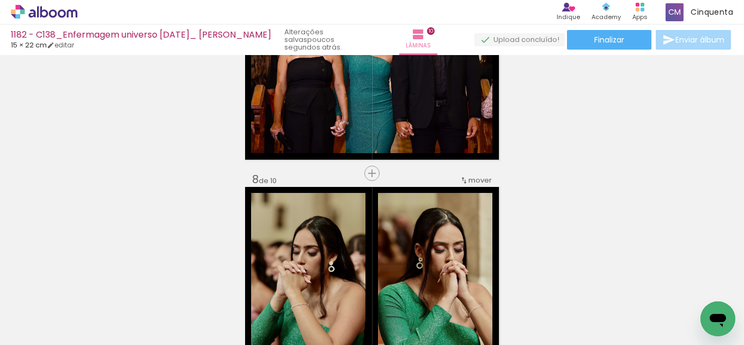
scroll to position [1406, 0]
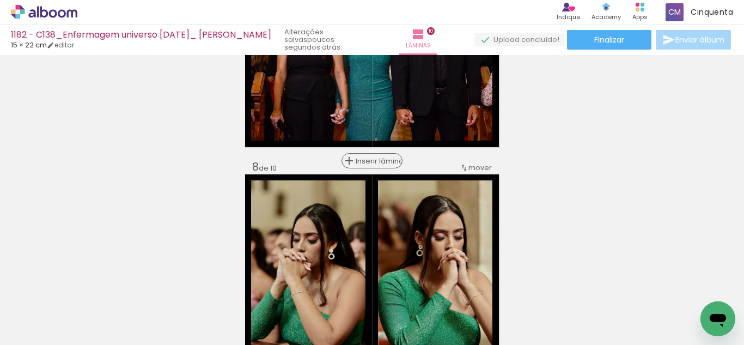
click at [369, 164] on span "Inserir lâmina" at bounding box center [377, 160] width 42 height 7
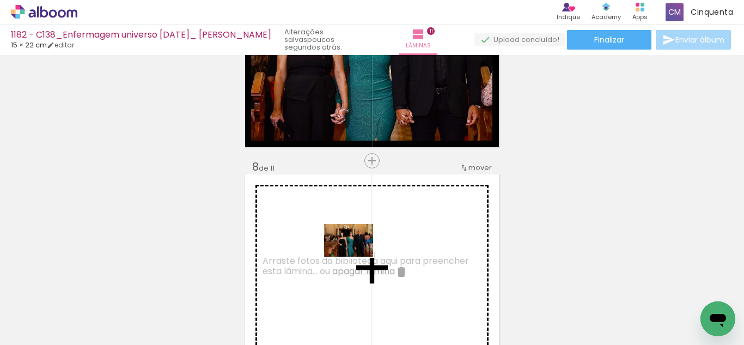
drag, startPoint x: 341, startPoint y: 303, endPoint x: 358, endPoint y: 253, distance: 53.0
click at [358, 253] on quentale-workspace at bounding box center [372, 172] width 744 height 345
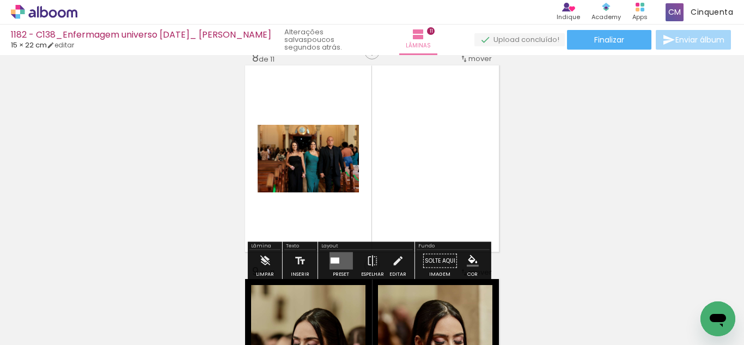
scroll to position [1570, 0]
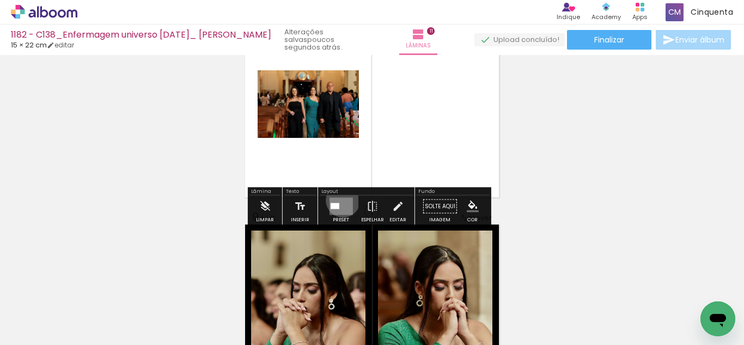
click at [340, 200] on quentale-layouter at bounding box center [340, 206] width 23 height 17
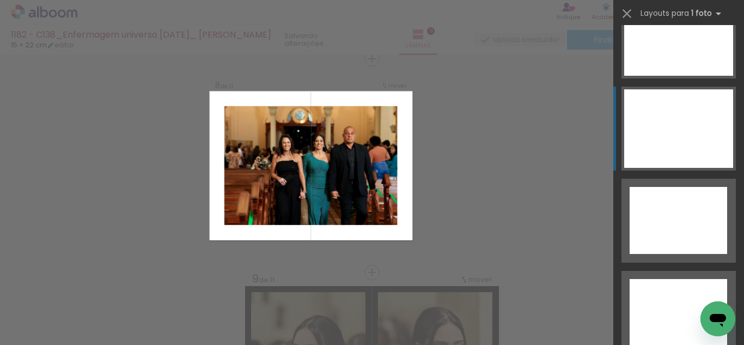
scroll to position [5000, 0]
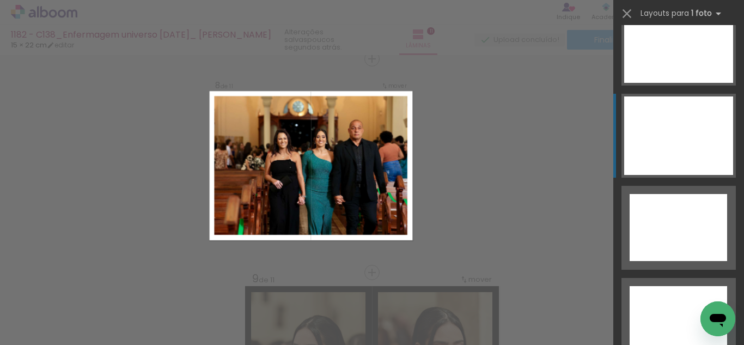
click at [676, 286] on div at bounding box center [677, 319] width 97 height 67
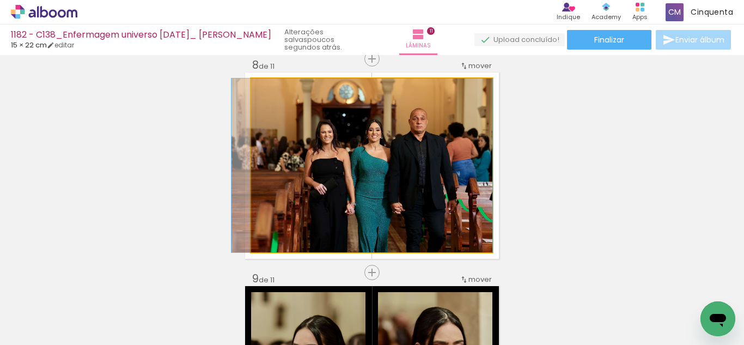
drag, startPoint x: 433, startPoint y: 202, endPoint x: 417, endPoint y: 202, distance: 15.8
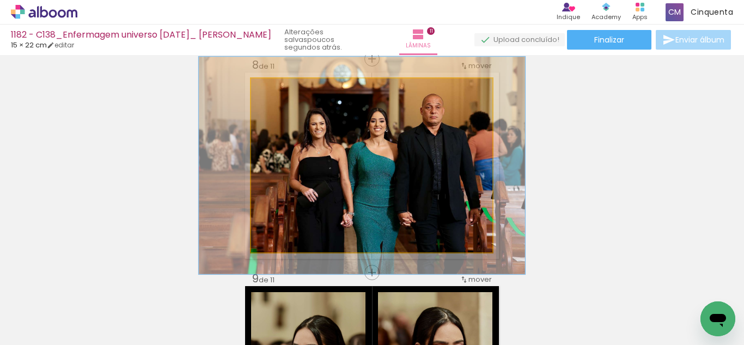
drag, startPoint x: 273, startPoint y: 85, endPoint x: 283, endPoint y: 90, distance: 10.5
type paper-slider "125"
click at [283, 90] on div at bounding box center [285, 89] width 17 height 17
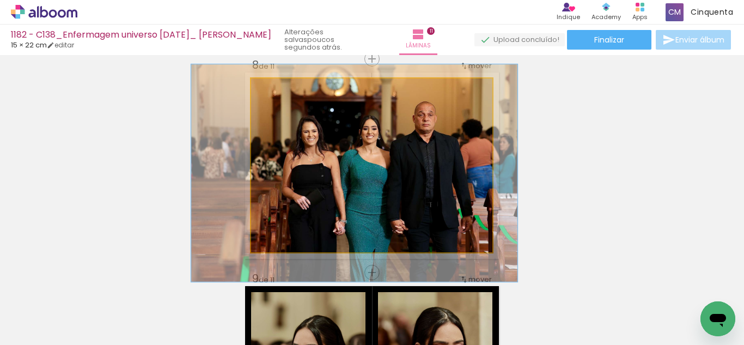
drag, startPoint x: 362, startPoint y: 153, endPoint x: 354, endPoint y: 161, distance: 10.8
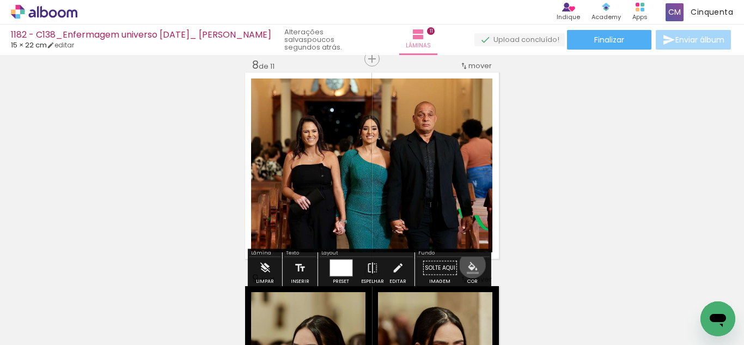
click at [468, 266] on iron-icon "color picker" at bounding box center [473, 268] width 12 height 12
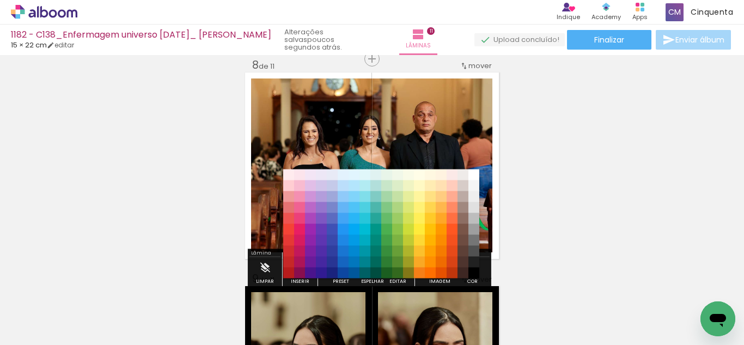
drag, startPoint x: 470, startPoint y: 259, endPoint x: 472, endPoint y: 267, distance: 8.9
click at [470, 259] on paper-item "#212121" at bounding box center [473, 261] width 11 height 11
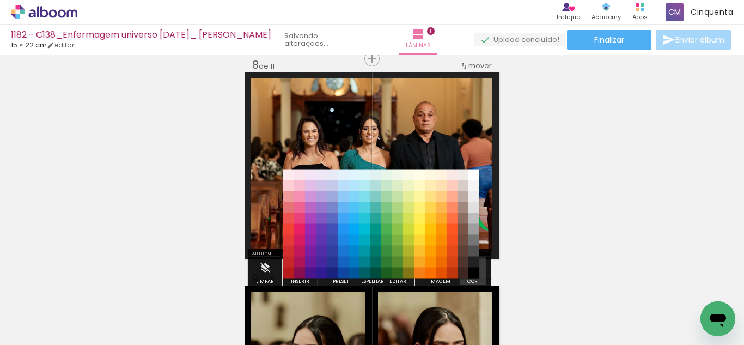
click at [473, 269] on iron-icon "color picker" at bounding box center [473, 268] width 12 height 12
click at [474, 272] on paper-item "#000000" at bounding box center [473, 272] width 11 height 11
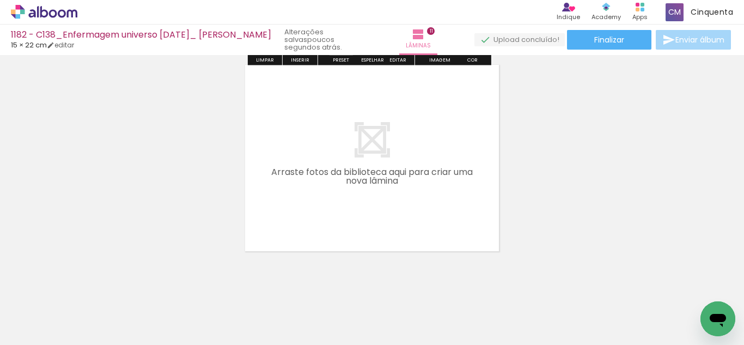
scroll to position [2382, 0]
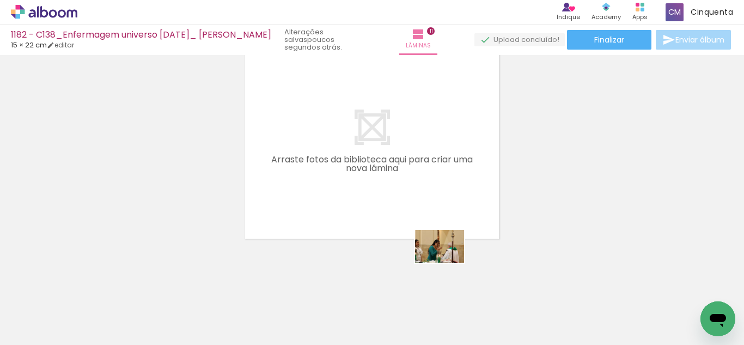
drag, startPoint x: 430, startPoint y: 258, endPoint x: 454, endPoint y: 284, distance: 35.8
click at [459, 271] on quentale-workspace at bounding box center [372, 172] width 744 height 345
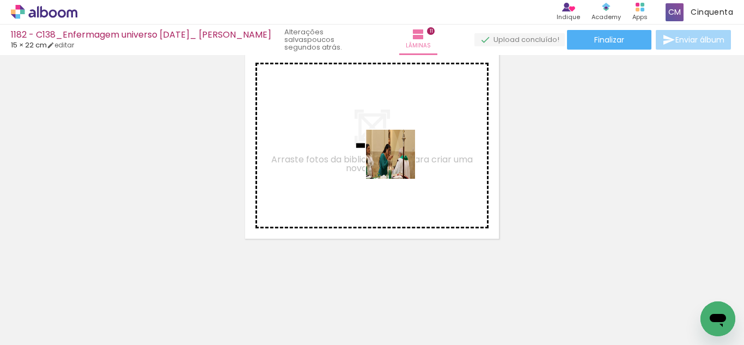
drag, startPoint x: 409, startPoint y: 309, endPoint x: 384, endPoint y: 179, distance: 132.6
click at [389, 130] on quentale-workspace at bounding box center [372, 172] width 744 height 345
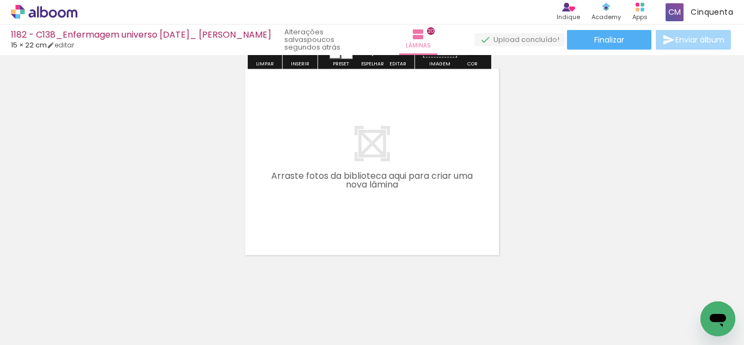
scroll to position [4287, 0]
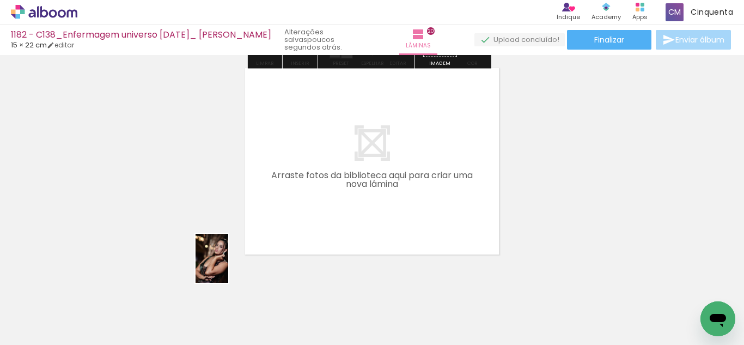
drag, startPoint x: 125, startPoint y: 310, endPoint x: 243, endPoint y: 256, distance: 129.1
click at [236, 260] on quentale-workspace at bounding box center [372, 172] width 744 height 345
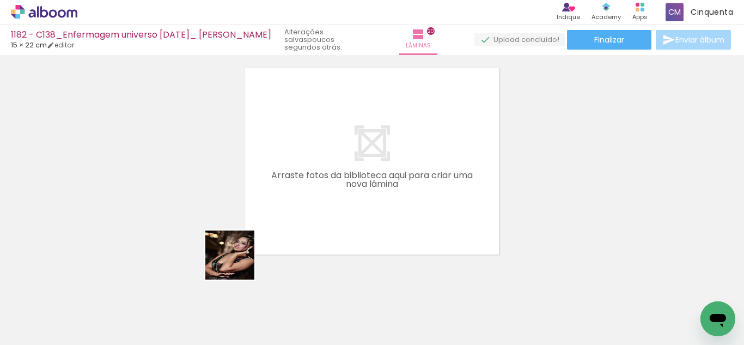
drag, startPoint x: 95, startPoint y: 297, endPoint x: 234, endPoint y: 272, distance: 141.1
click at [336, 220] on quentale-workspace at bounding box center [372, 172] width 744 height 345
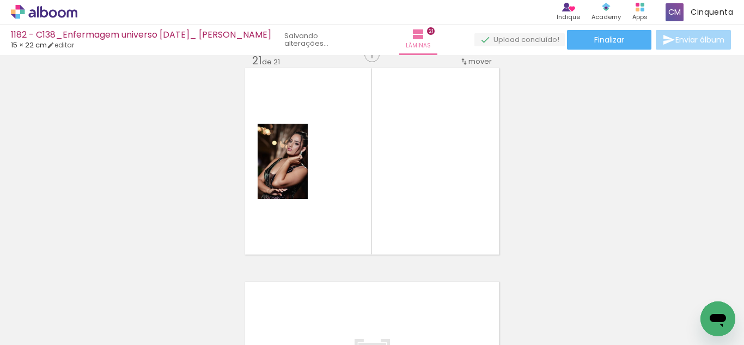
scroll to position [4282, 0]
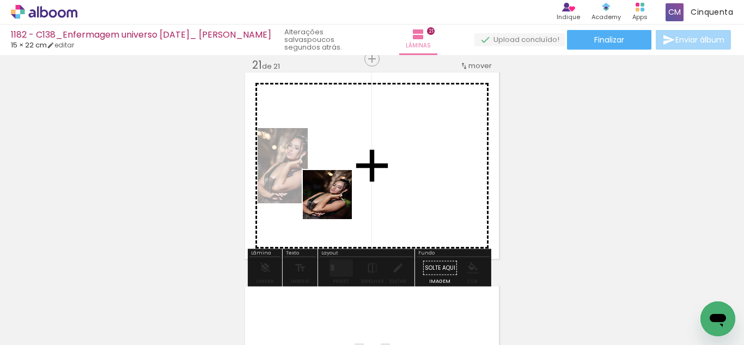
drag, startPoint x: 114, startPoint y: 307, endPoint x: 362, endPoint y: 177, distance: 279.6
click at [362, 177] on quentale-workspace at bounding box center [372, 172] width 744 height 345
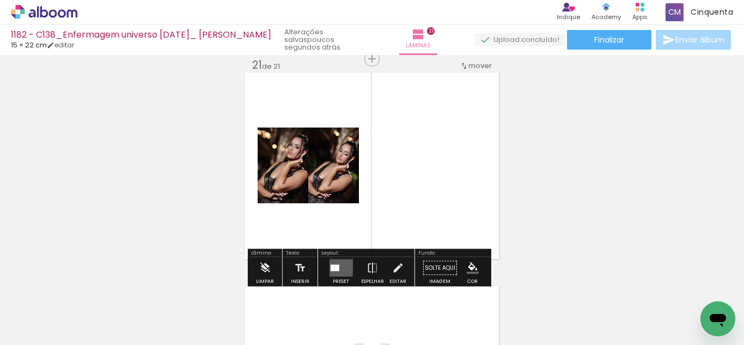
click at [341, 258] on div at bounding box center [340, 268] width 29 height 22
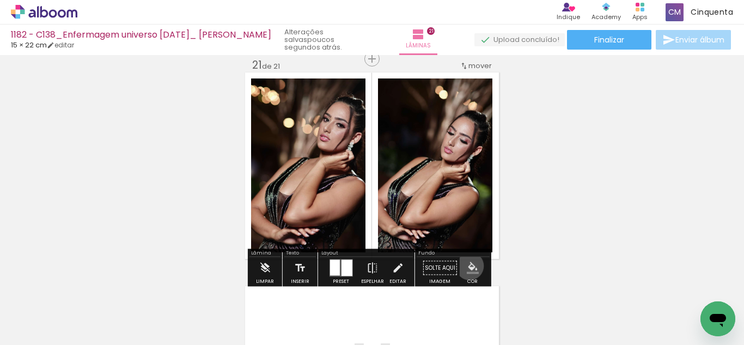
click at [467, 267] on iron-icon "color picker" at bounding box center [473, 268] width 12 height 12
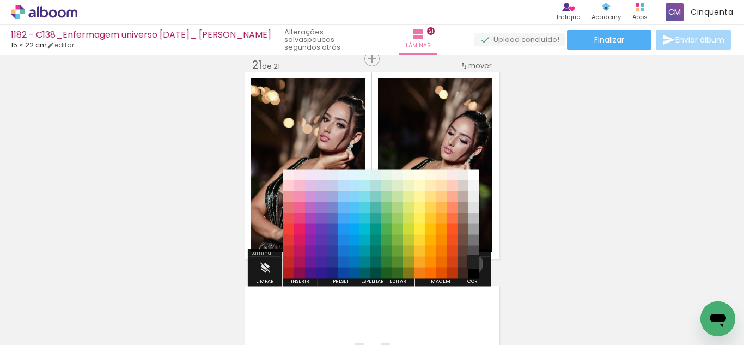
click at [469, 265] on div "#ffebee #ffcdd2 #ef9a9a #e57373 #ef5350 #f44336 #e53935 #d32f2f #c62828 #b71c1c…" at bounding box center [381, 229] width 196 height 109
click at [471, 262] on paper-item "#212121" at bounding box center [473, 261] width 11 height 11
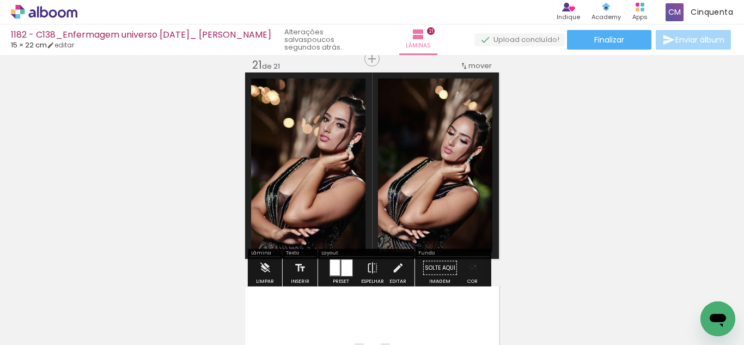
drag, startPoint x: 471, startPoint y: 266, endPoint x: 473, endPoint y: 273, distance: 7.4
click at [473, 268] on iron-icon "color picker" at bounding box center [473, 268] width 12 height 12
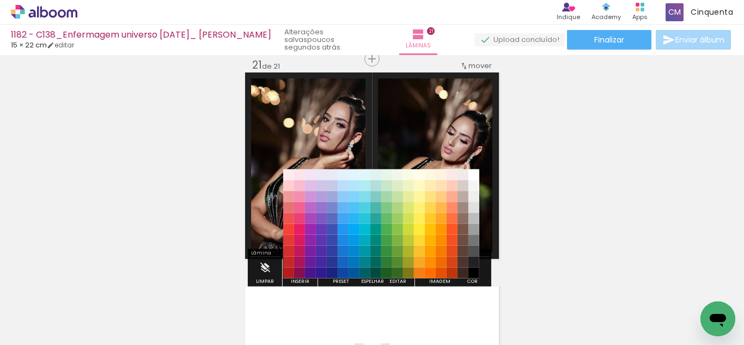
click at [477, 272] on paper-item "#000000" at bounding box center [473, 272] width 11 height 11
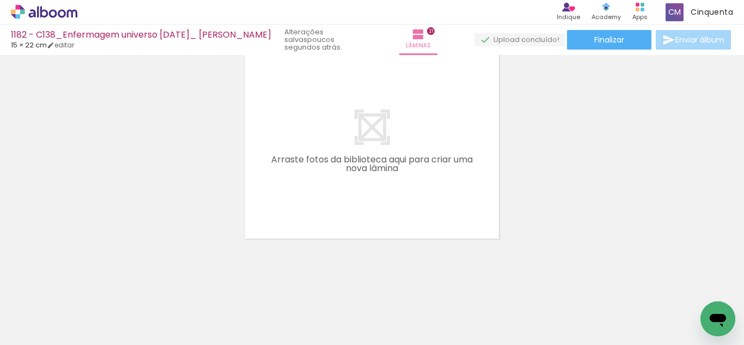
scroll to position [0, 930]
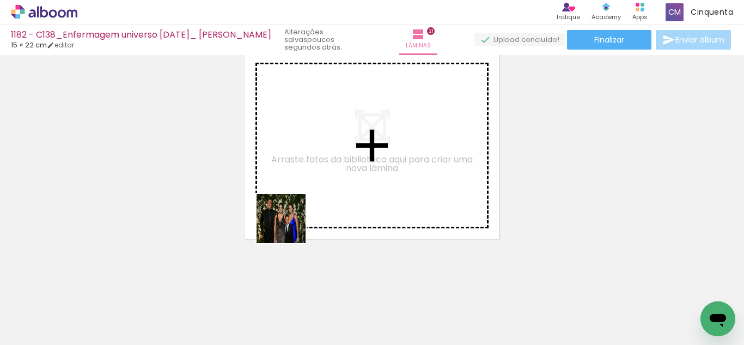
drag, startPoint x: 288, startPoint y: 316, endPoint x: 291, endPoint y: 207, distance: 108.9
click at [291, 207] on quentale-workspace at bounding box center [372, 172] width 744 height 345
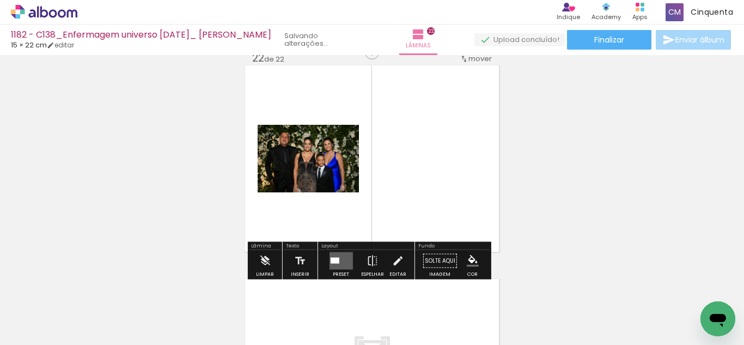
scroll to position [4496, 0]
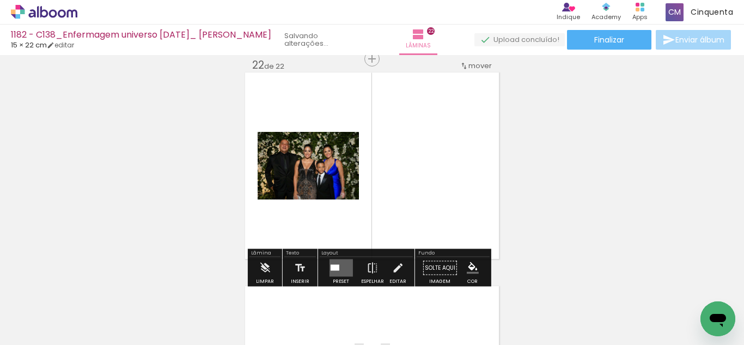
click at [334, 264] on quentale-layouter at bounding box center [340, 267] width 23 height 17
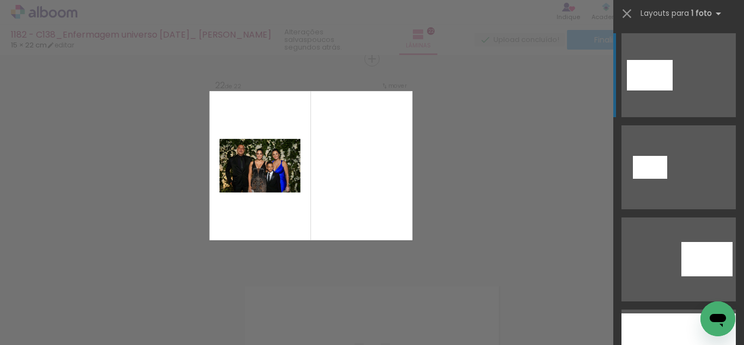
drag, startPoint x: 735, startPoint y: 44, endPoint x: 742, endPoint y: 51, distance: 9.6
click at [743, 55] on div at bounding box center [678, 185] width 131 height 320
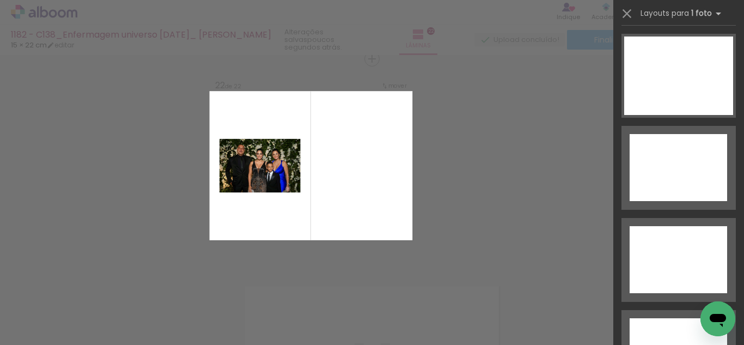
scroll to position [5109, 0]
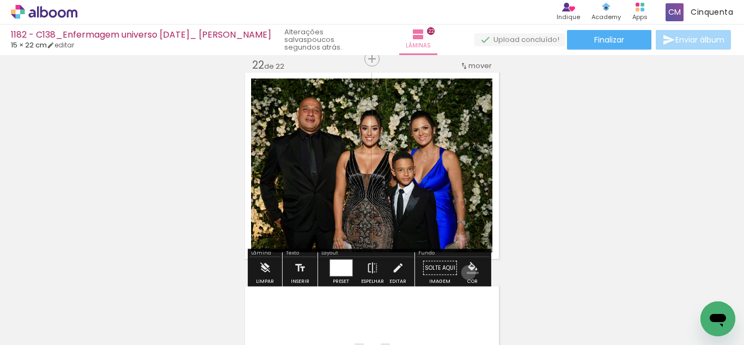
click at [467, 272] on iron-icon "color picker" at bounding box center [473, 268] width 12 height 12
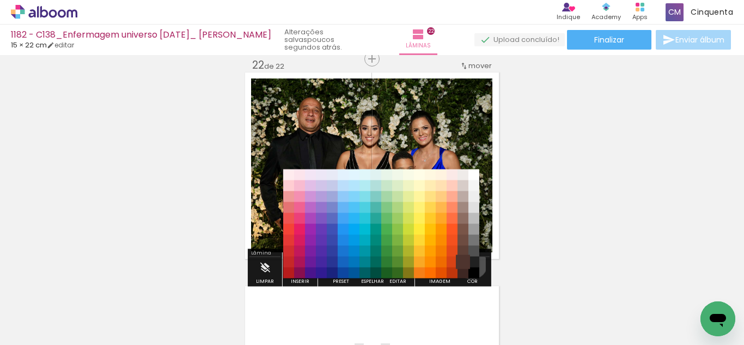
click at [468, 263] on paper-item "#4e342e" at bounding box center [462, 261] width 11 height 11
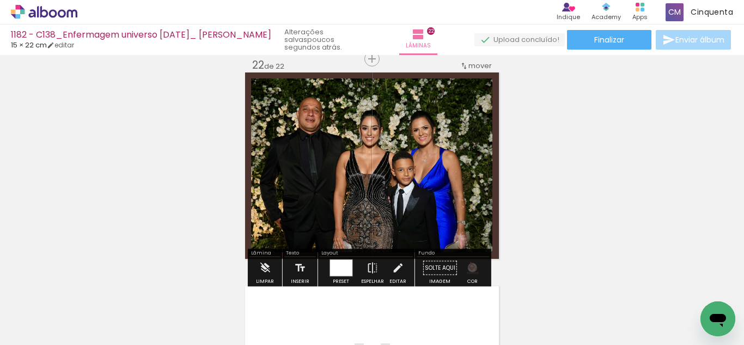
click at [468, 267] on iron-icon "color picker" at bounding box center [473, 268] width 12 height 12
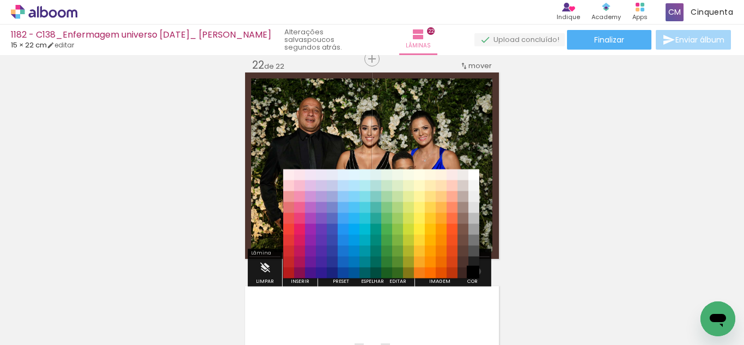
click at [473, 271] on paper-item "#000000" at bounding box center [473, 272] width 11 height 11
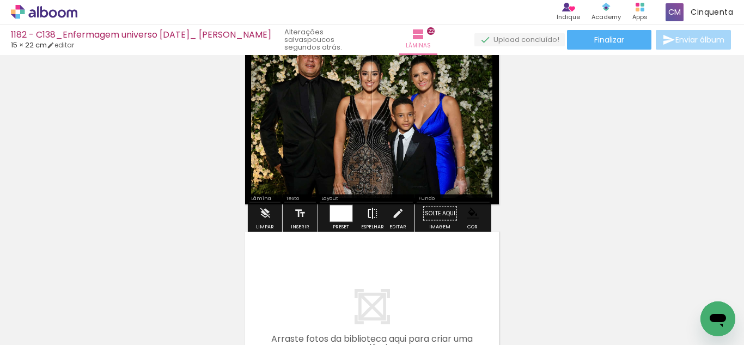
scroll to position [4659, 0]
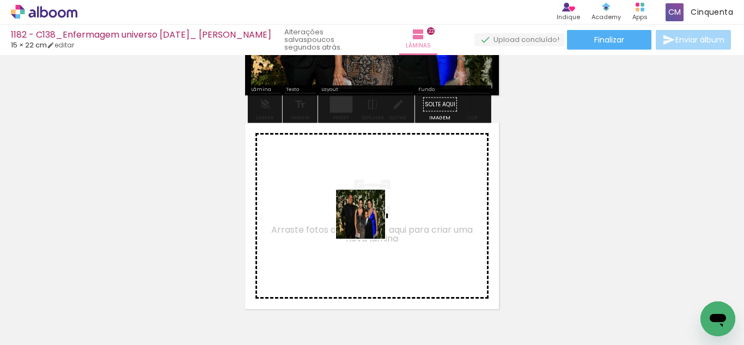
drag, startPoint x: 354, startPoint y: 316, endPoint x: 370, endPoint y: 212, distance: 104.6
click at [370, 212] on quentale-workspace at bounding box center [372, 172] width 744 height 345
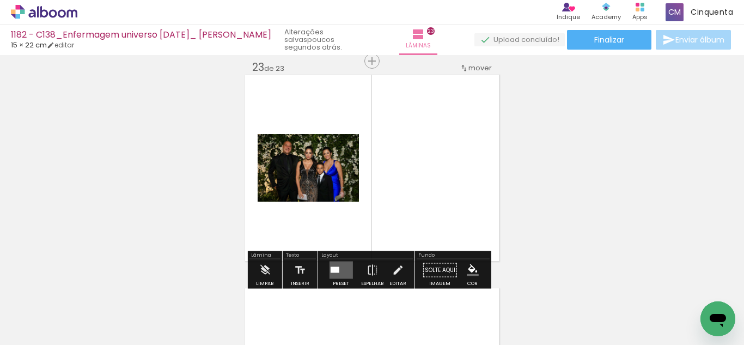
scroll to position [4709, 0]
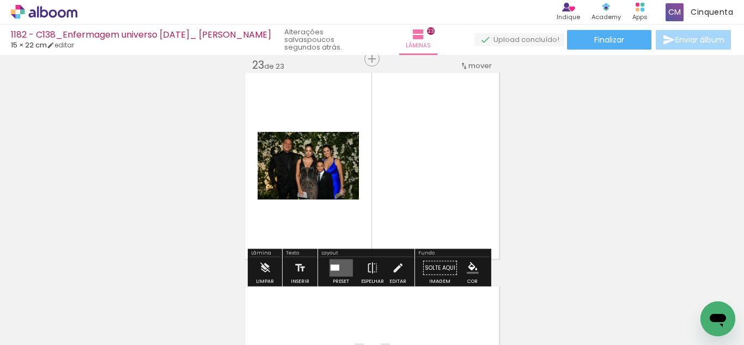
click at [330, 251] on div "Layout" at bounding box center [366, 253] width 93 height 7
click at [338, 270] on quentale-layouter at bounding box center [340, 267] width 23 height 17
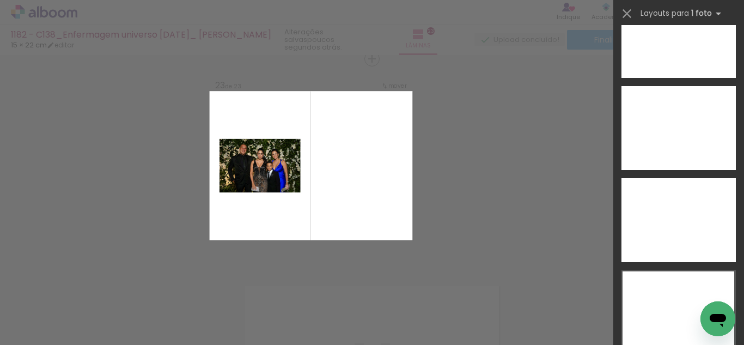
scroll to position [5109, 0]
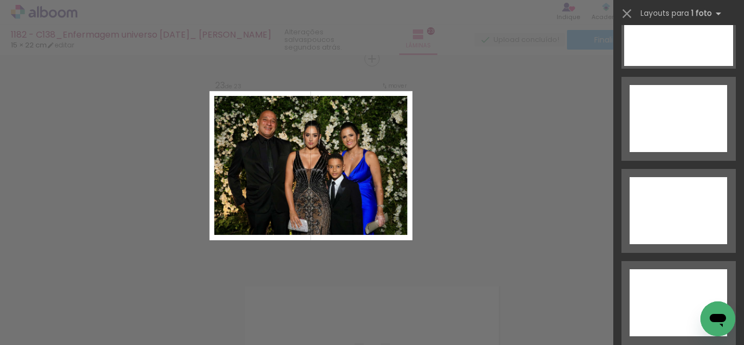
drag, startPoint x: 670, startPoint y: 48, endPoint x: 641, endPoint y: 75, distance: 39.3
click at [669, 177] on div at bounding box center [677, 210] width 97 height 67
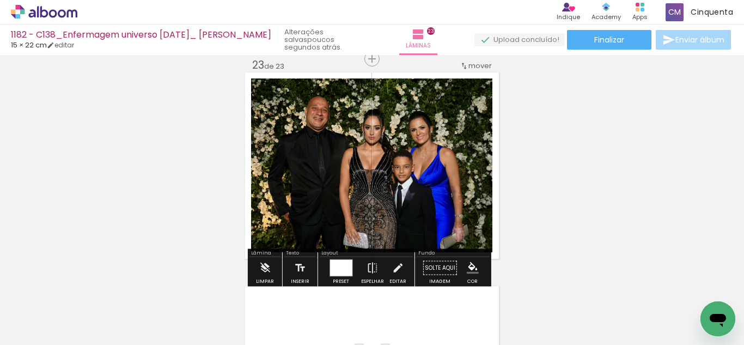
click at [467, 262] on iron-icon "color picker" at bounding box center [473, 268] width 12 height 12
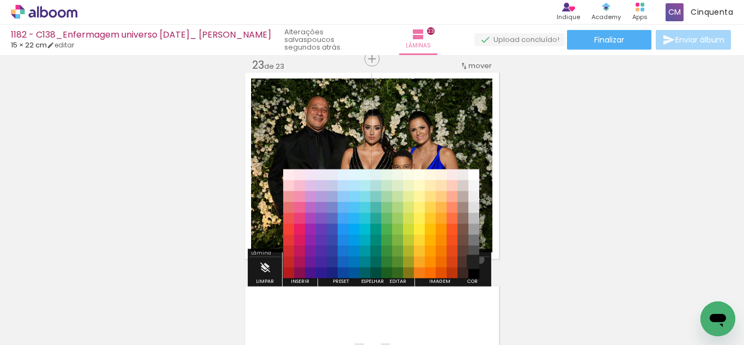
click at [475, 257] on paper-item "#212121" at bounding box center [473, 261] width 11 height 11
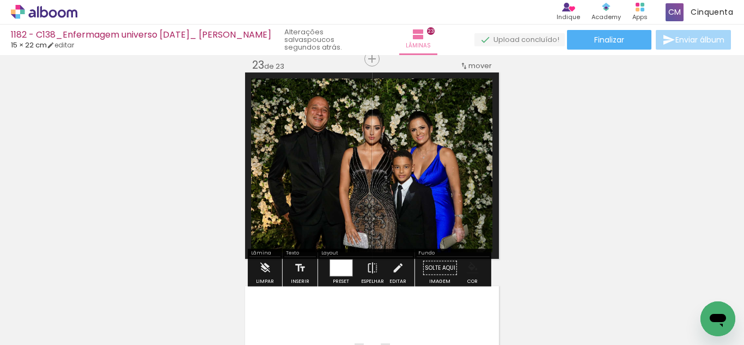
click at [474, 268] on iron-icon "color picker" at bounding box center [473, 268] width 12 height 12
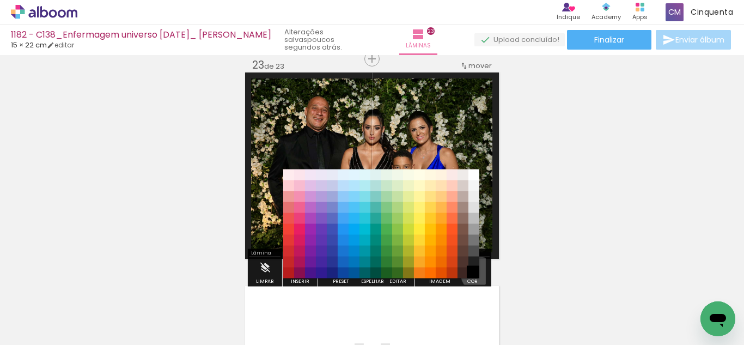
click at [472, 270] on paper-item "#000000" at bounding box center [473, 272] width 11 height 11
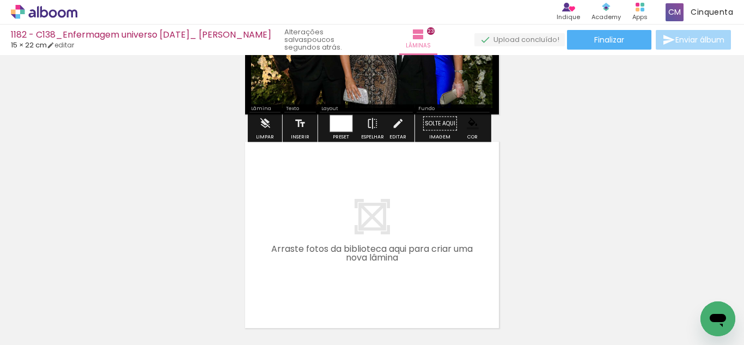
scroll to position [4873, 0]
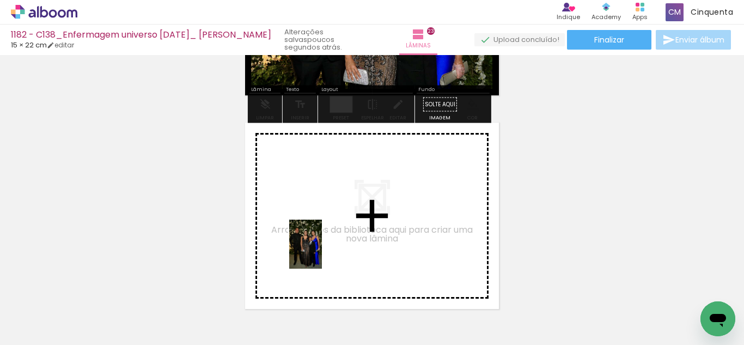
drag, startPoint x: 284, startPoint y: 318, endPoint x: 322, endPoint y: 252, distance: 77.0
click at [322, 252] on quentale-workspace at bounding box center [372, 172] width 744 height 345
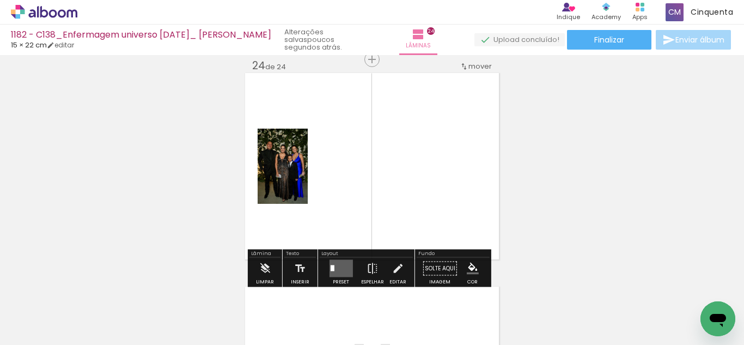
scroll to position [4923, 0]
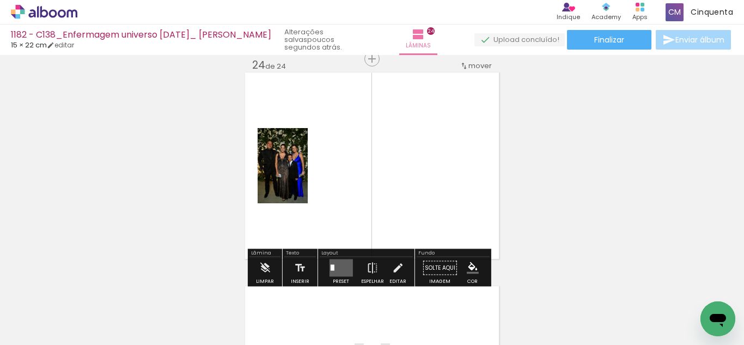
click at [341, 274] on quentale-layouter at bounding box center [340, 267] width 23 height 17
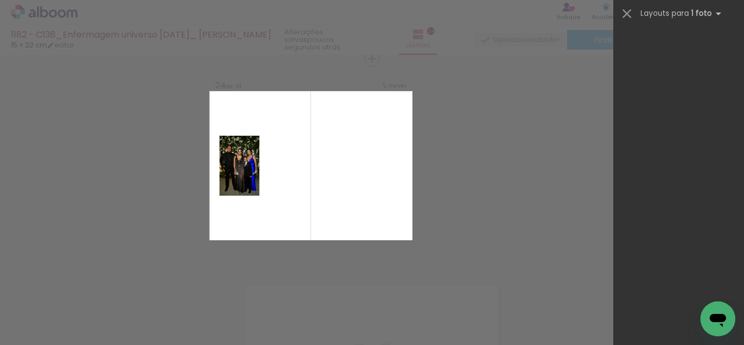
scroll to position [5109, 0]
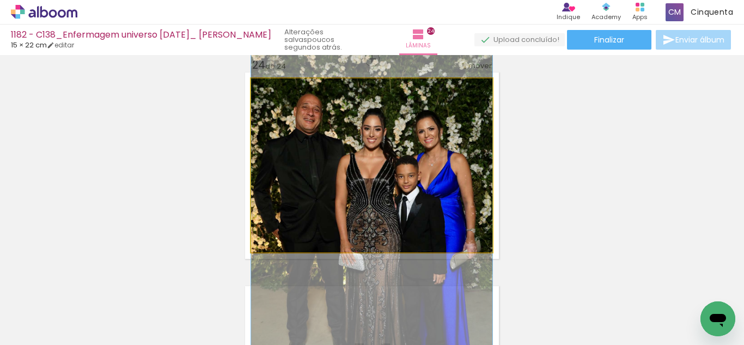
drag, startPoint x: 329, startPoint y: 162, endPoint x: 341, endPoint y: 210, distance: 49.3
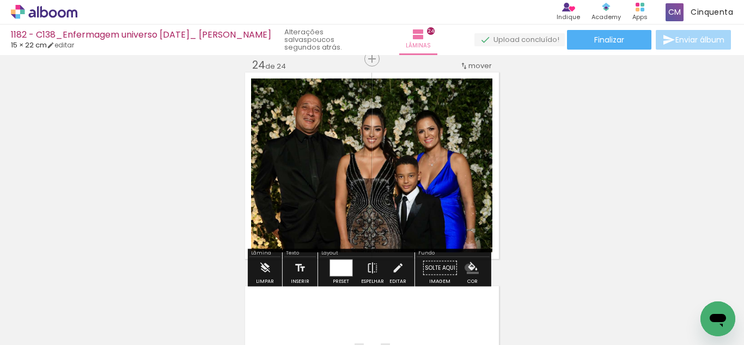
click at [467, 267] on iron-icon "color picker" at bounding box center [473, 268] width 12 height 12
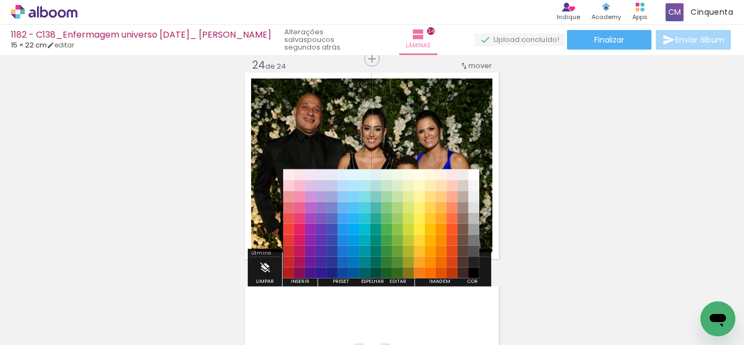
click at [467, 257] on paper-item "#4e342e" at bounding box center [462, 261] width 11 height 11
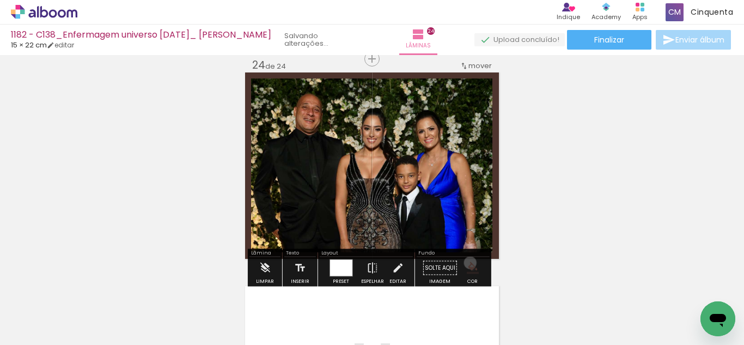
click at [467, 265] on iron-icon "color picker" at bounding box center [473, 268] width 12 height 12
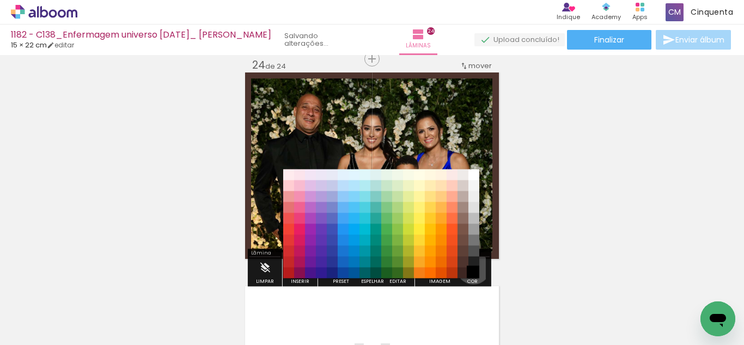
click at [471, 267] on div "#ffebee #ffcdd2 #ef9a9a #e57373 #ef5350 #f44336 #e53935 #d32f2f #c62828 #b71c1c…" at bounding box center [381, 229] width 196 height 109
click at [473, 268] on paper-item "#000000" at bounding box center [473, 272] width 11 height 11
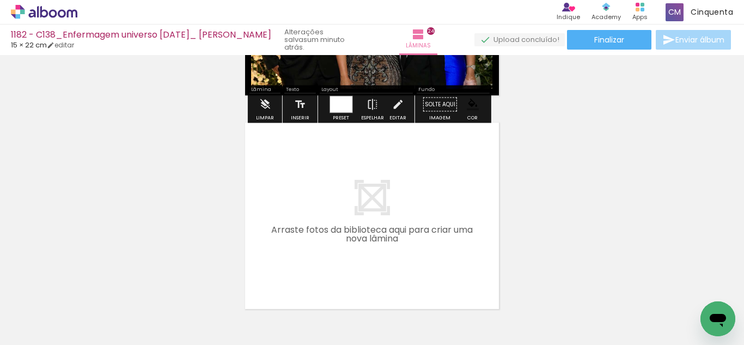
scroll to position [0, 326]
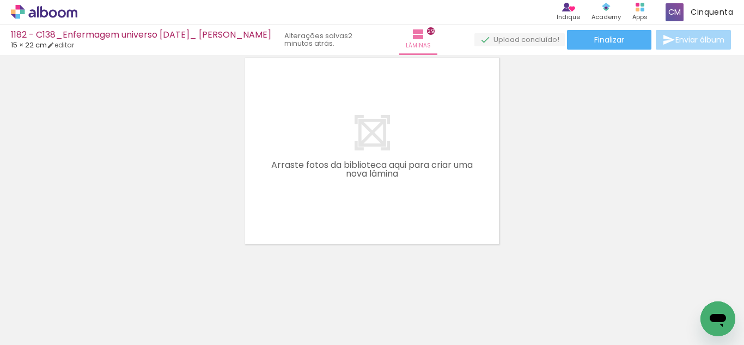
scroll to position [6223, 0]
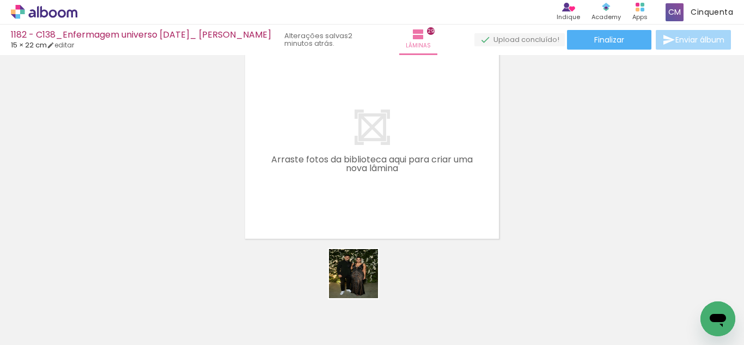
drag, startPoint x: 365, startPoint y: 313, endPoint x: 369, endPoint y: 287, distance: 26.5
click at [366, 224] on quentale-workspace at bounding box center [372, 172] width 744 height 345
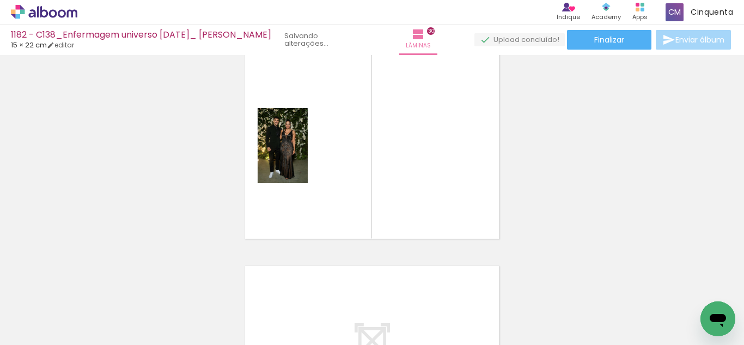
scroll to position [6203, 0]
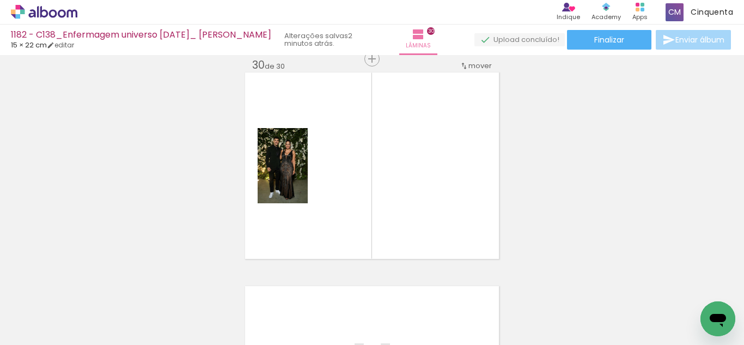
click at [361, 232] on quentale-workspace at bounding box center [372, 172] width 744 height 345
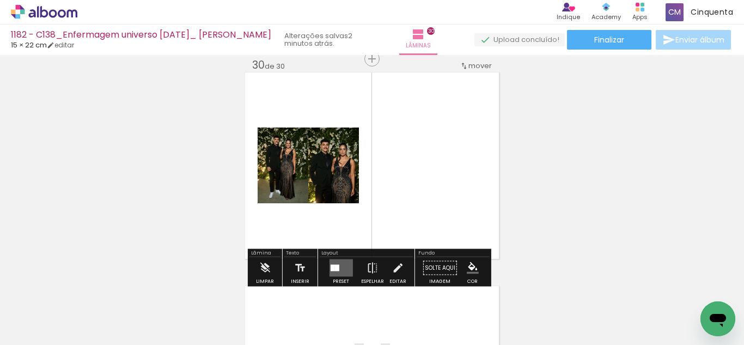
drag, startPoint x: 340, startPoint y: 269, endPoint x: 354, endPoint y: 264, distance: 15.2
click at [341, 268] on quentale-layouter at bounding box center [340, 267] width 23 height 17
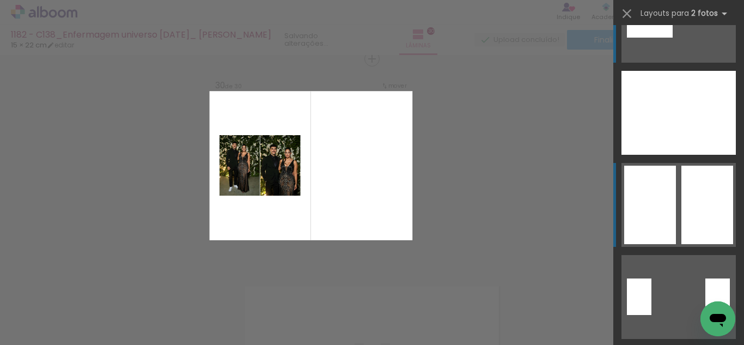
scroll to position [0, 0]
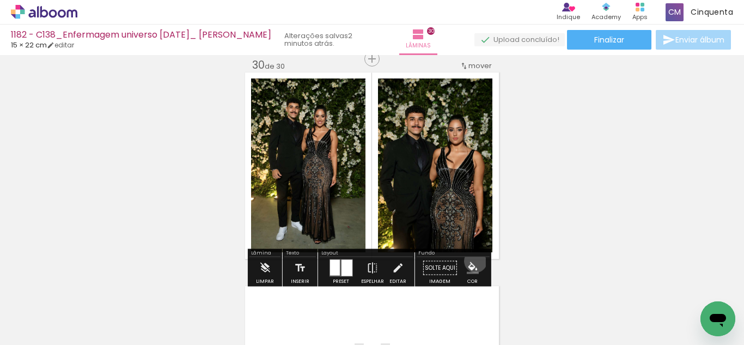
click at [471, 261] on paper-menu-button "#ffebee #ffcdd2 #ef9a9a #e57373 #ef5350 #f44336 #e53935 #d32f2f #c62828 #b71c1c…" at bounding box center [472, 268] width 21 height 21
drag, startPoint x: 474, startPoint y: 261, endPoint x: 474, endPoint y: 268, distance: 7.6
click at [474, 268] on paper-menu-button "#ffebee #ffcdd2 #ef9a9a #e57373 #ef5350 #f44336 #e53935 #d32f2f #c62828 #b71c1c…" at bounding box center [472, 268] width 21 height 21
click at [473, 264] on iron-icon "color picker" at bounding box center [473, 268] width 12 height 12
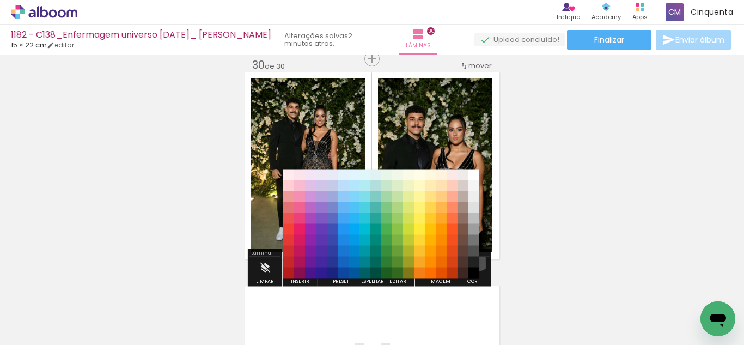
click at [474, 259] on paper-item "#212121" at bounding box center [473, 261] width 11 height 11
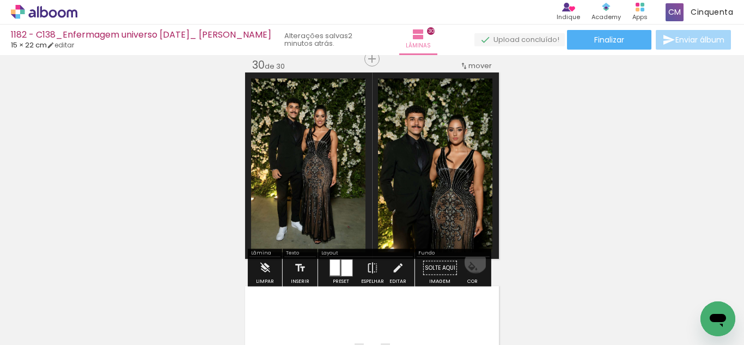
click at [471, 262] on iron-icon "color picker" at bounding box center [473, 268] width 12 height 12
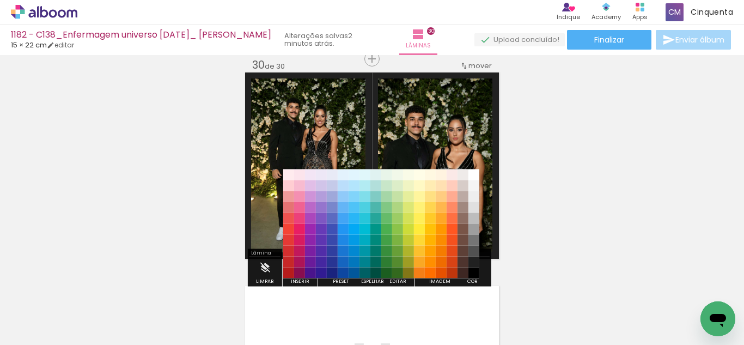
click at [473, 274] on paper-item "#000000" at bounding box center [473, 272] width 11 height 11
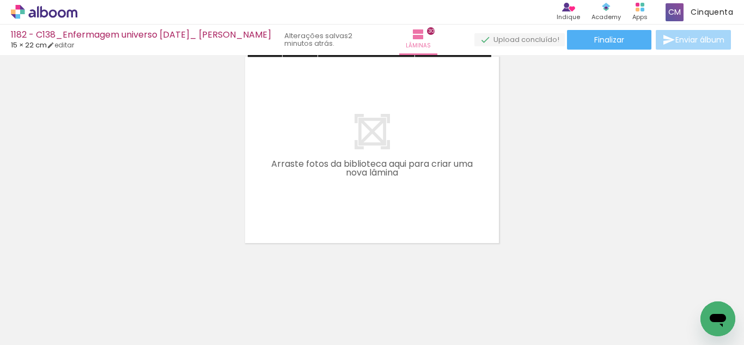
scroll to position [6437, 0]
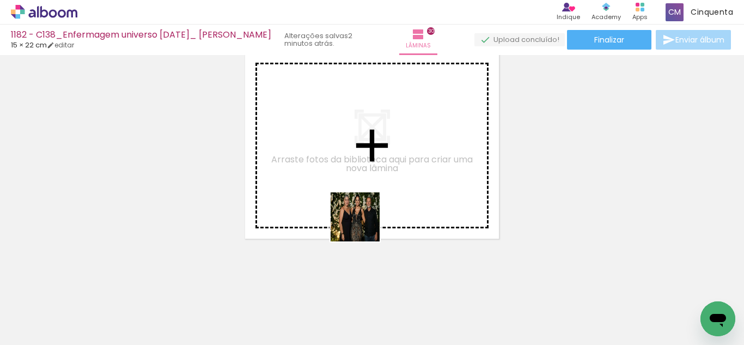
drag, startPoint x: 367, startPoint y: 323, endPoint x: 362, endPoint y: 219, distance: 104.1
click at [362, 219] on quentale-workspace at bounding box center [372, 172] width 744 height 345
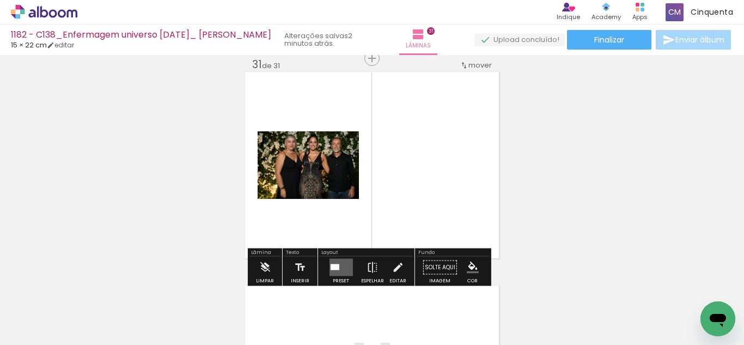
scroll to position [6417, 0]
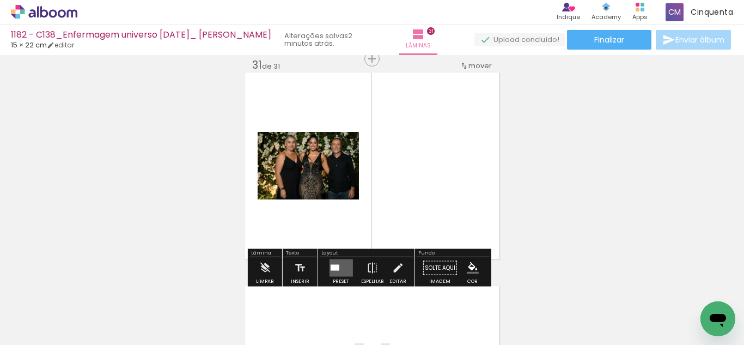
click at [338, 259] on quentale-layouter at bounding box center [340, 267] width 23 height 17
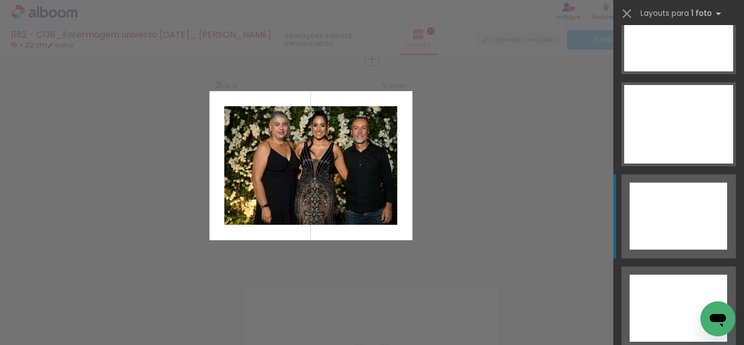
scroll to position [5000, 0]
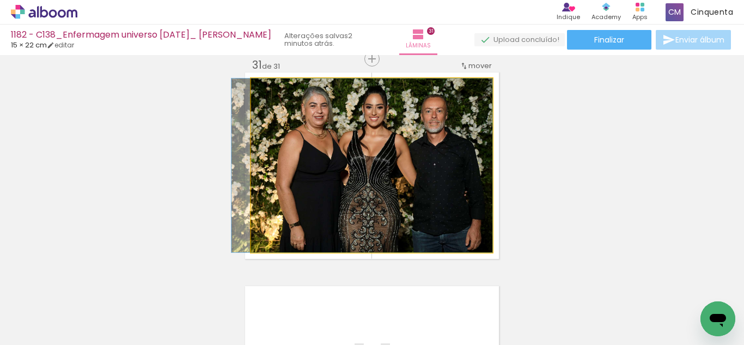
drag, startPoint x: 482, startPoint y: 161, endPoint x: 453, endPoint y: 170, distance: 30.8
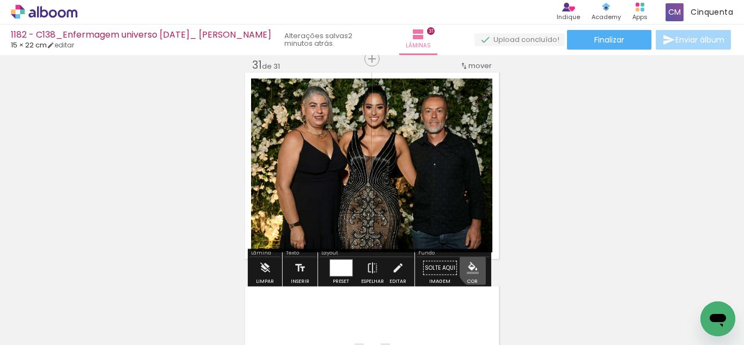
click at [471, 267] on paper-menu-button "#ffebee #ffcdd2 #ef9a9a #e57373 #ef5350 #f44336 #e53935 #d32f2f #c62828 #b71c1c…" at bounding box center [472, 268] width 21 height 21
click at [471, 266] on iron-icon "color picker" at bounding box center [473, 268] width 12 height 12
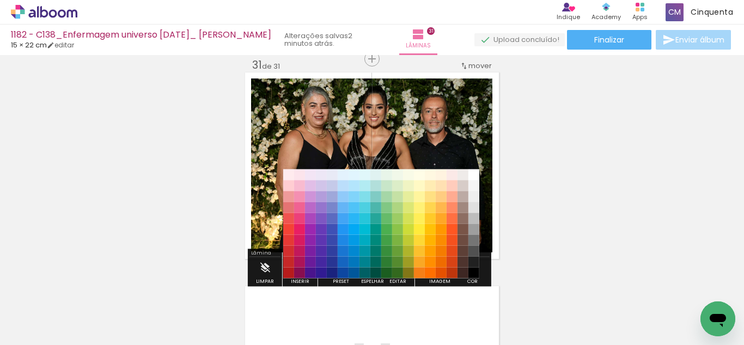
click at [474, 262] on paper-item "#212121" at bounding box center [473, 261] width 11 height 11
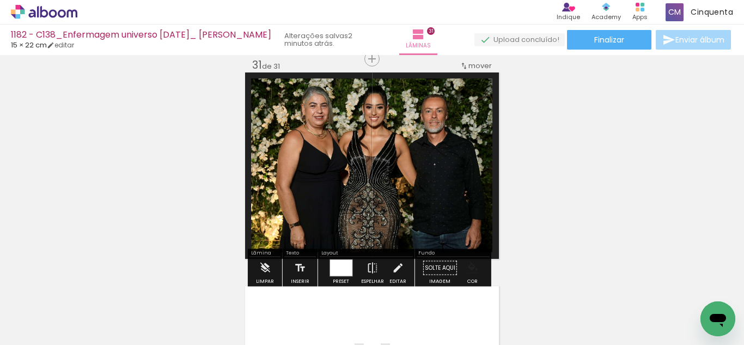
click at [471, 265] on iron-icon "color picker" at bounding box center [473, 268] width 12 height 12
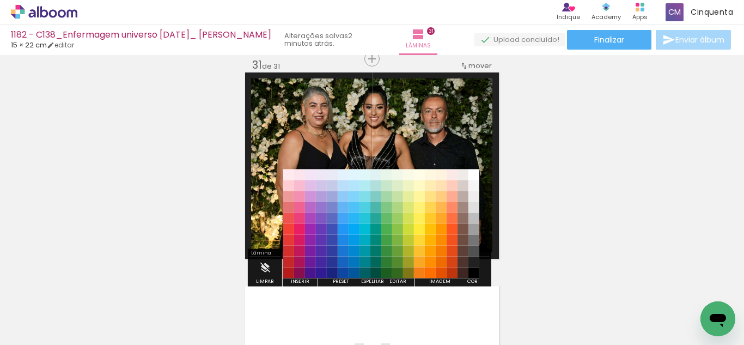
click at [471, 269] on div "#ffebee #ffcdd2 #ef9a9a #e57373 #ef5350 #f44336 #e53935 #d32f2f #c62828 #b71c1c…" at bounding box center [381, 229] width 196 height 109
click at [471, 269] on paper-item "#000000" at bounding box center [473, 272] width 11 height 11
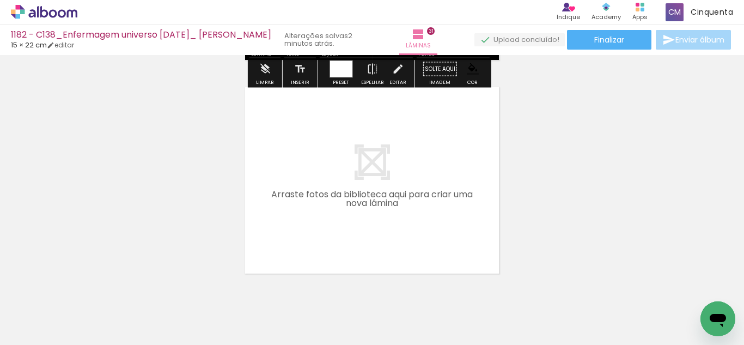
scroll to position [6634, 0]
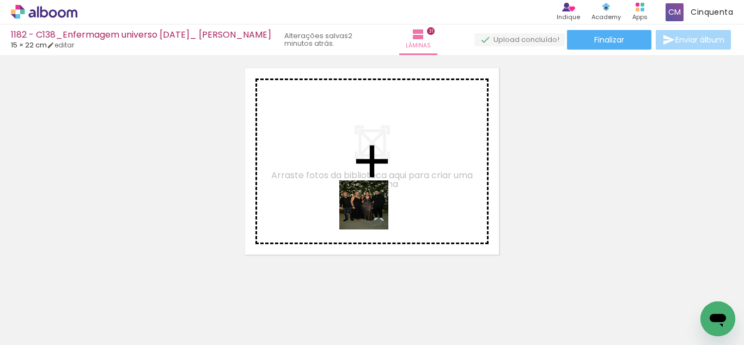
drag, startPoint x: 376, startPoint y: 303, endPoint x: 372, endPoint y: 213, distance: 89.9
click at [372, 213] on quentale-workspace at bounding box center [372, 172] width 744 height 345
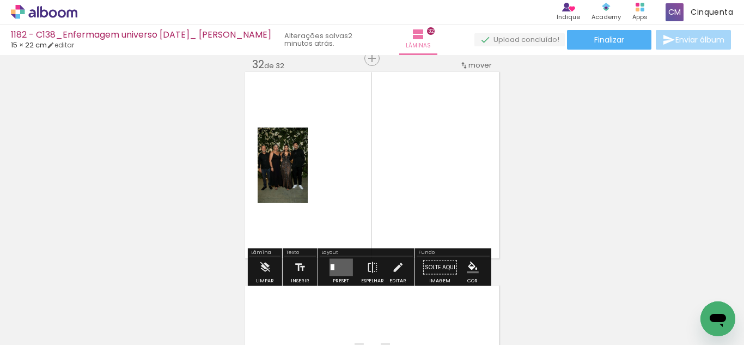
scroll to position [6630, 0]
drag, startPoint x: 338, startPoint y: 264, endPoint x: 358, endPoint y: 268, distance: 20.5
click at [338, 265] on quentale-layouter at bounding box center [340, 267] width 23 height 17
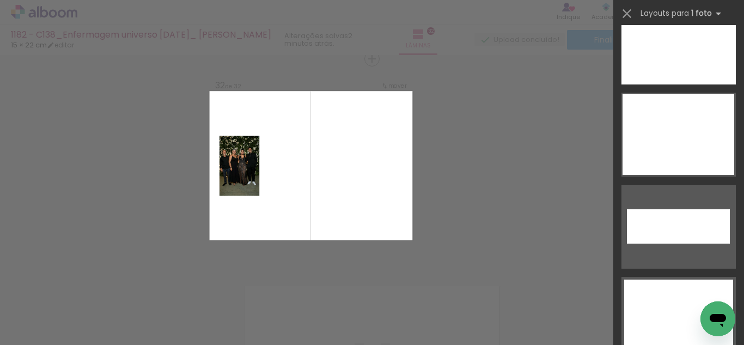
scroll to position [4745, 0]
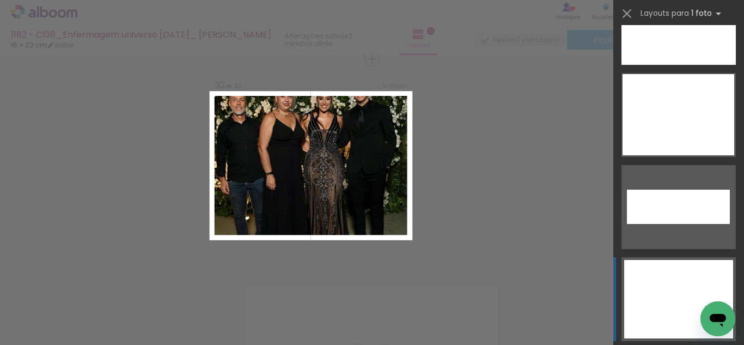
click at [659, 155] on div at bounding box center [678, 114] width 112 height 81
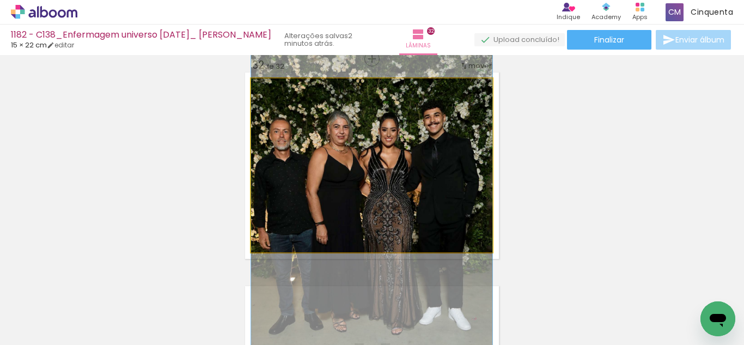
drag, startPoint x: 406, startPoint y: 150, endPoint x: 419, endPoint y: 198, distance: 49.7
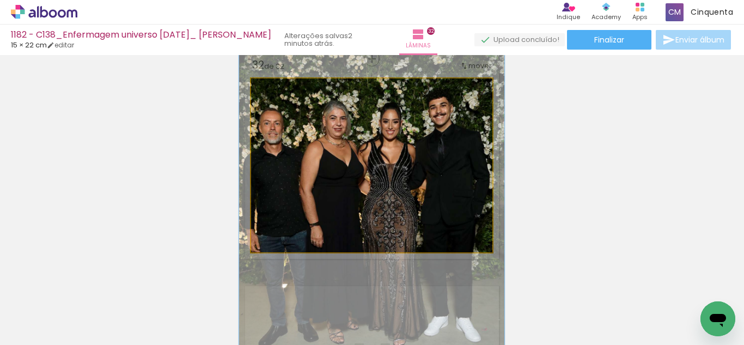
click at [279, 91] on div at bounding box center [280, 89] width 17 height 17
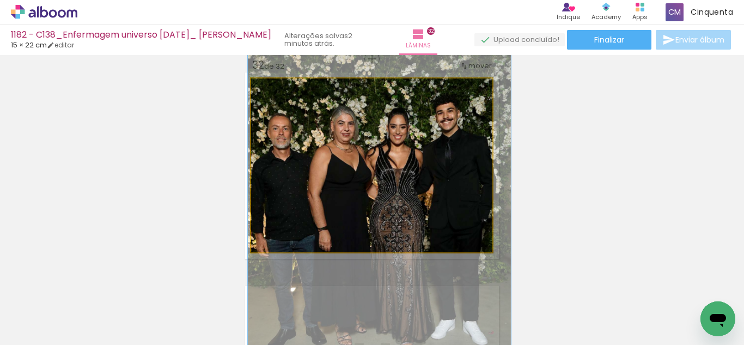
drag, startPoint x: 305, startPoint y: 131, endPoint x: 313, endPoint y: 135, distance: 9.3
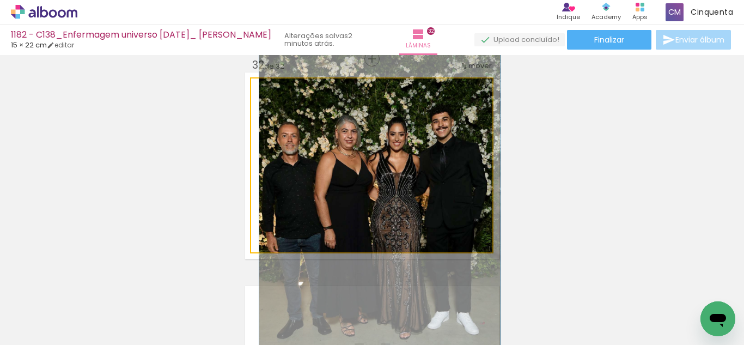
click at [277, 93] on div at bounding box center [276, 89] width 17 height 17
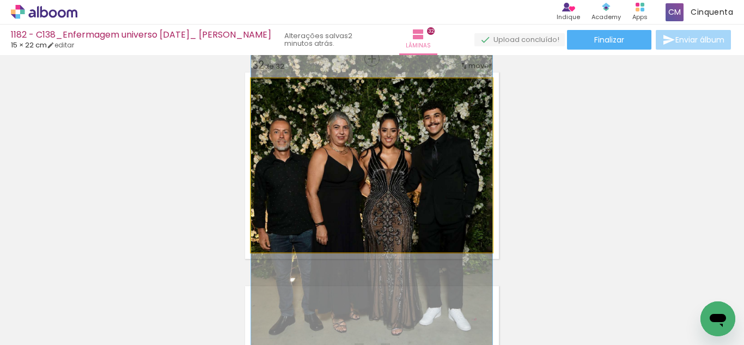
drag, startPoint x: 424, startPoint y: 158, endPoint x: 430, endPoint y: 154, distance: 7.1
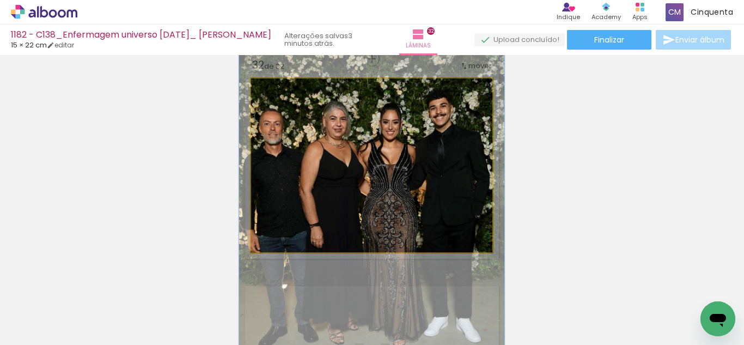
click at [276, 92] on div at bounding box center [280, 90] width 10 height 10
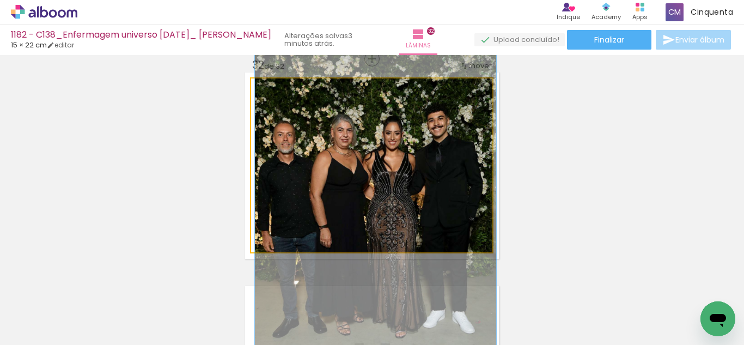
drag, startPoint x: 277, startPoint y: 90, endPoint x: 258, endPoint y: 82, distance: 20.2
click at [258, 82] on div at bounding box center [292, 90] width 76 height 16
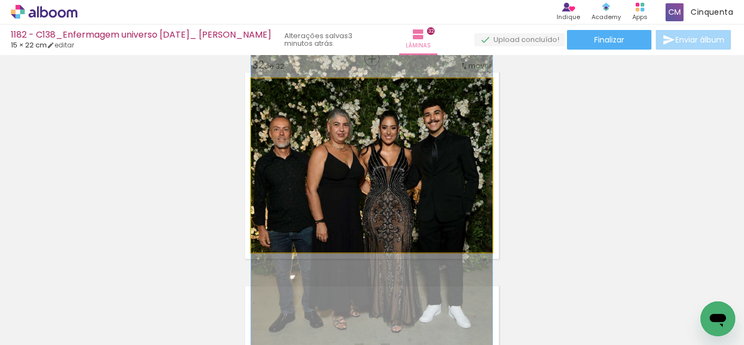
drag, startPoint x: 321, startPoint y: 183, endPoint x: 335, endPoint y: 178, distance: 15.7
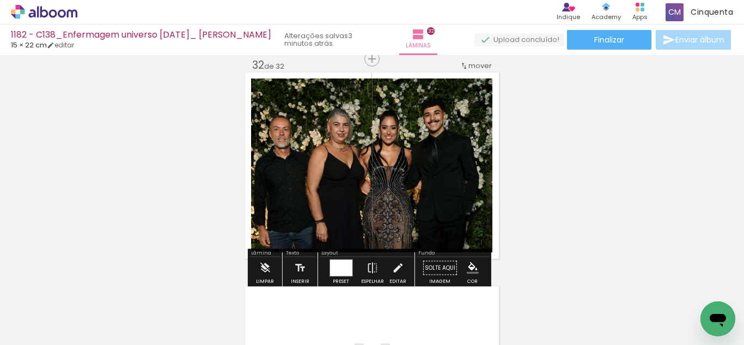
click at [471, 270] on iron-icon "color picker" at bounding box center [473, 268] width 12 height 12
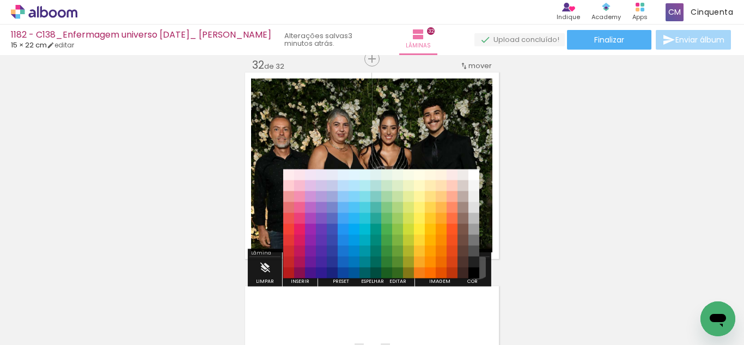
click at [473, 265] on paper-item "#212121" at bounding box center [473, 261] width 11 height 11
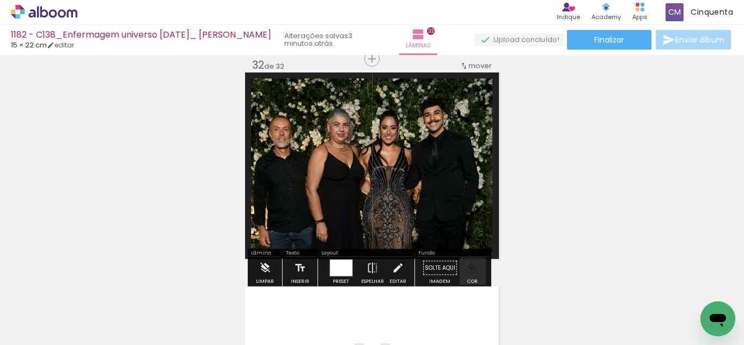
click at [474, 265] on iron-icon "color picker" at bounding box center [473, 268] width 12 height 12
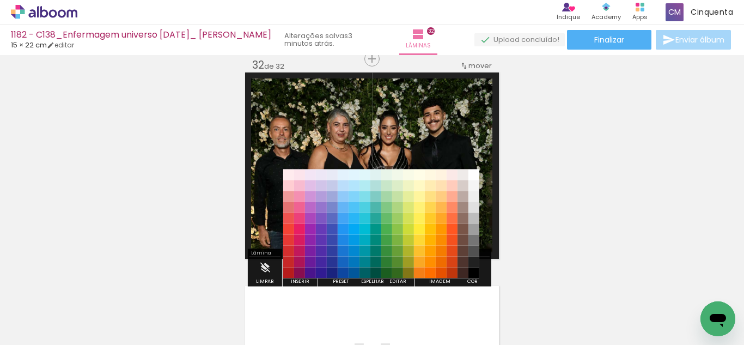
click at [473, 271] on paper-item "#000000" at bounding box center [473, 272] width 11 height 11
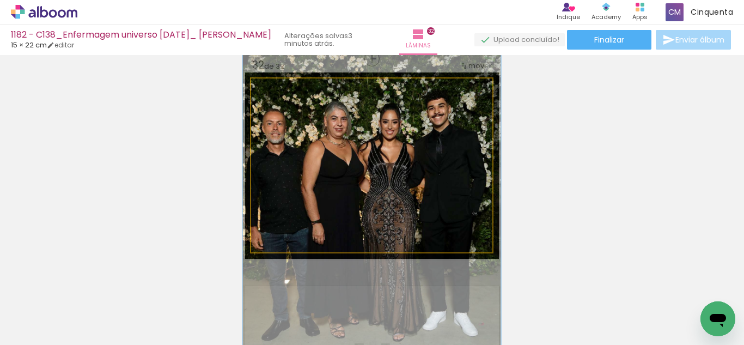
type paper-slider "107"
click at [273, 95] on div at bounding box center [279, 89] width 17 height 17
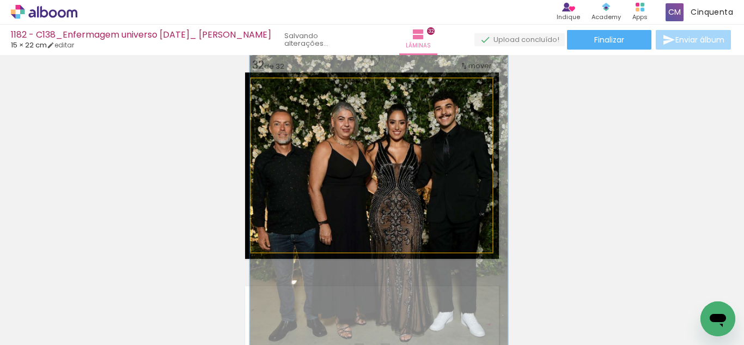
drag, startPoint x: 304, startPoint y: 158, endPoint x: 311, endPoint y: 159, distance: 7.1
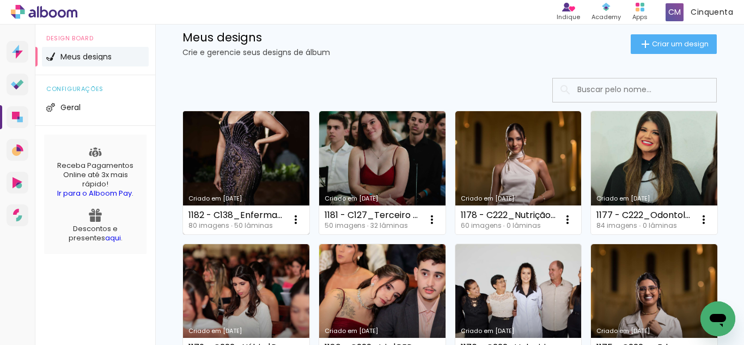
scroll to position [54, 0]
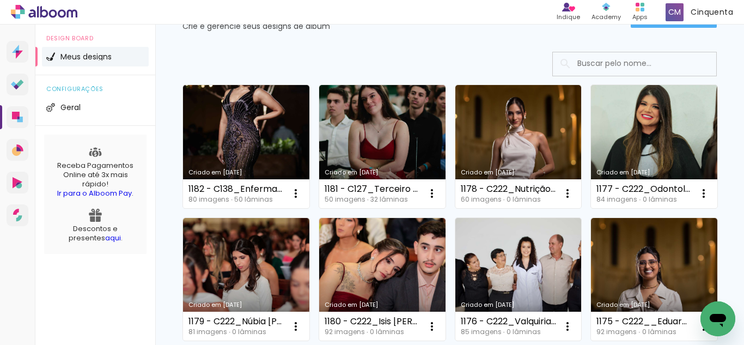
click at [425, 71] on div at bounding box center [449, 64] width 534 height 24
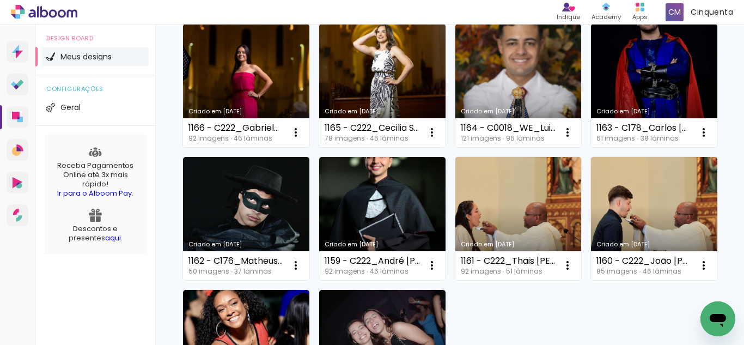
scroll to position [653, 0]
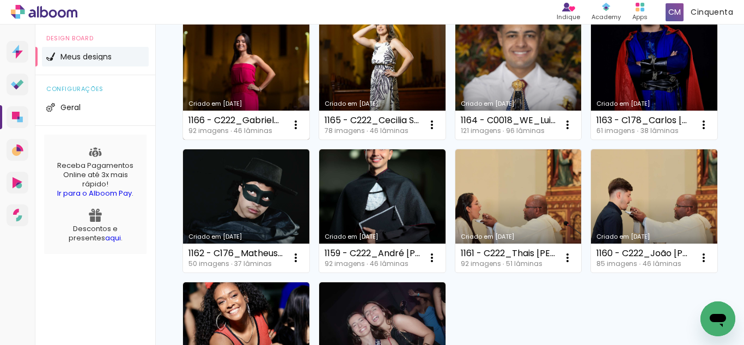
click at [309, 139] on link "Criado em [DATE]" at bounding box center [246, 77] width 126 height 123
